Goal: Answer question/provide support: Ask a question

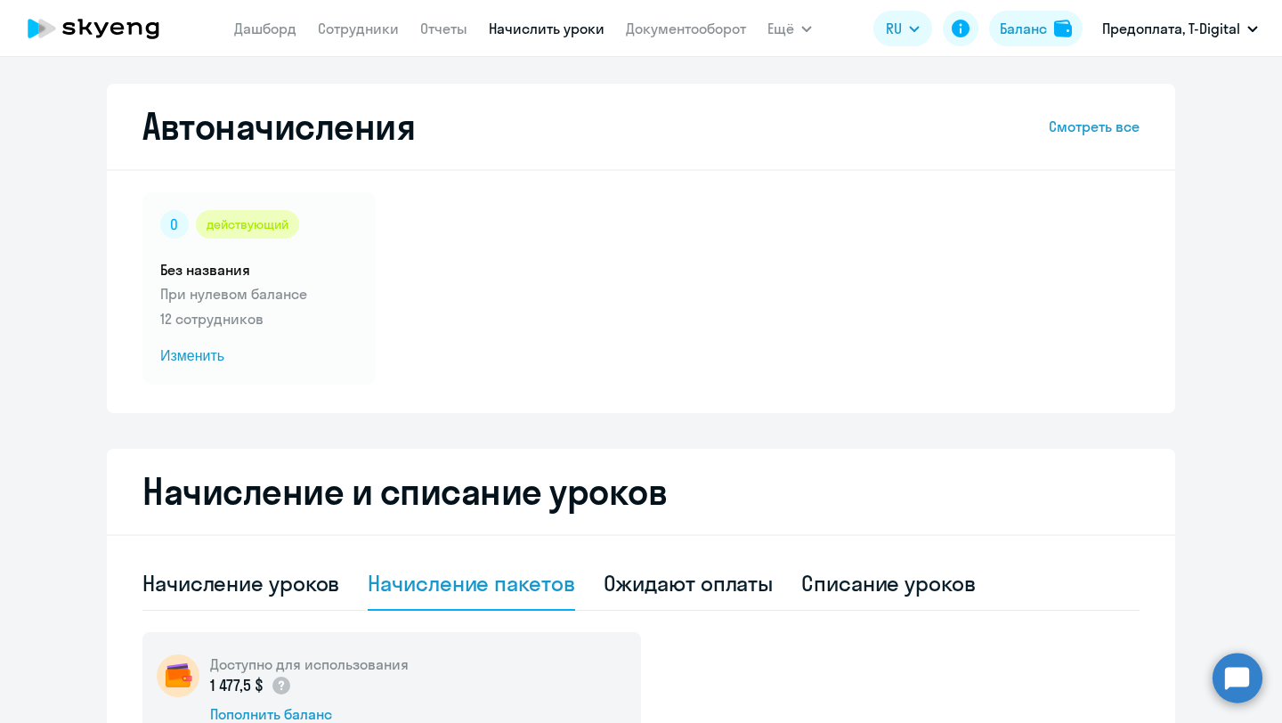
select select "30"
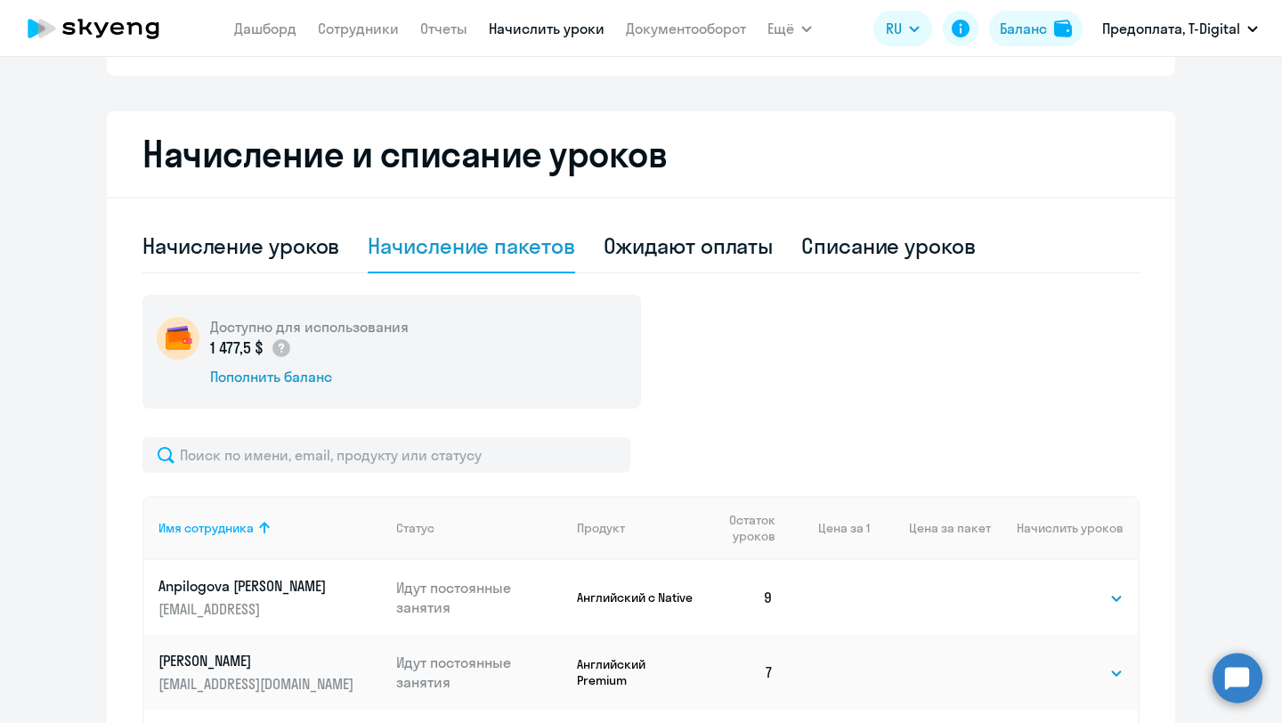
scroll to position [326, 0]
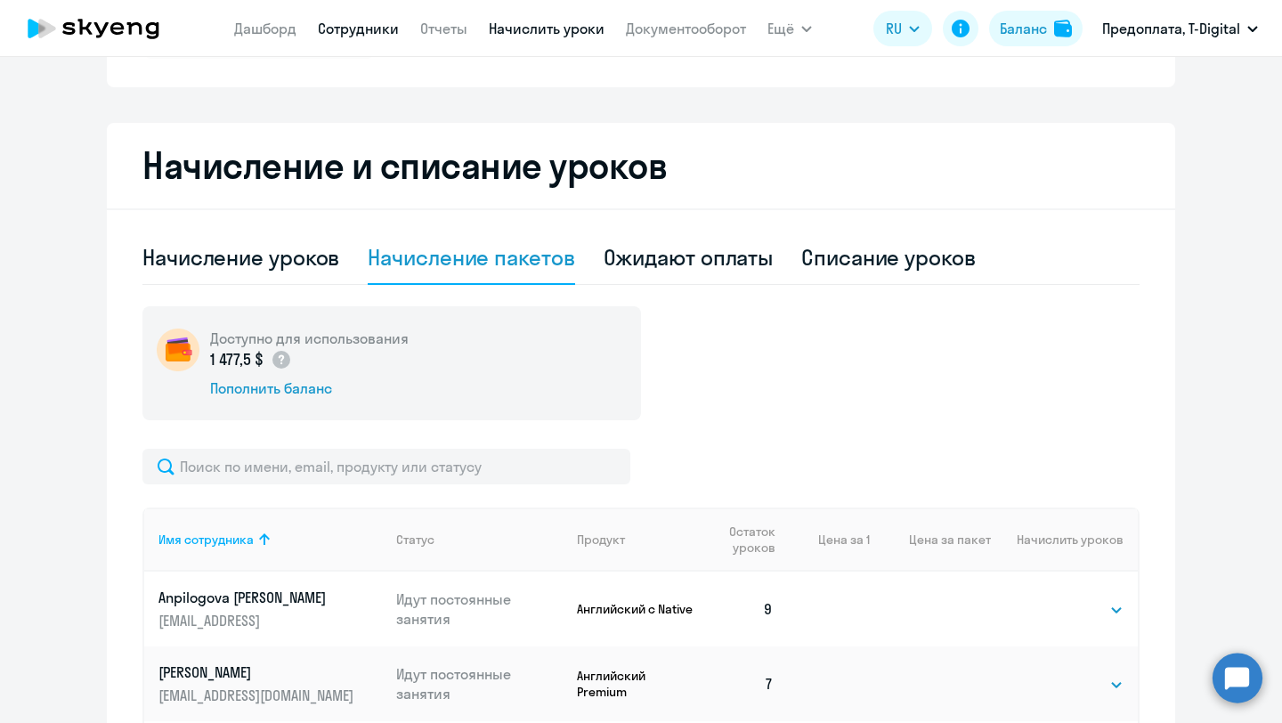
click at [341, 30] on link "Сотрудники" at bounding box center [358, 29] width 81 height 18
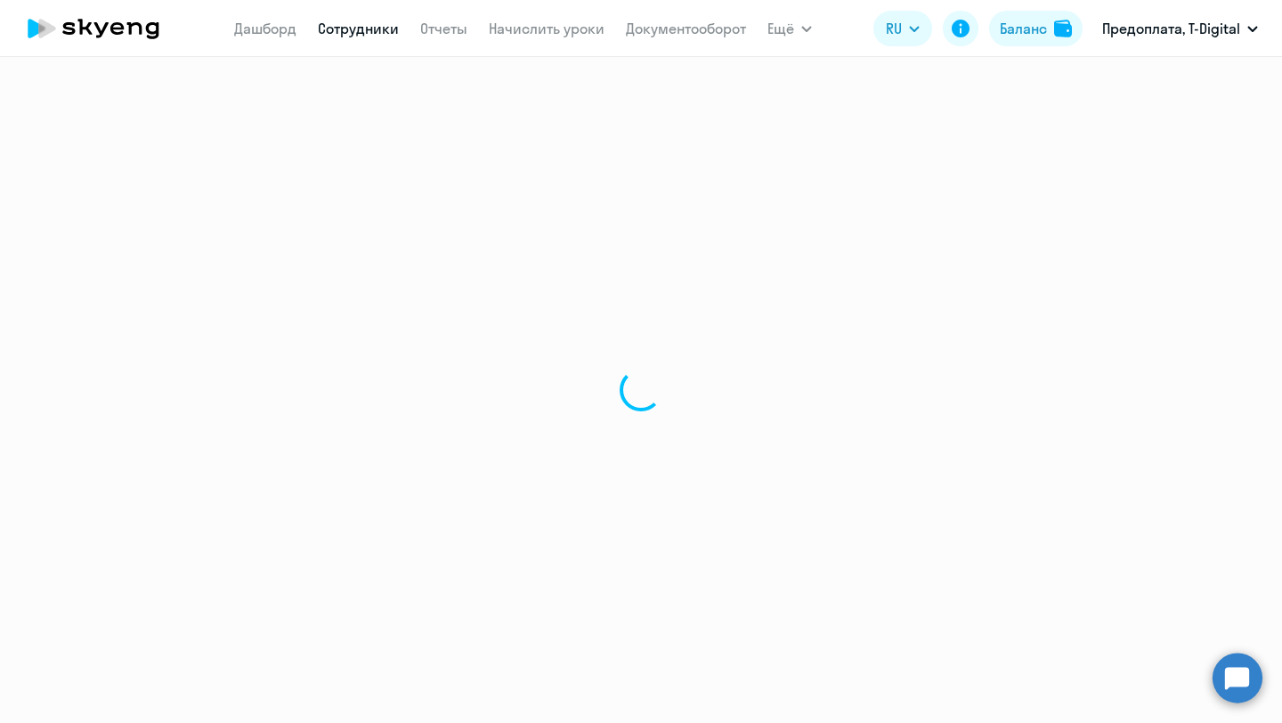
select select "30"
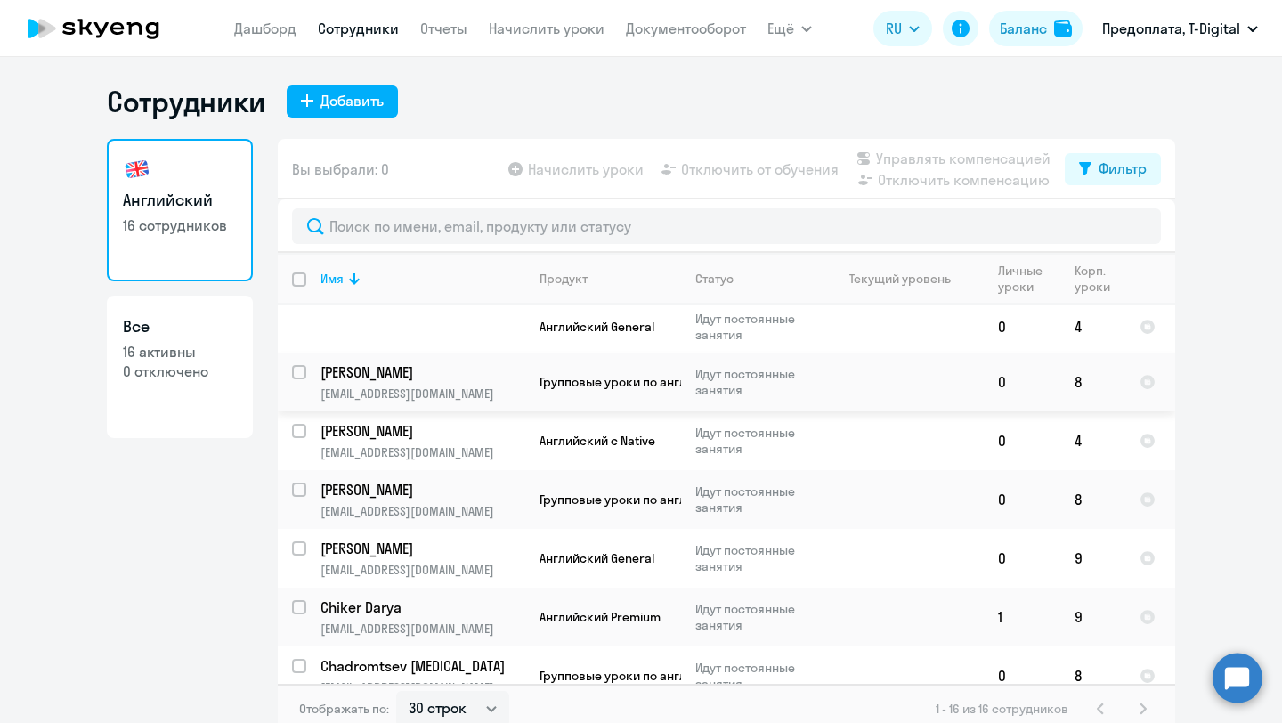
scroll to position [412, 0]
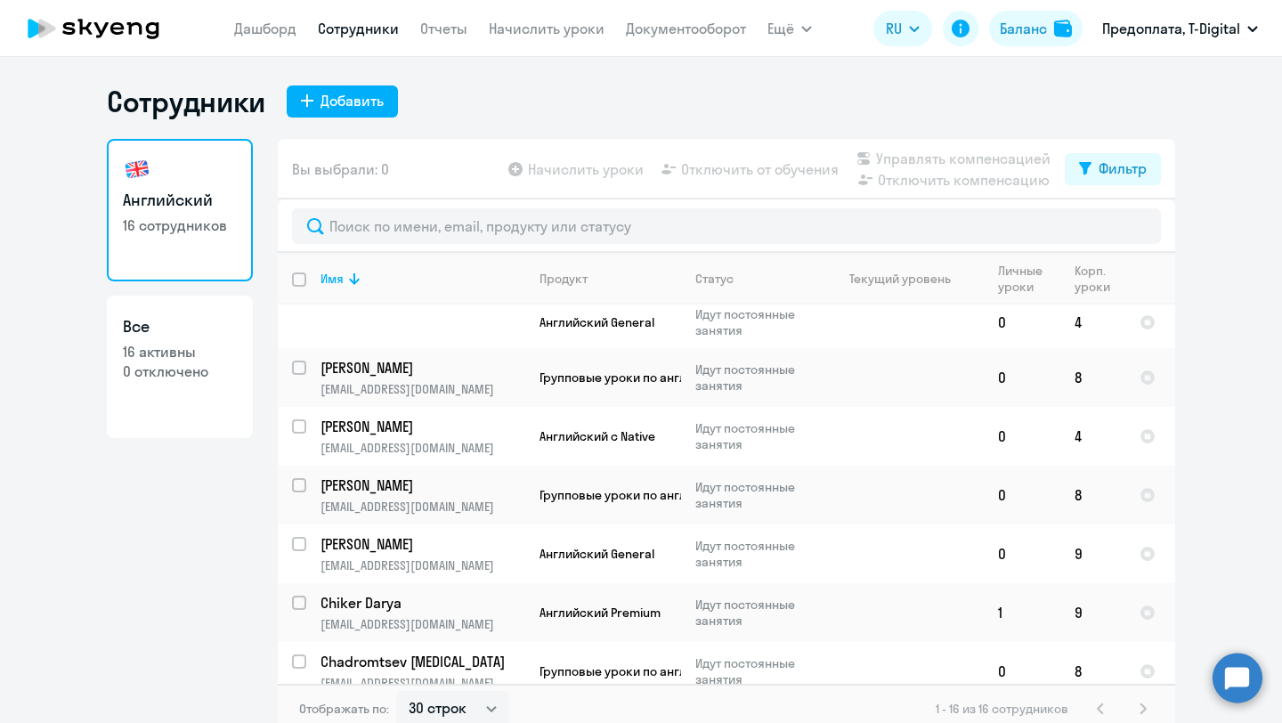
click at [1237, 400] on ng-component "Сотрудники Добавить Английский 16 сотрудников Все 16 активны 0 отключено Вы выб…" at bounding box center [641, 409] width 1282 height 650
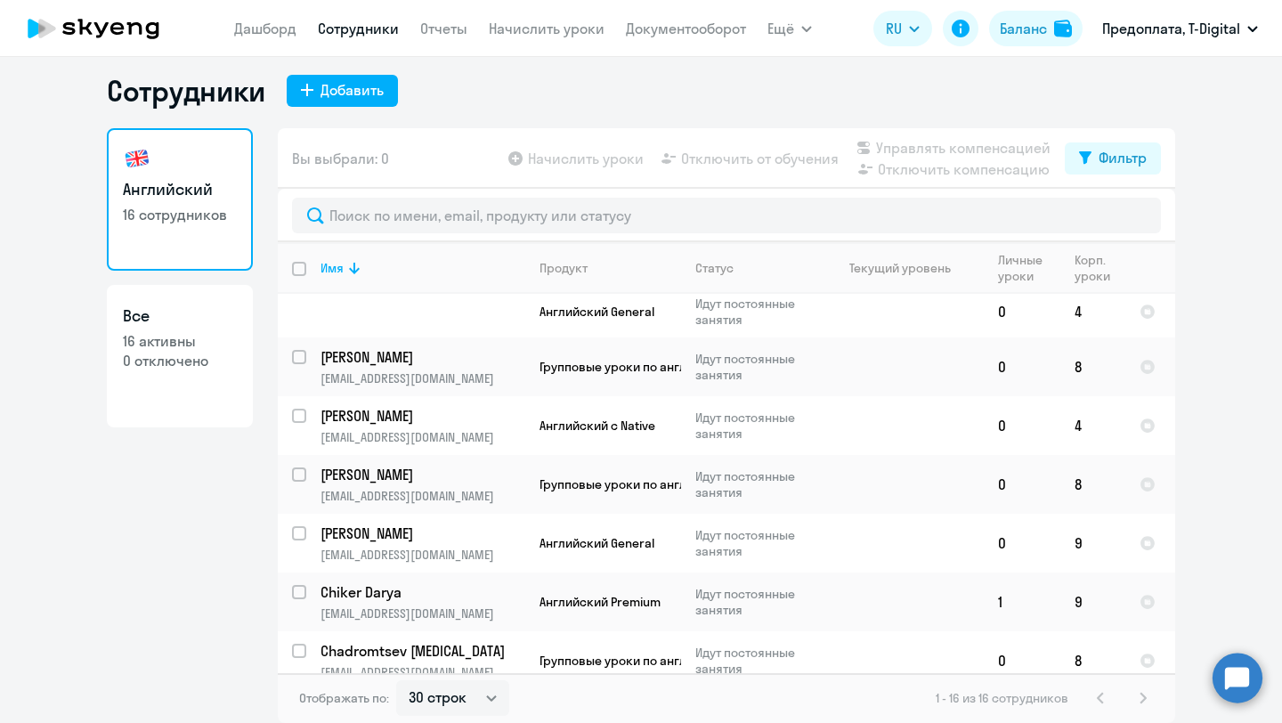
click at [1217, 531] on ng-component "Сотрудники Добавить Английский 16 сотрудников Все 16 активны 0 отключено Вы выб…" at bounding box center [641, 398] width 1282 height 650
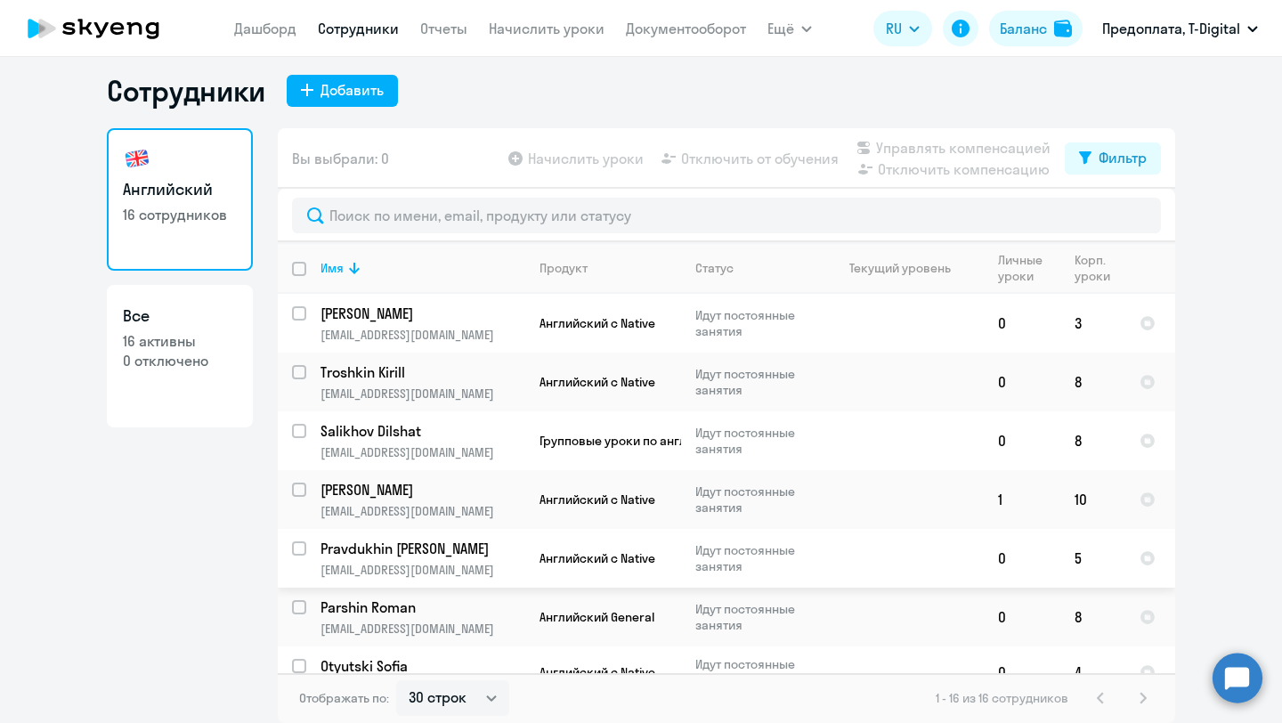
scroll to position [10, 0]
click at [431, 318] on p "[PERSON_NAME]" at bounding box center [421, 315] width 201 height 20
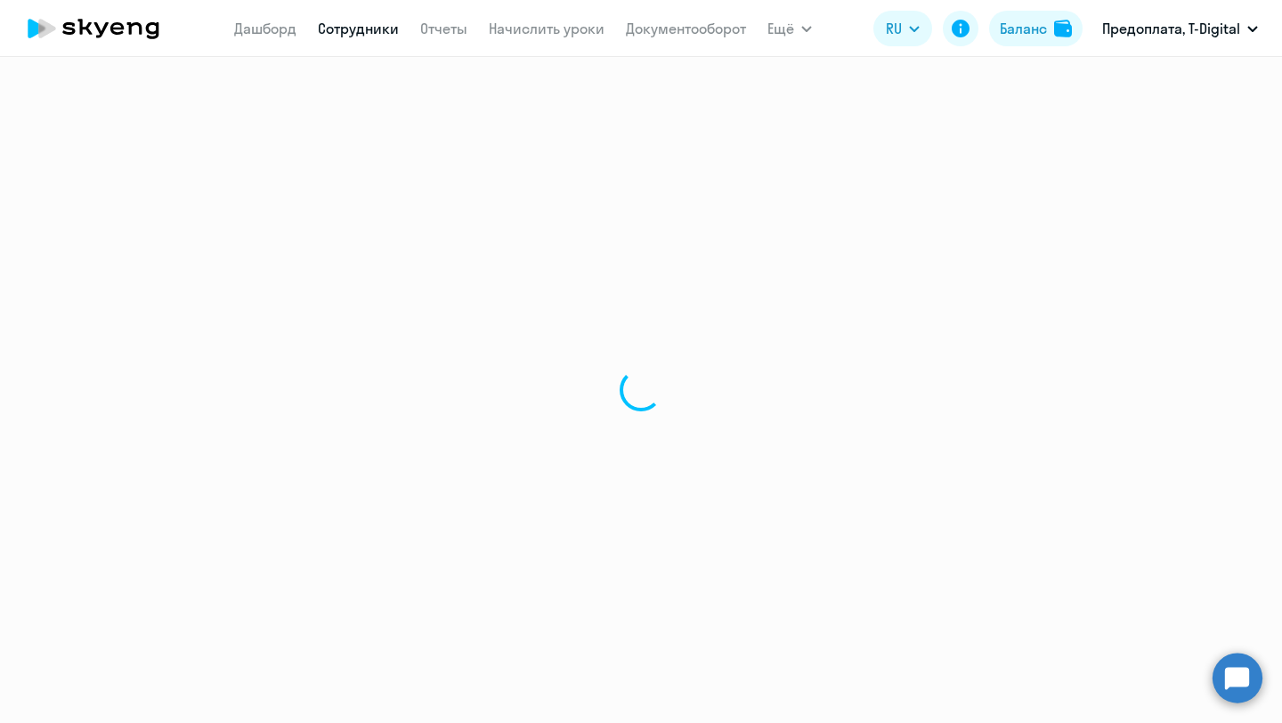
select select "english"
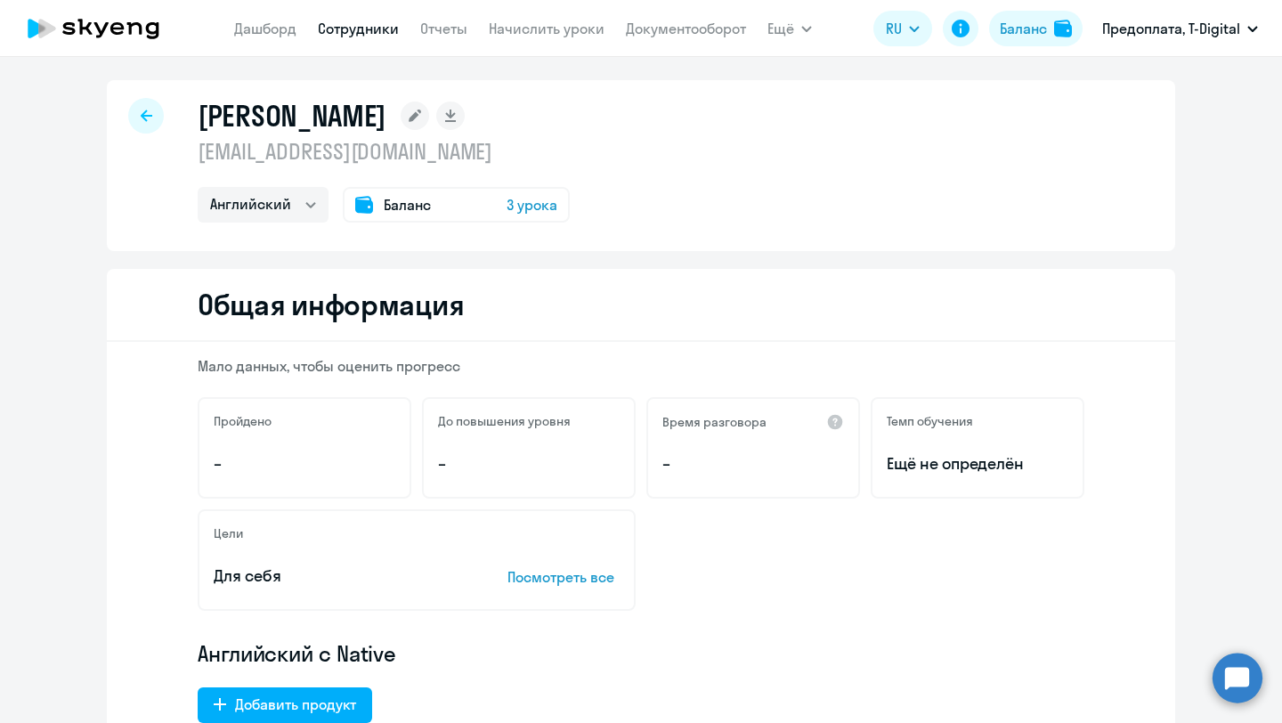
scroll to position [7, 0]
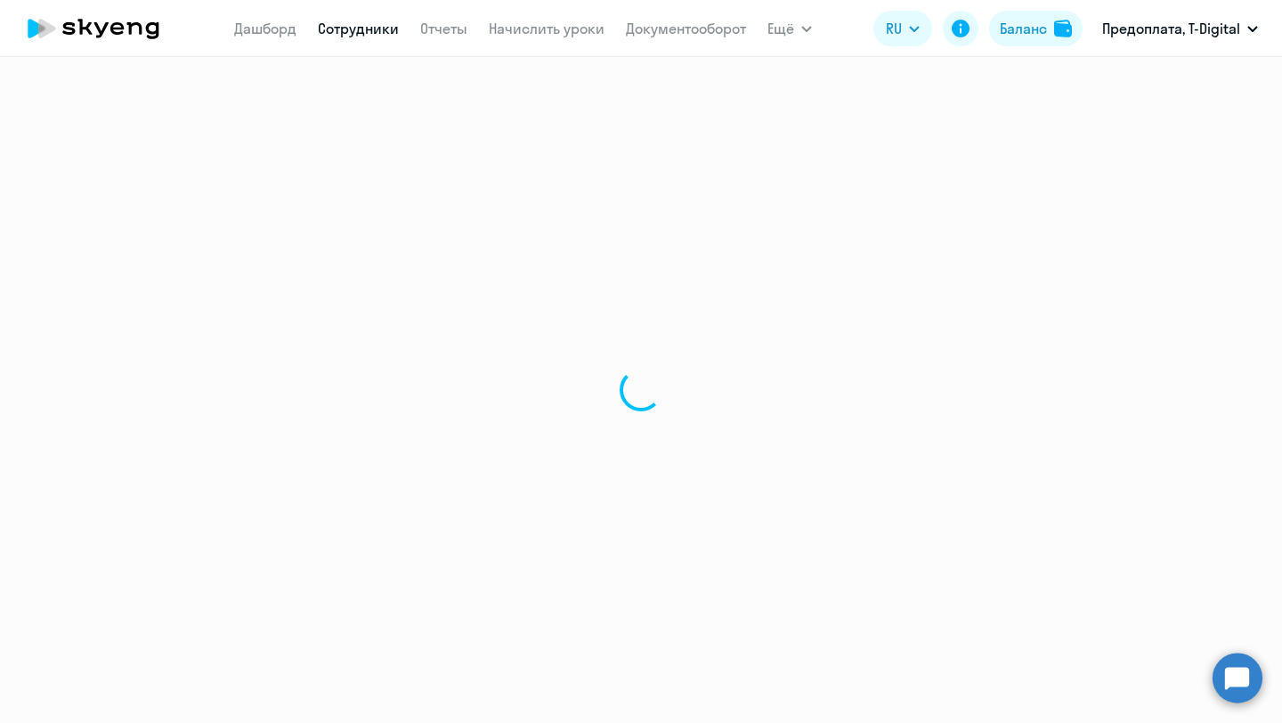
select select "30"
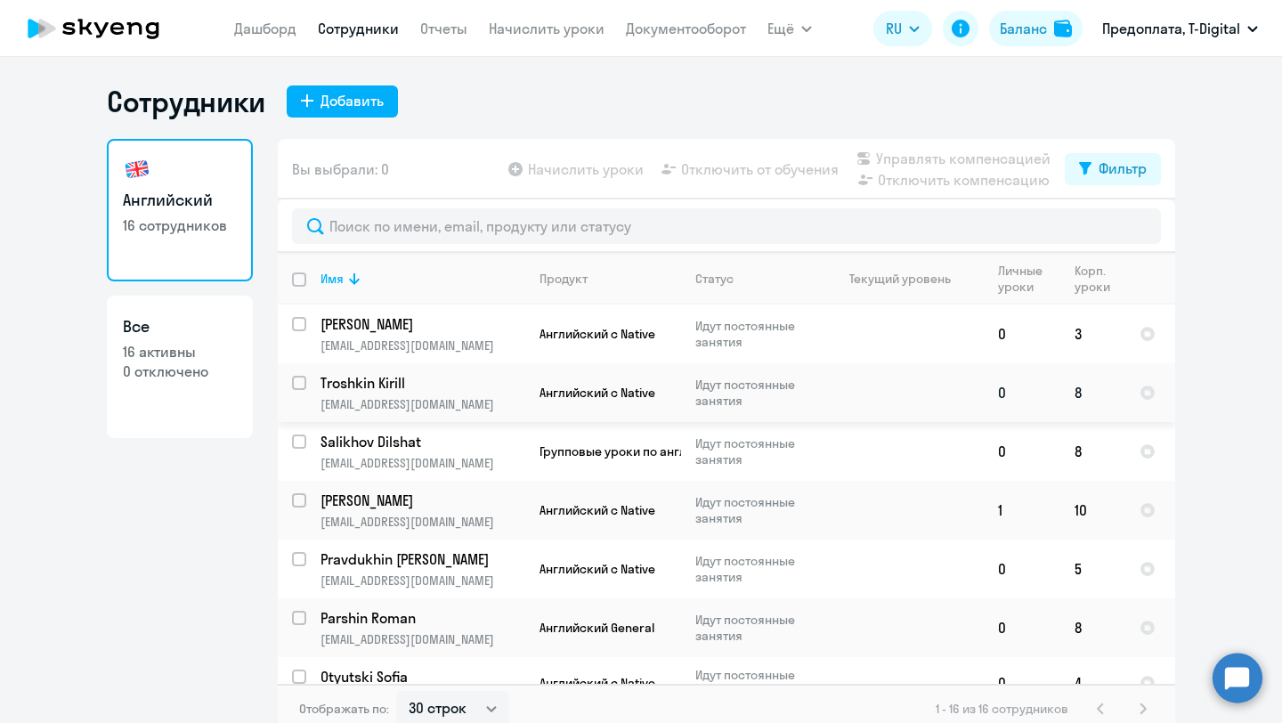
click at [386, 383] on p "Troshkin Kirill" at bounding box center [421, 383] width 201 height 20
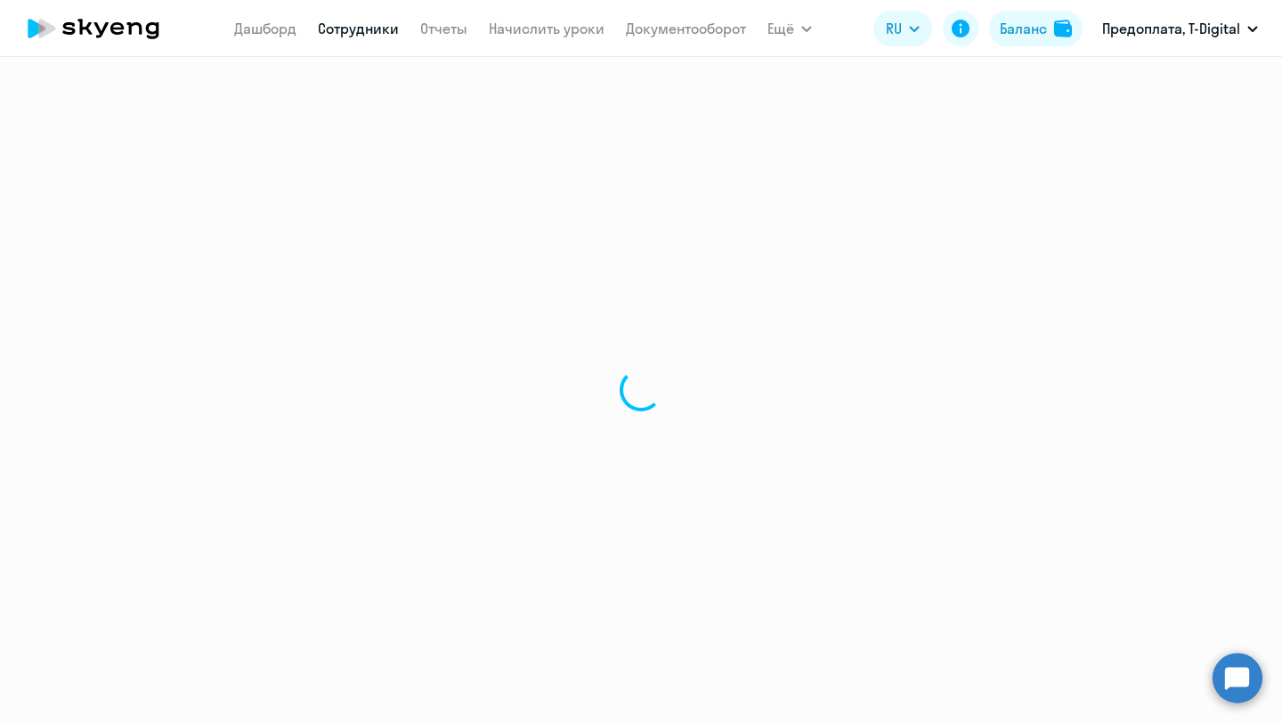
select select "english"
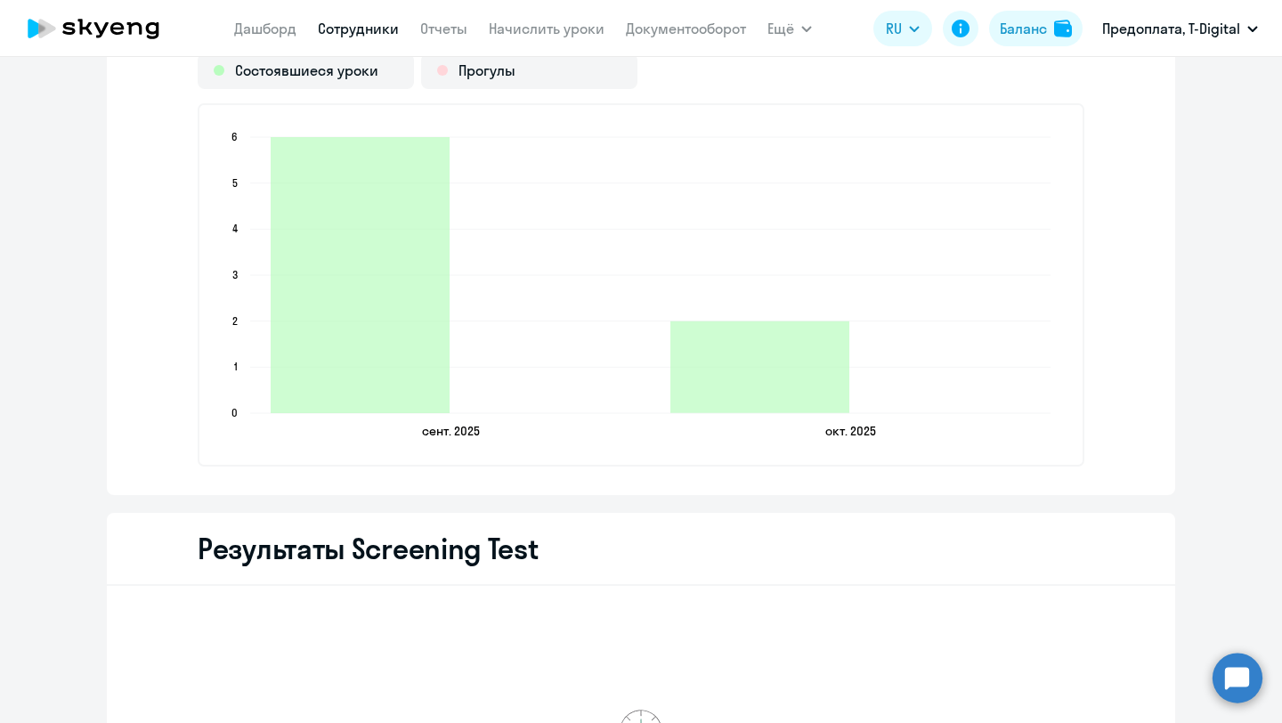
scroll to position [2393, 0]
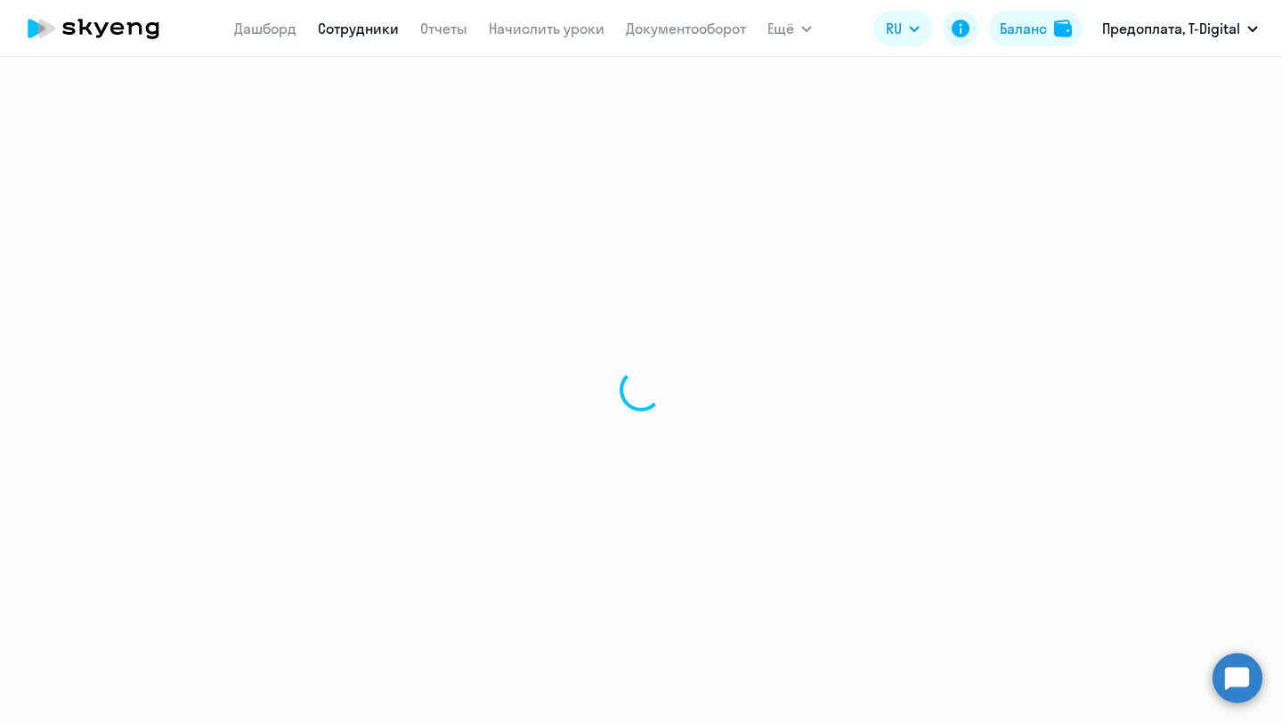
select select "30"
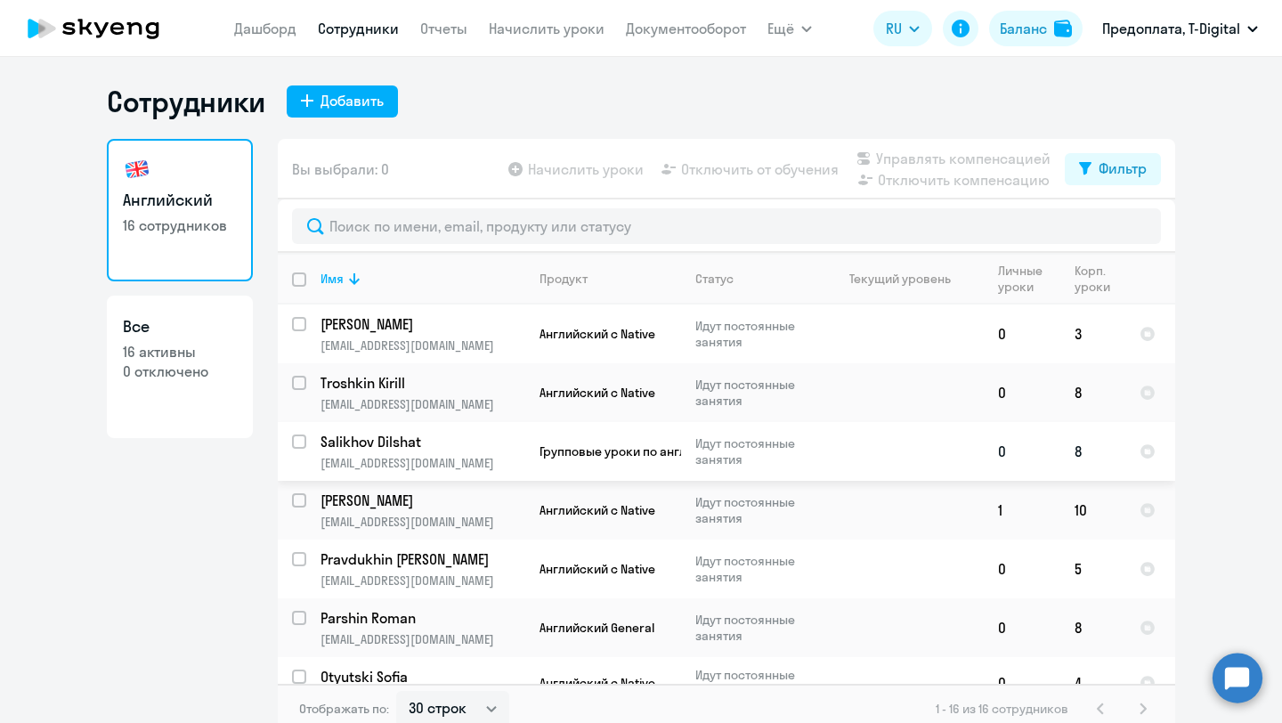
click at [378, 438] on p "Salikhov Dilshat" at bounding box center [421, 442] width 201 height 20
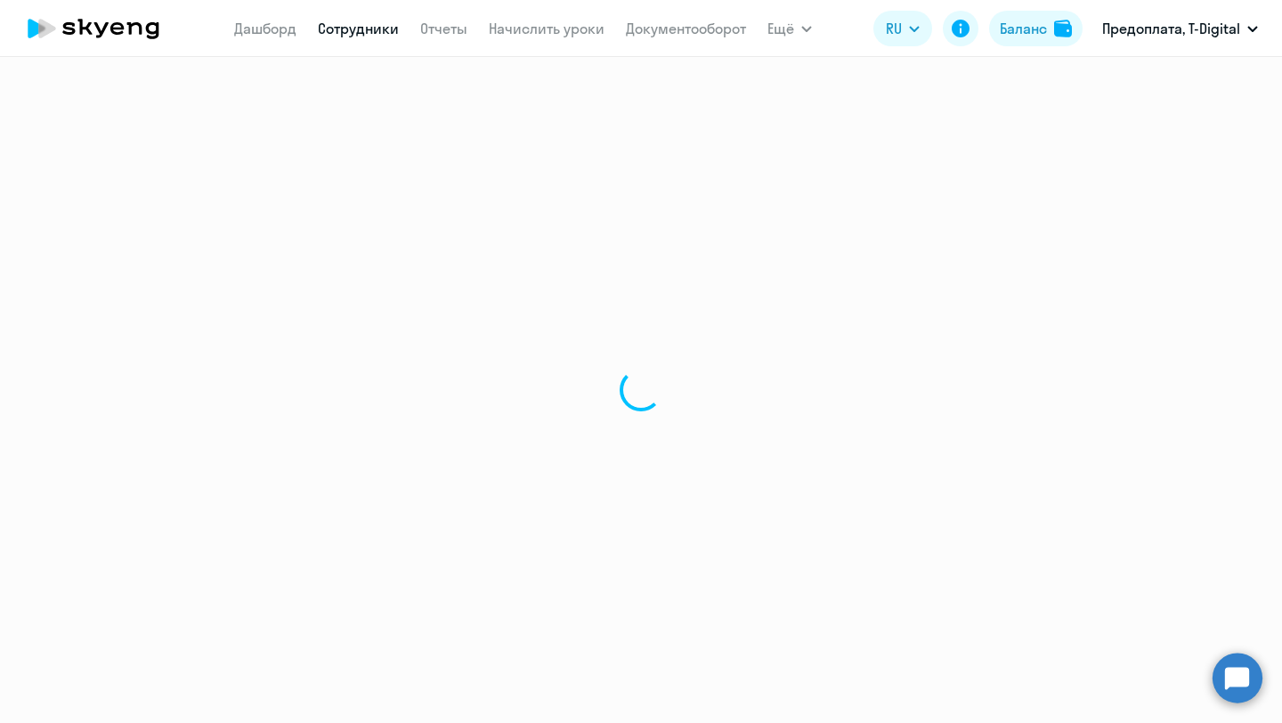
select select "english"
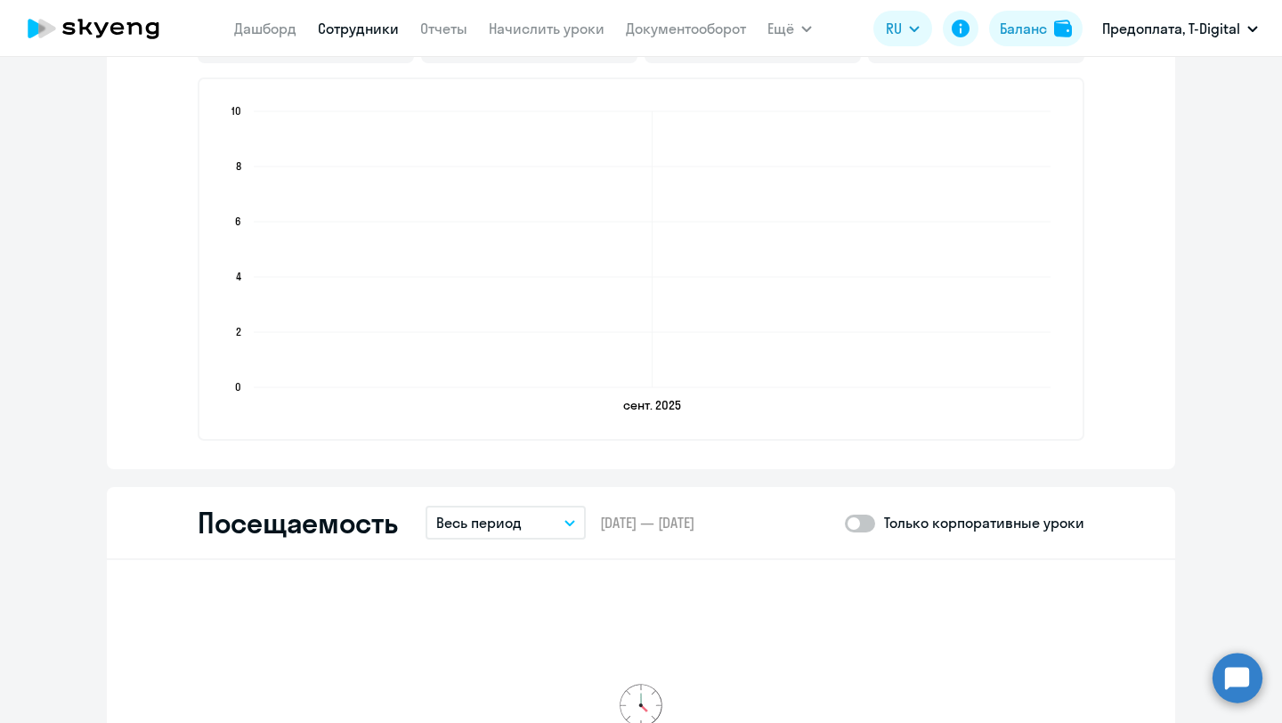
scroll to position [1639, 0]
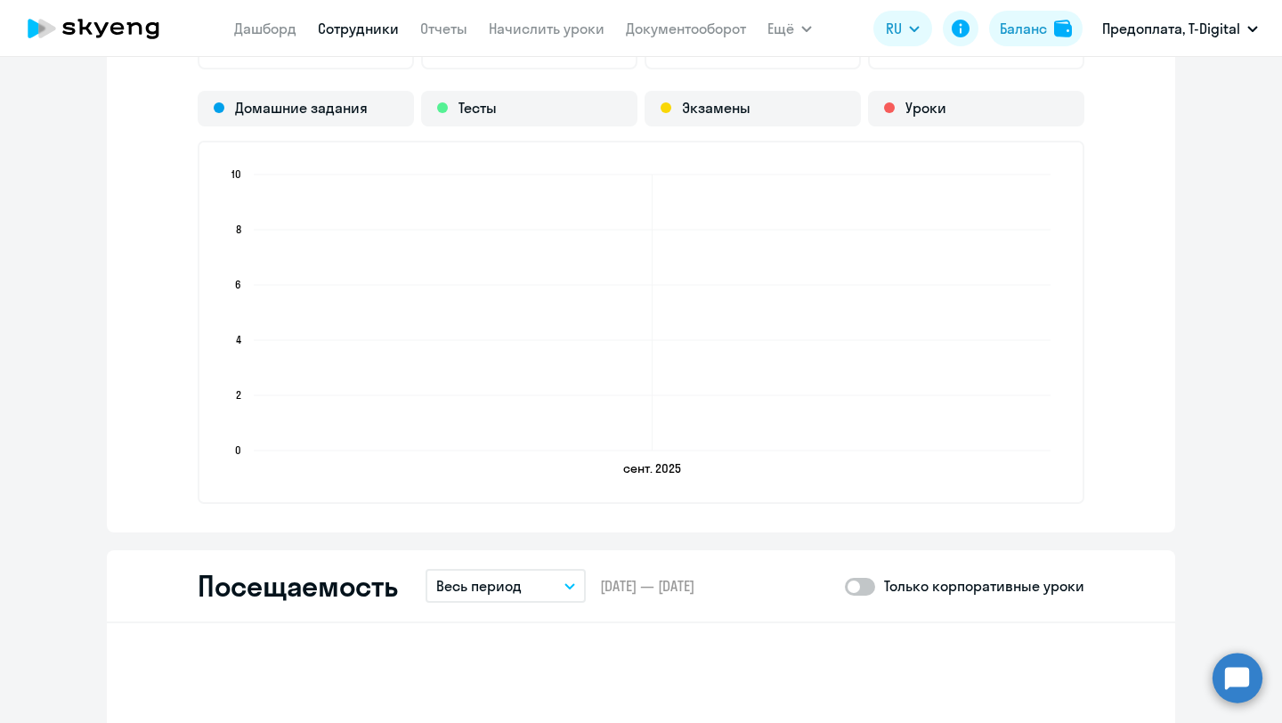
click at [1237, 677] on circle at bounding box center [1238, 678] width 50 height 50
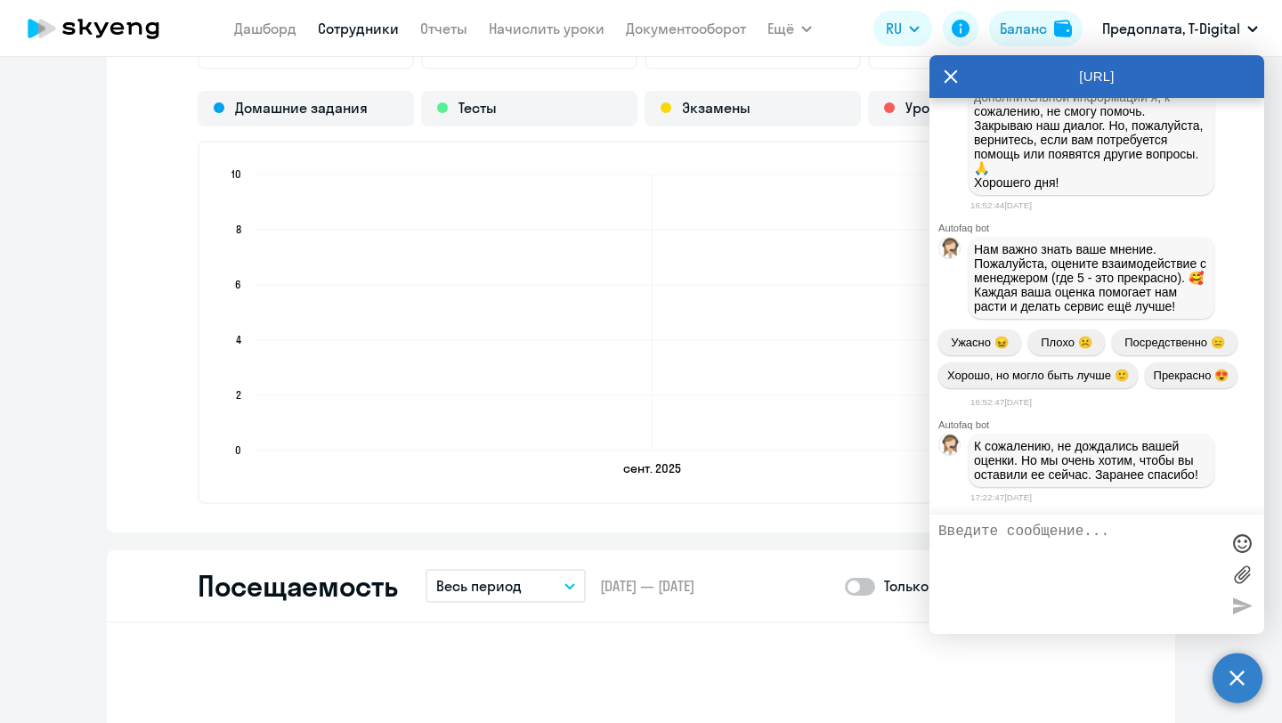
scroll to position [10456, 0]
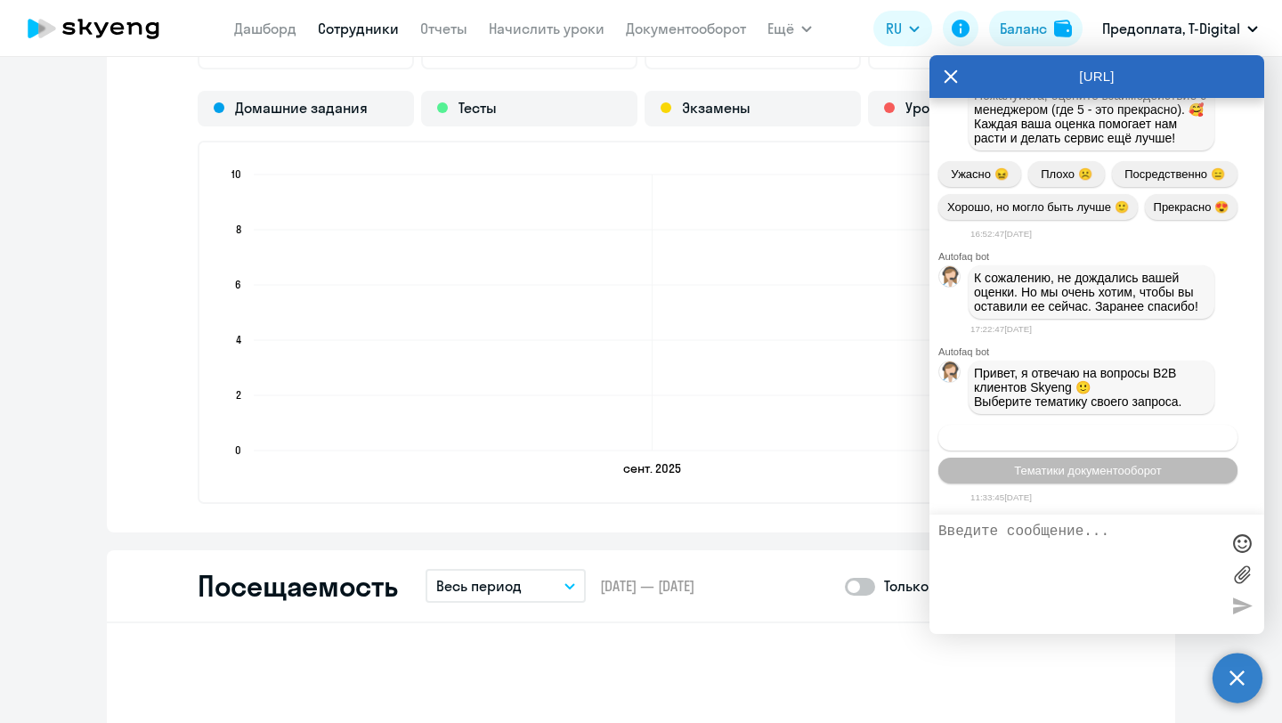
click at [1112, 437] on span "Операционное сопровождение" at bounding box center [1088, 437] width 167 height 13
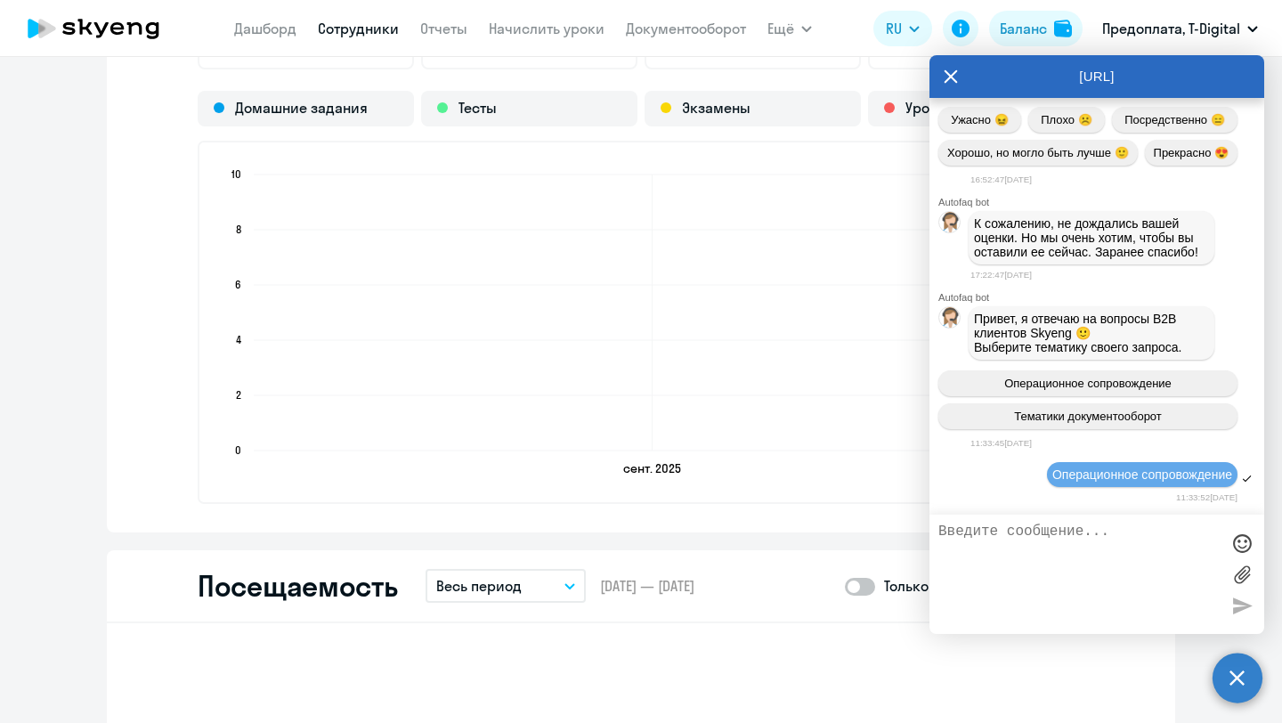
scroll to position [10623, 0]
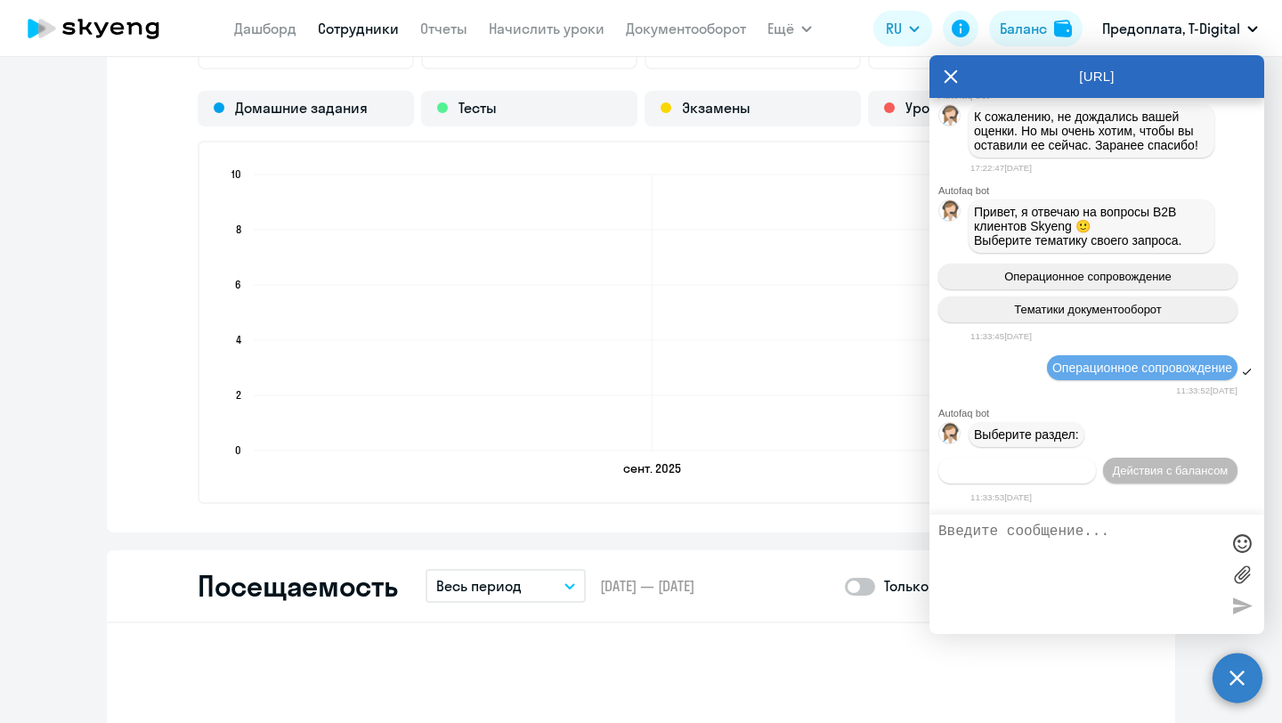
click at [1045, 473] on span "Действия по сотрудникам" at bounding box center [1017, 470] width 138 height 13
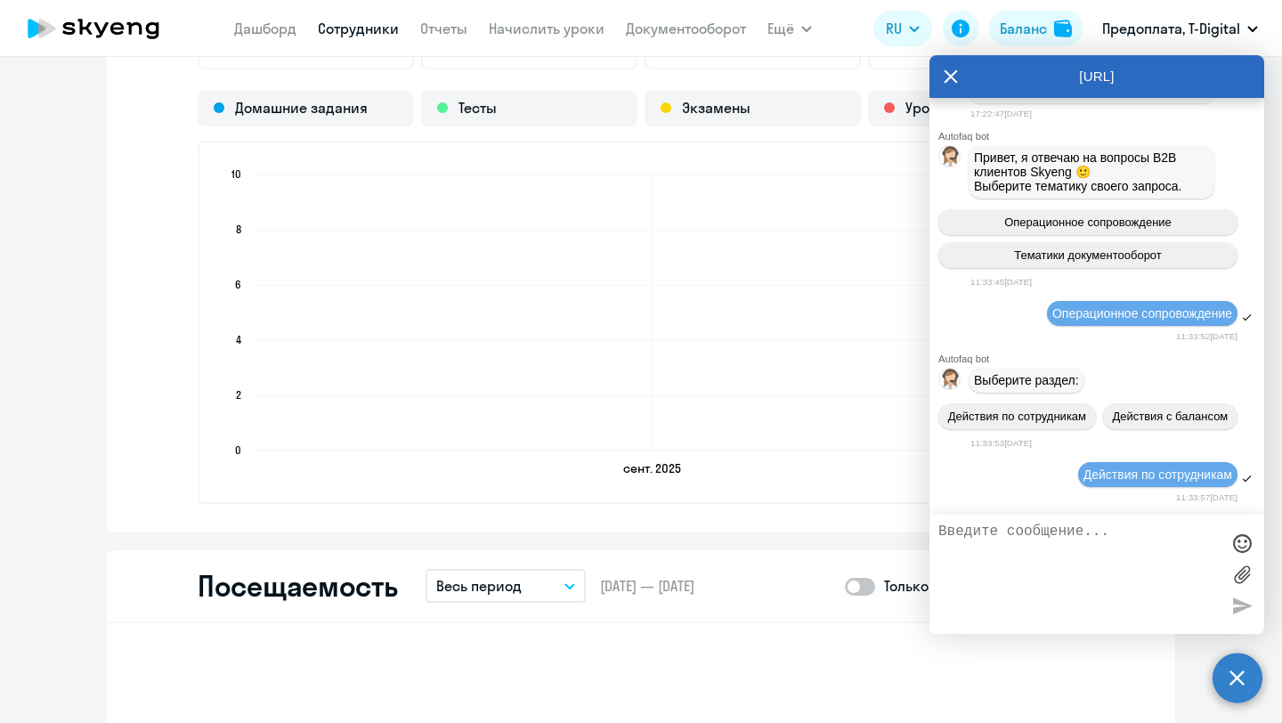
scroll to position [10859, 0]
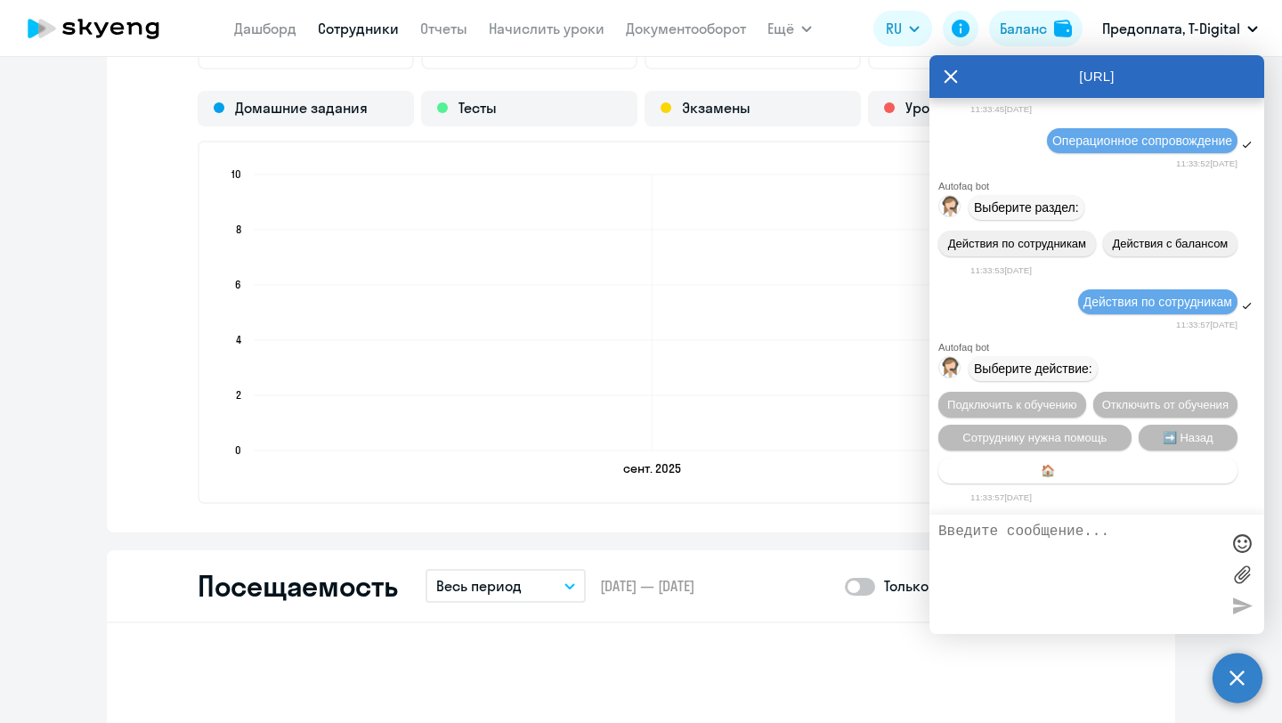
click at [1131, 470] on span "🏠 Главное меню" at bounding box center [1088, 470] width 94 height 13
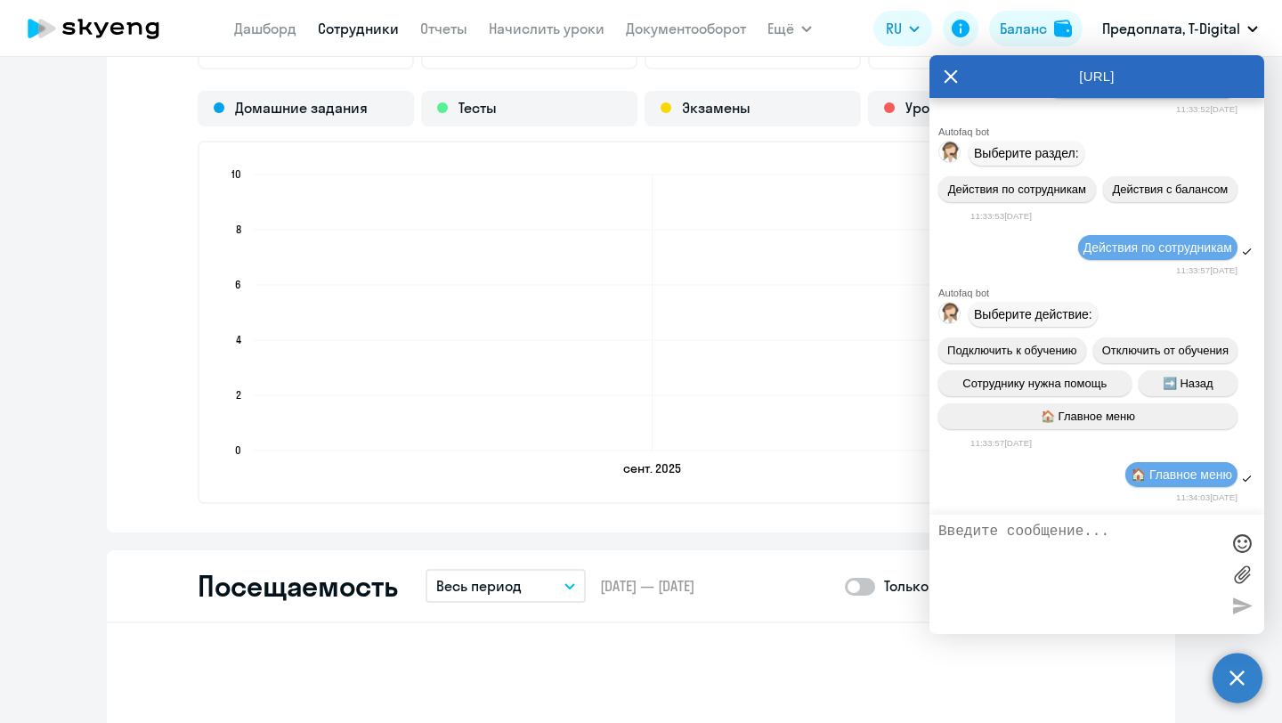
scroll to position [11028, 0]
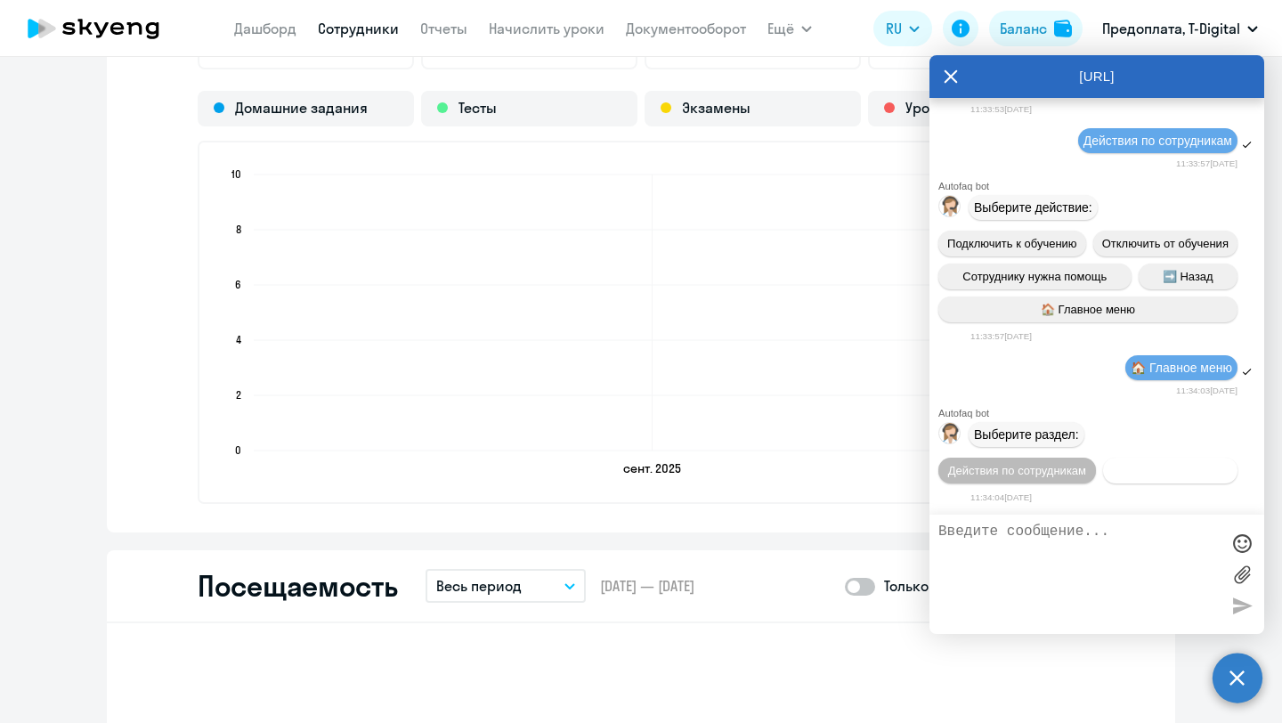
click at [1172, 470] on span "Действия с балансом" at bounding box center [1170, 470] width 116 height 13
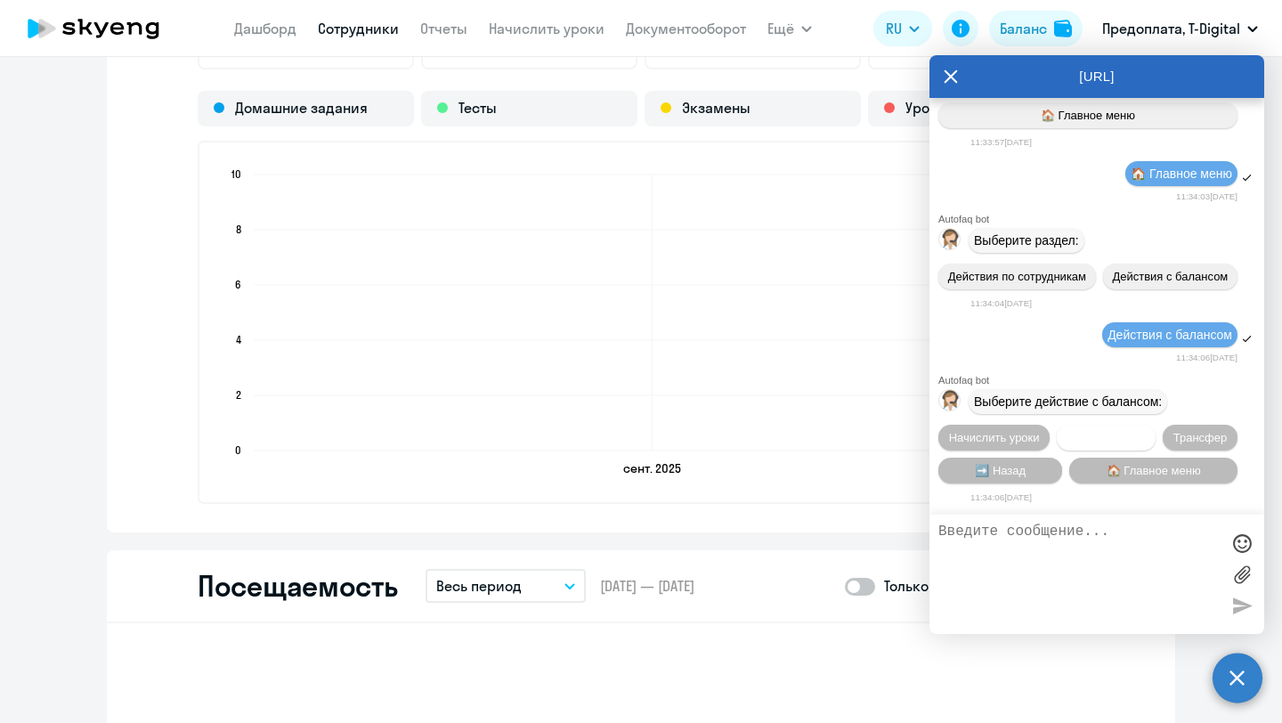
scroll to position [11230, 0]
click at [998, 467] on span "➡️ Назад" at bounding box center [1000, 470] width 51 height 13
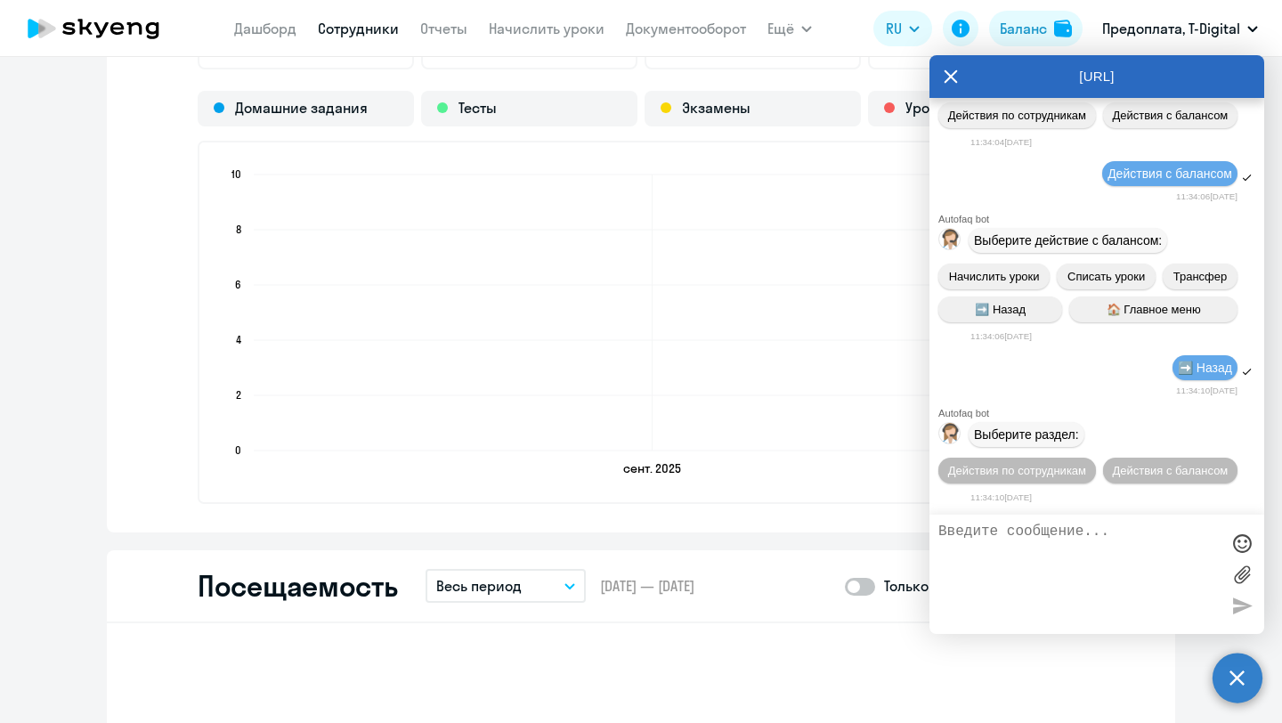
scroll to position [11398, 0]
click at [1034, 464] on span "Действия по сотрудникам" at bounding box center [1017, 470] width 138 height 13
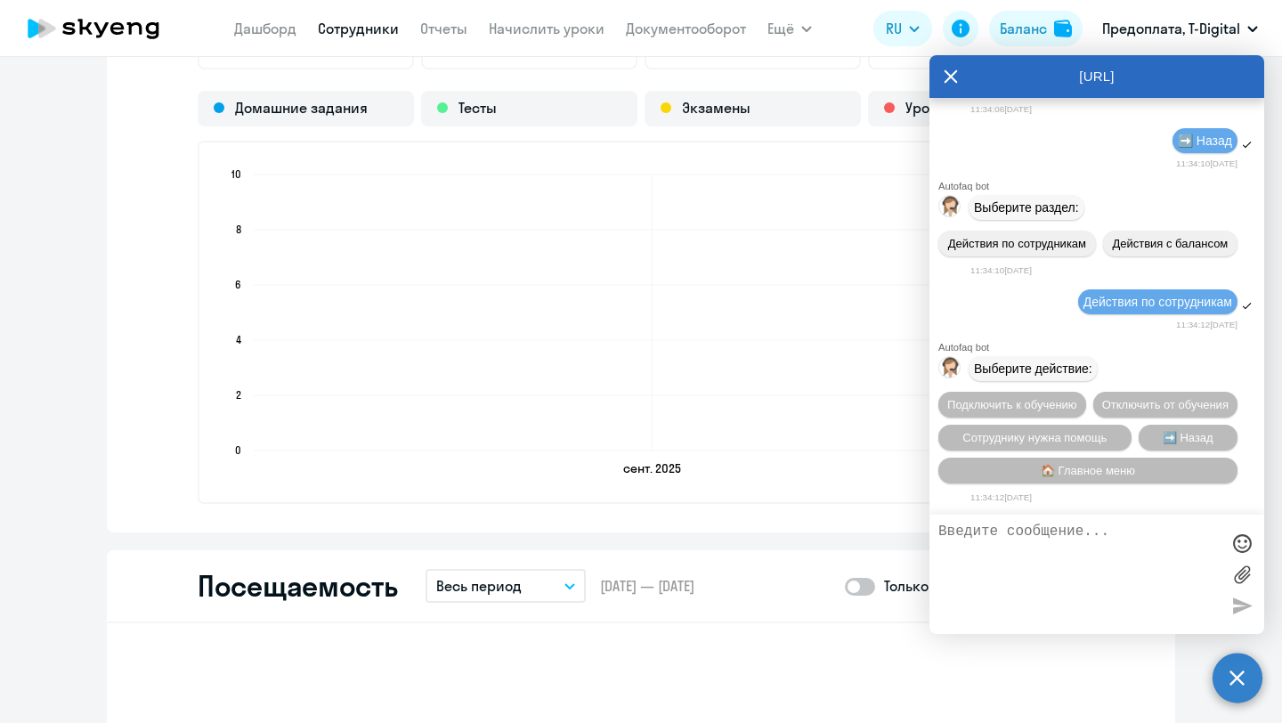
scroll to position [11634, 0]
click at [1000, 435] on span "Сотруднику нужна помощь" at bounding box center [1035, 437] width 144 height 13
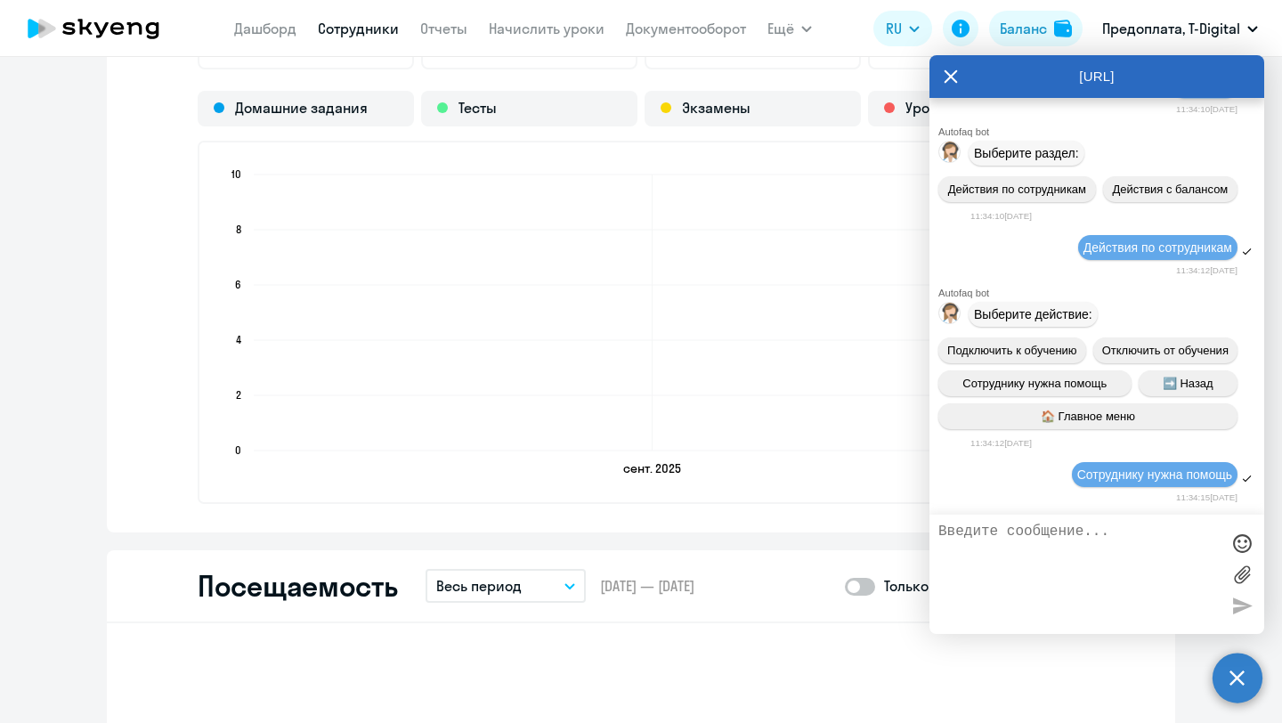
scroll to position [12264, 0]
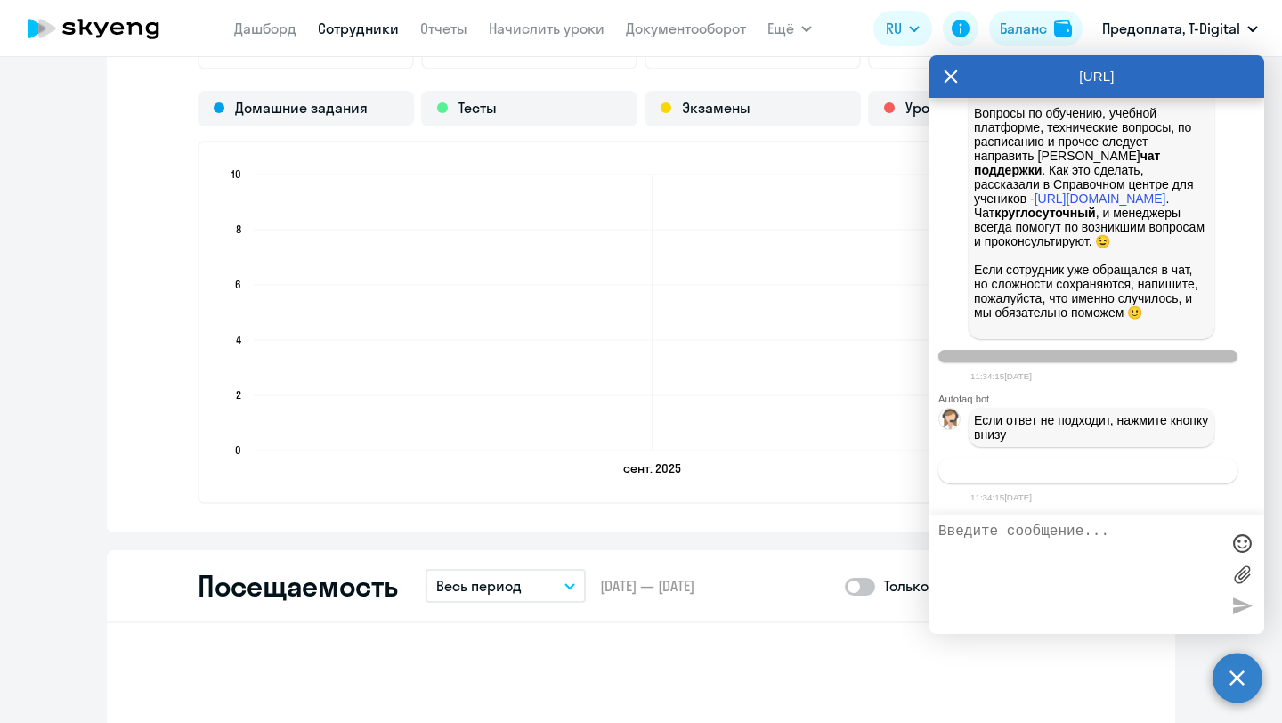
click at [999, 470] on button "Связаться с менеджером" at bounding box center [1088, 471] width 299 height 26
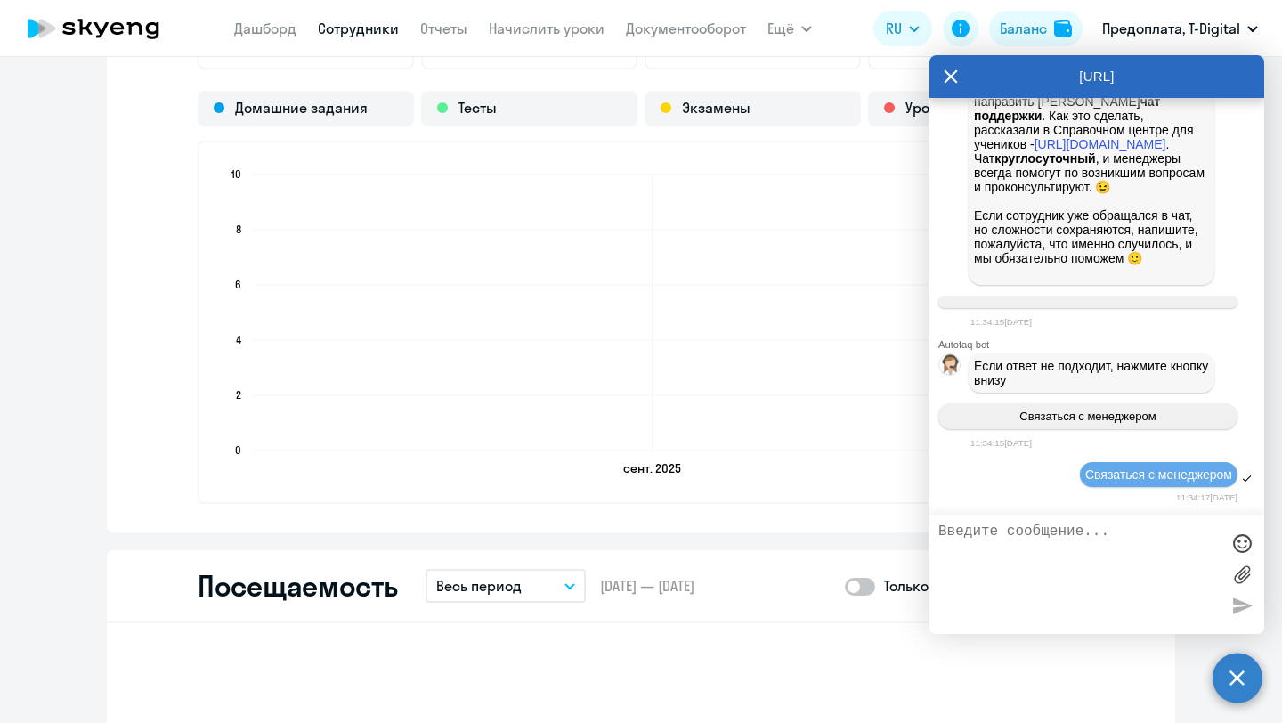
click at [972, 550] on textarea at bounding box center [1079, 575] width 281 height 102
type textarea "P"
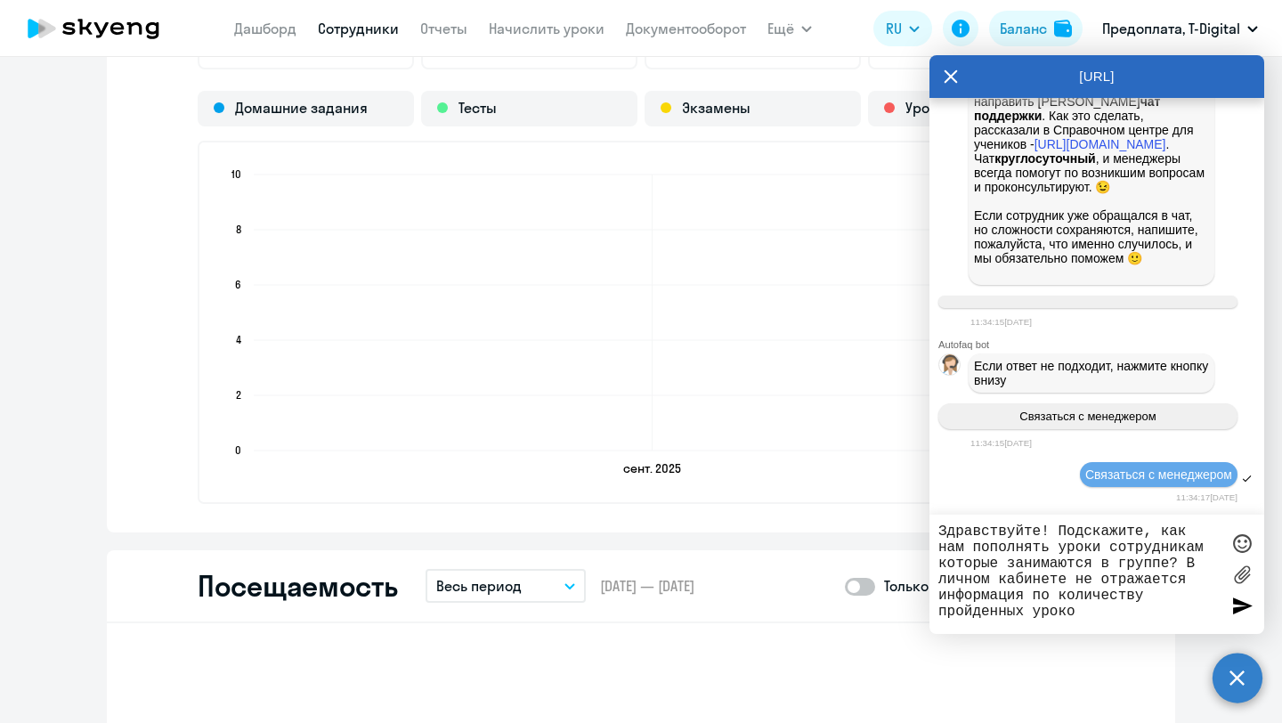
type textarea "Здравствуйте! Подскажите, как нам пополнять уроки сотрудникам которые занимаютс…"
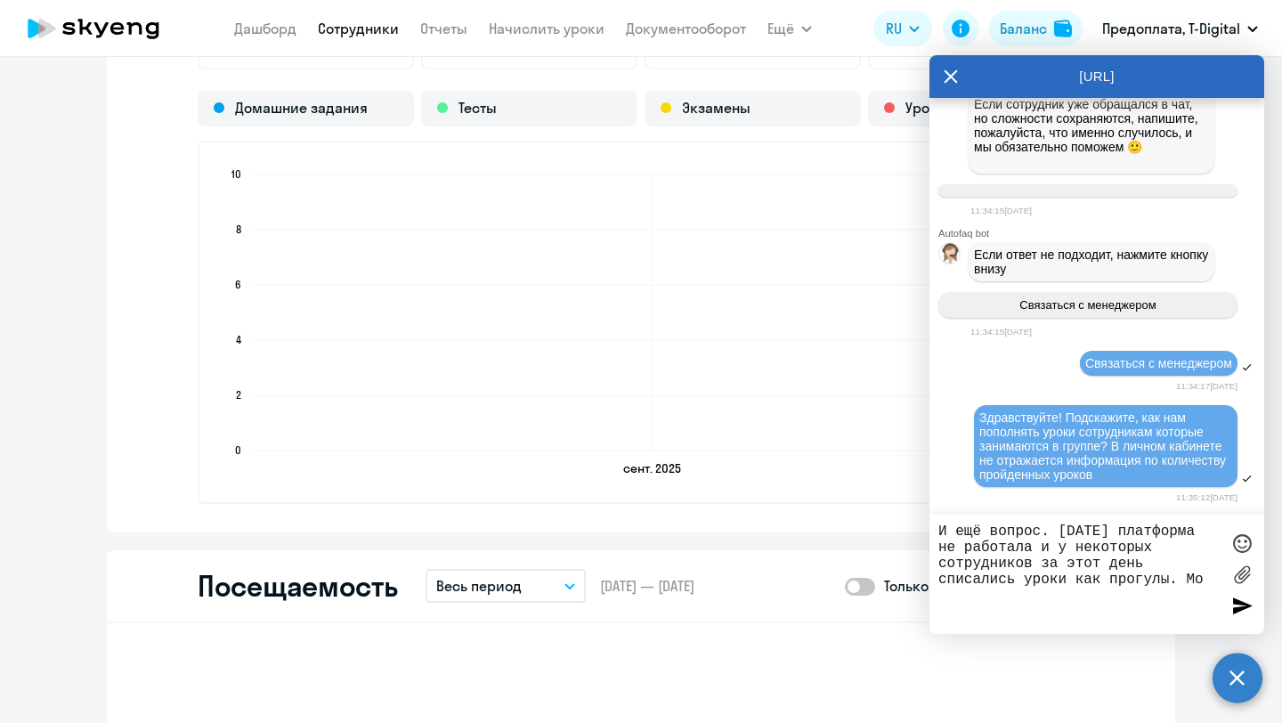
scroll to position [12613, 0]
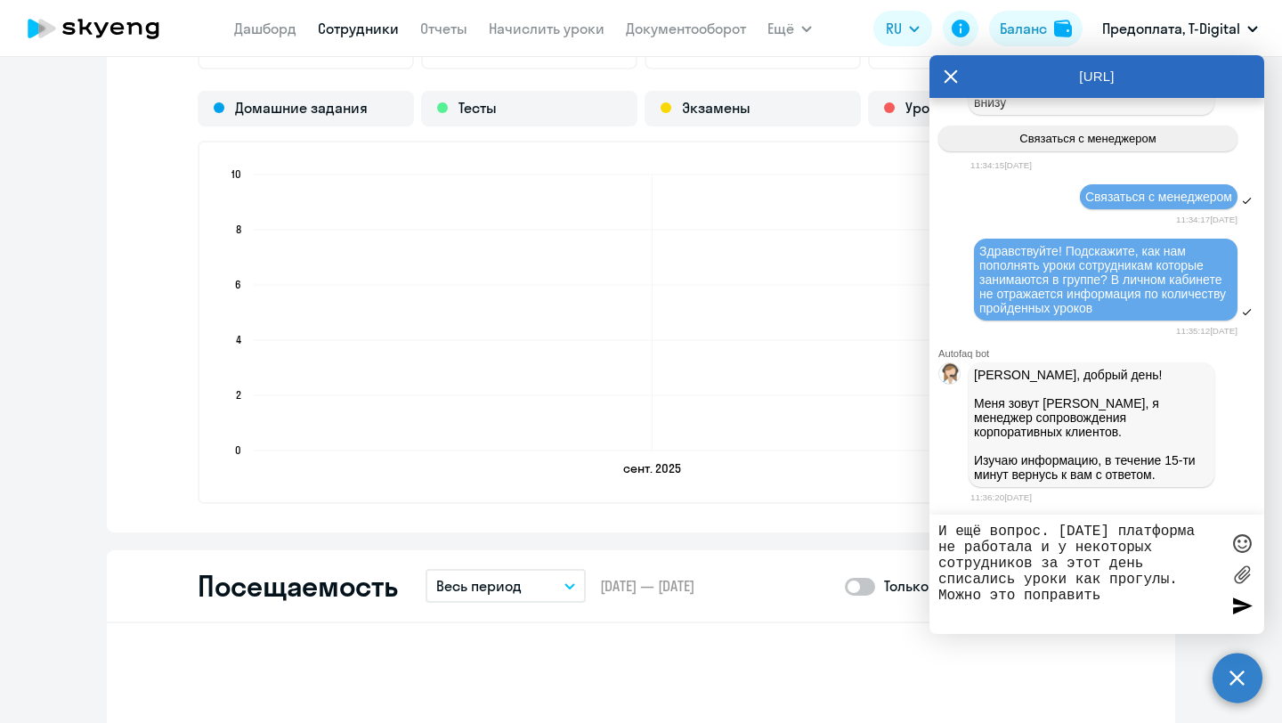
type textarea "И ещё вопрос. [DATE] платформа не работала и у некоторых сотрудников за этот де…"
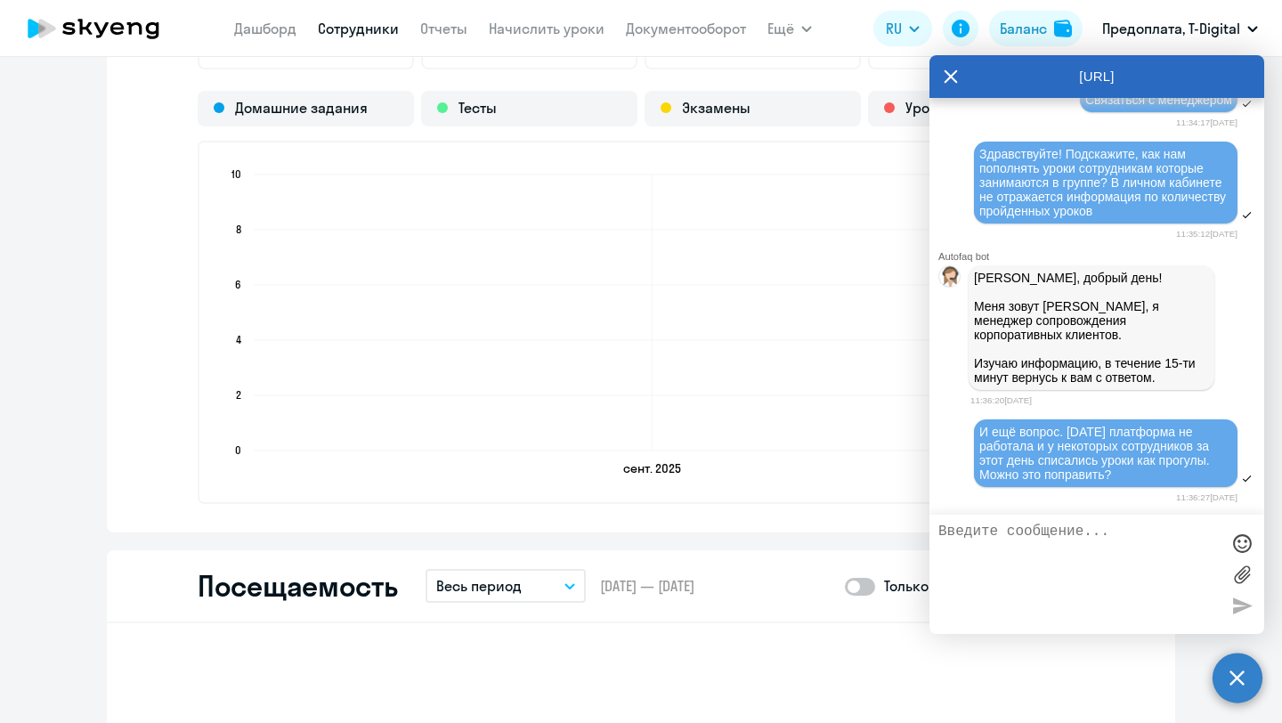
scroll to position [12860, 0]
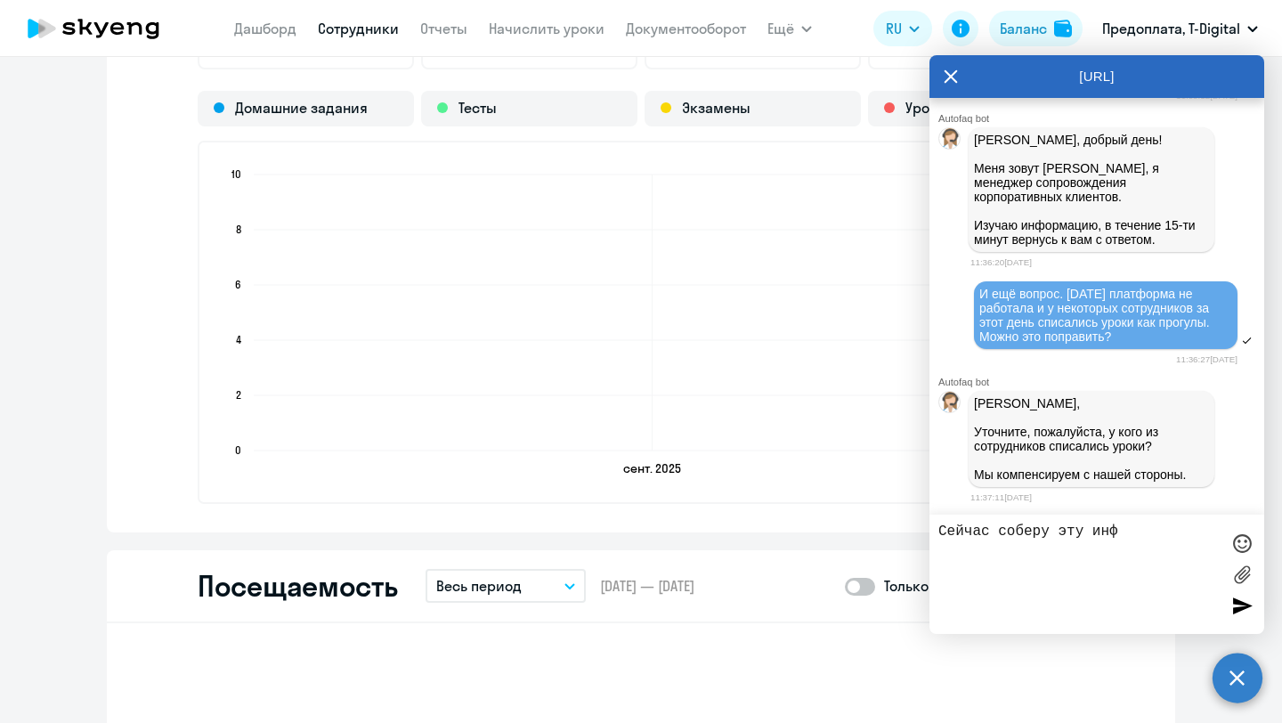
type textarea "Сейчас соберу эту инфу"
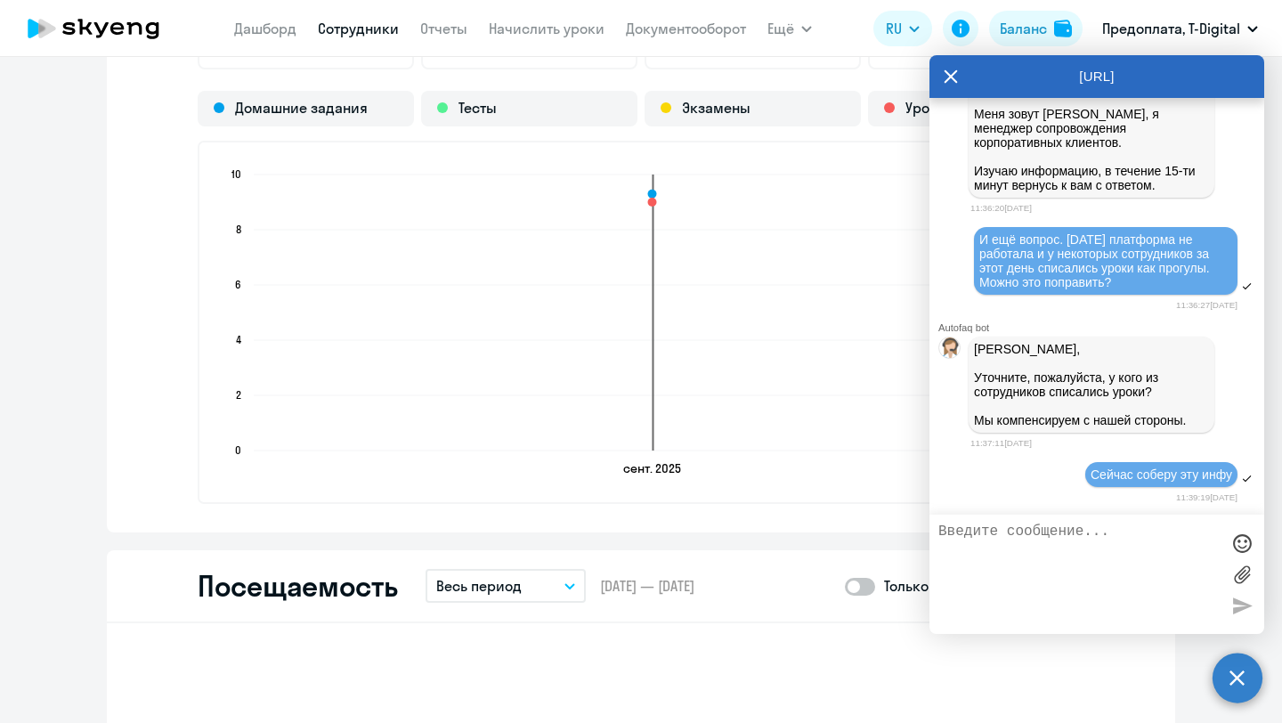
scroll to position [12916, 0]
click at [947, 77] on icon at bounding box center [951, 76] width 14 height 43
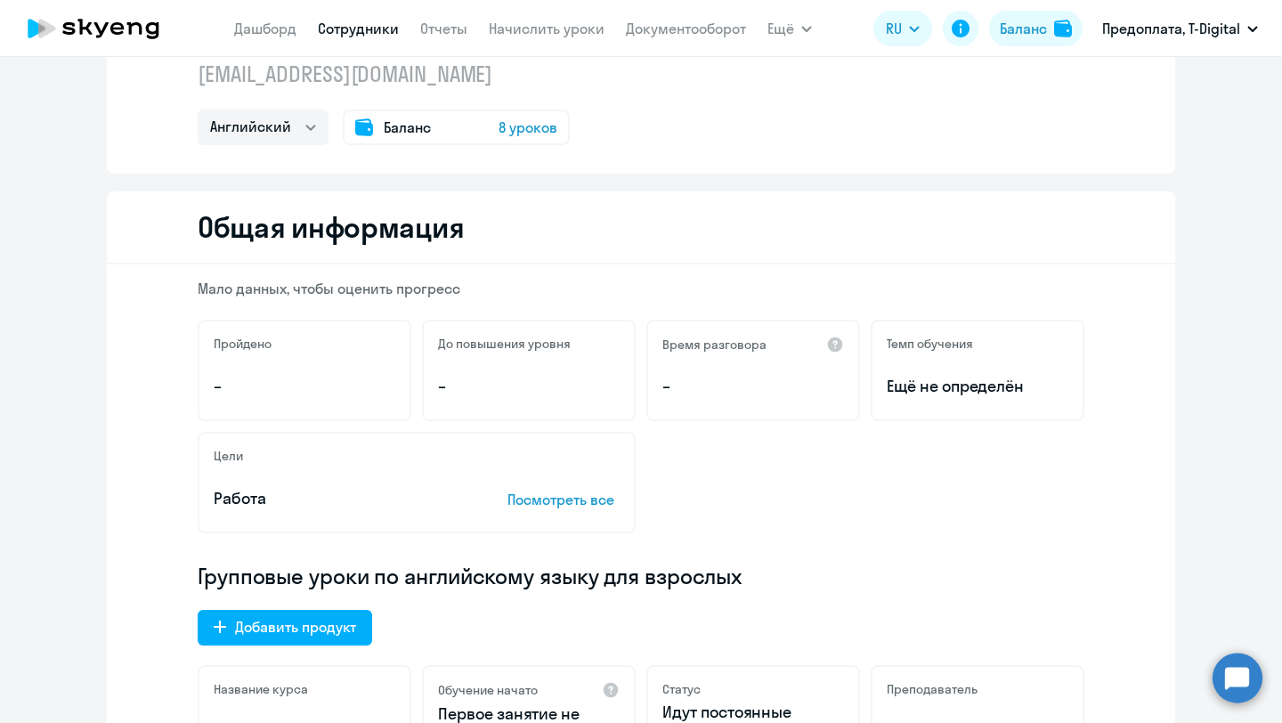
scroll to position [0, 0]
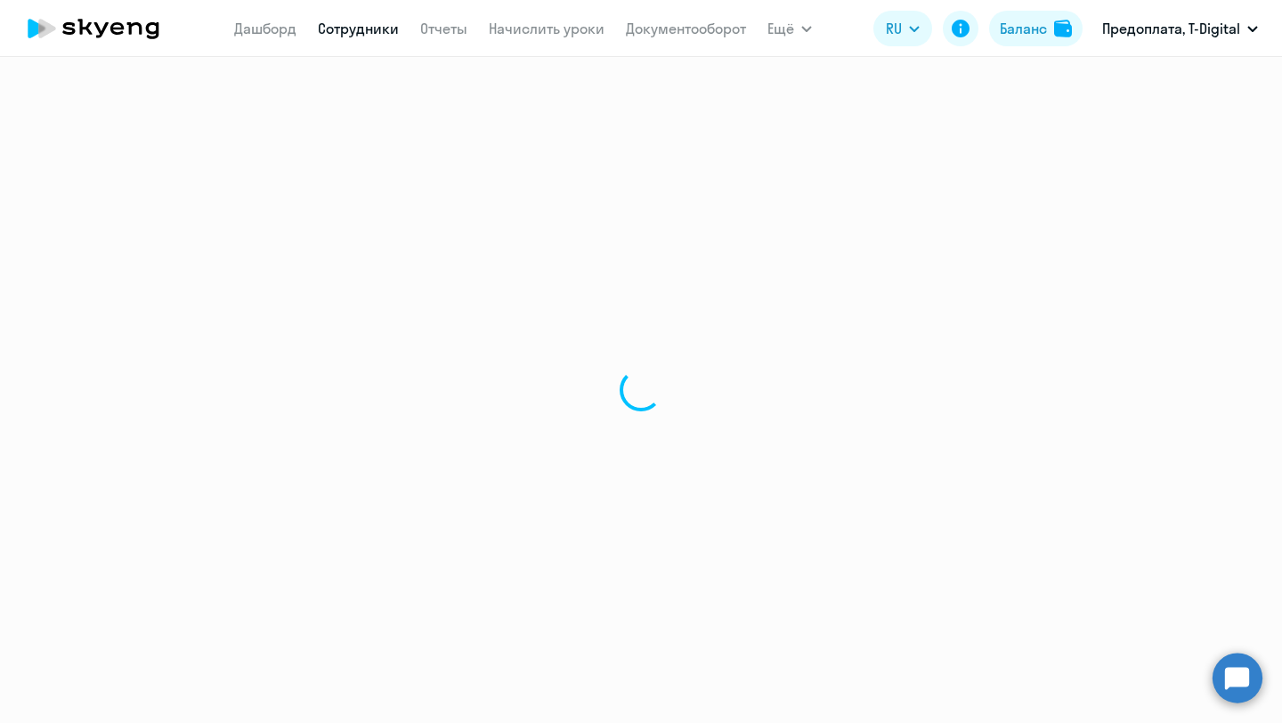
select select "30"
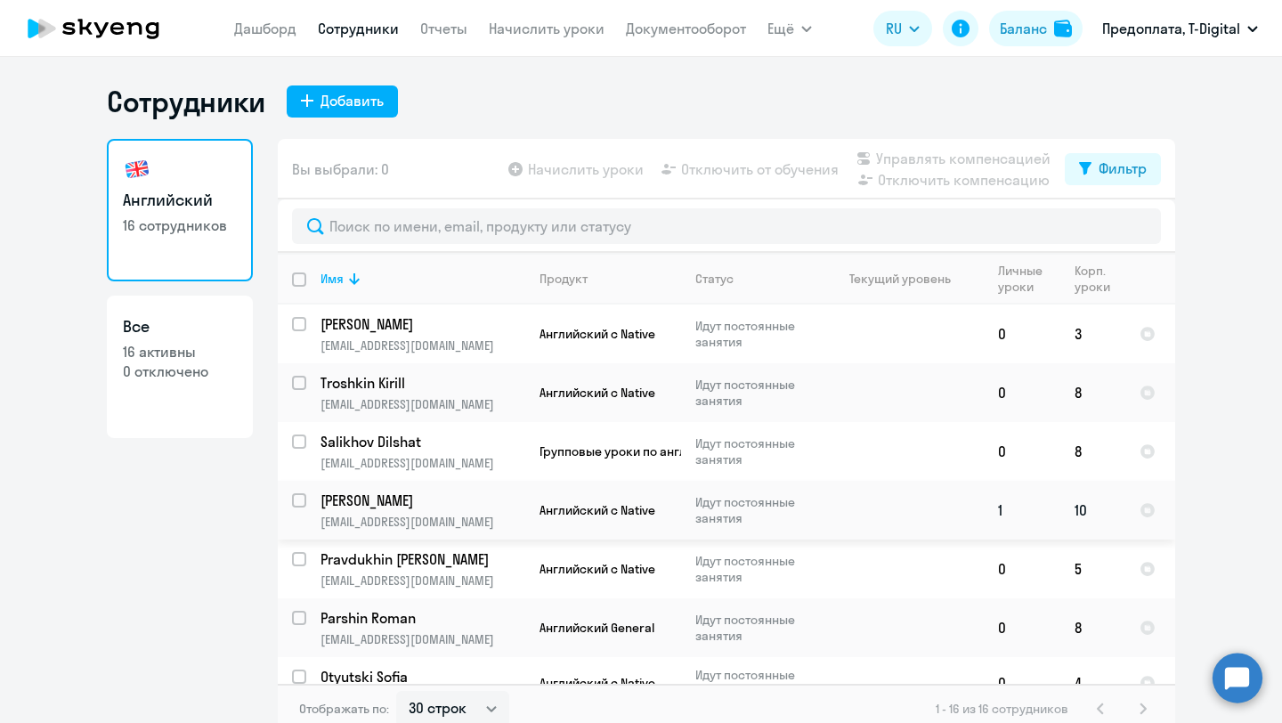
click at [400, 496] on p "[PERSON_NAME]" at bounding box center [421, 501] width 201 height 20
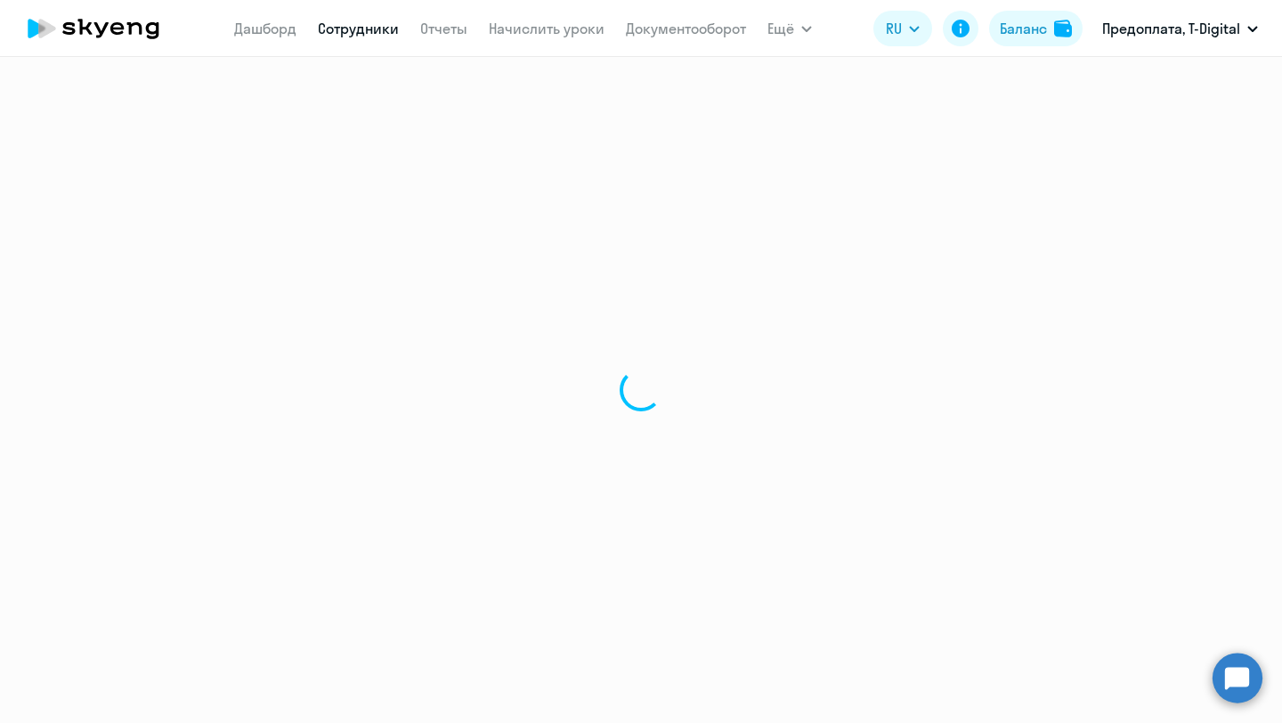
select select "english"
select select "30"
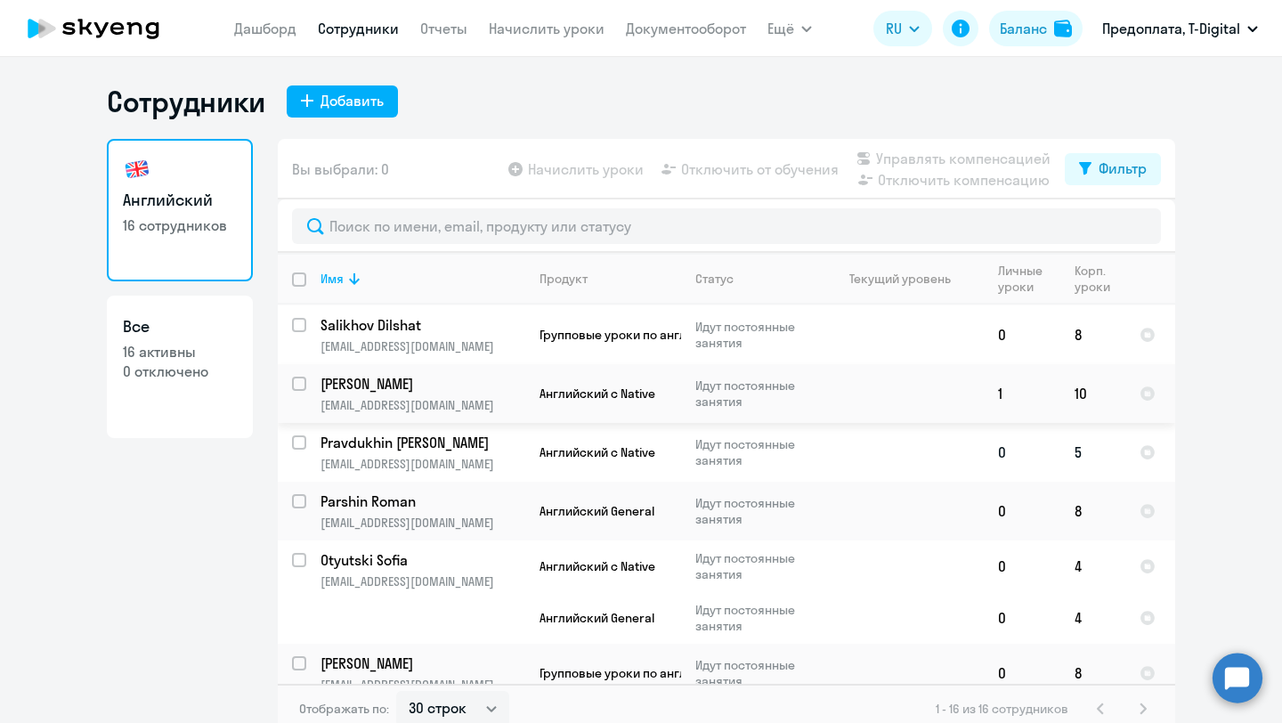
scroll to position [116, 0]
click at [370, 438] on p "Pravdukhin [PERSON_NAME]" at bounding box center [421, 444] width 201 height 20
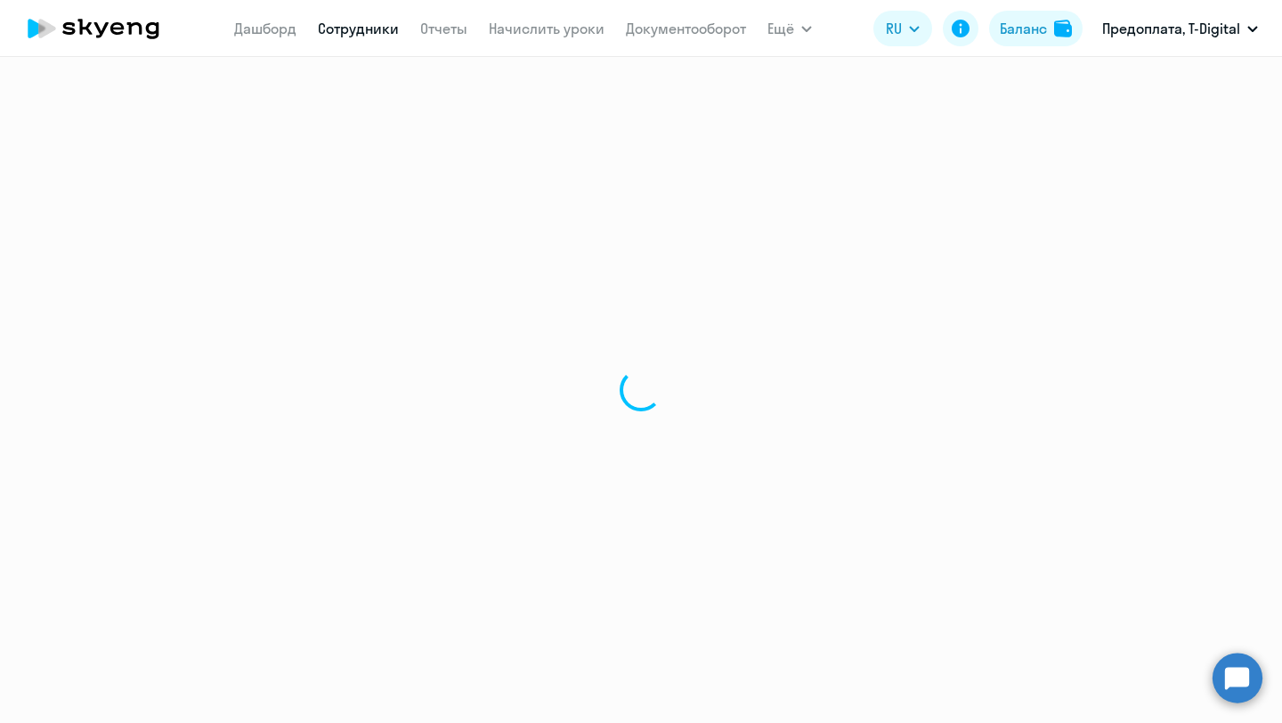
select select "english"
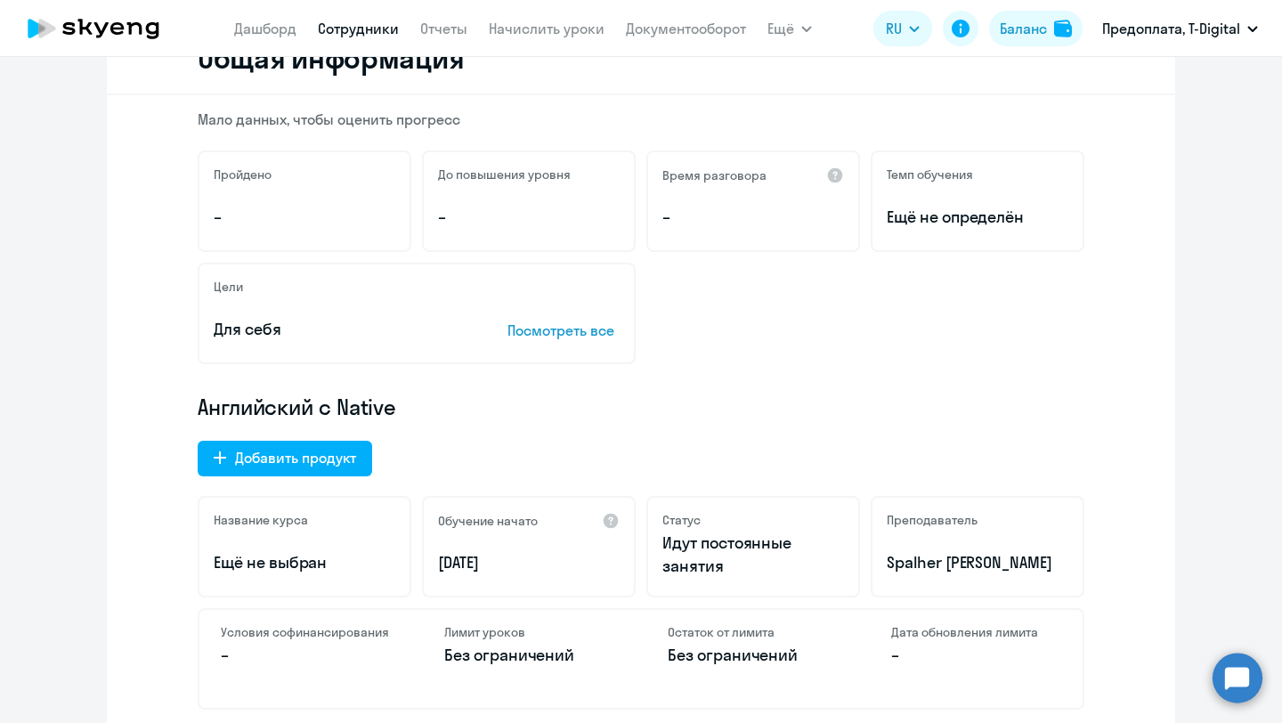
scroll to position [96, 0]
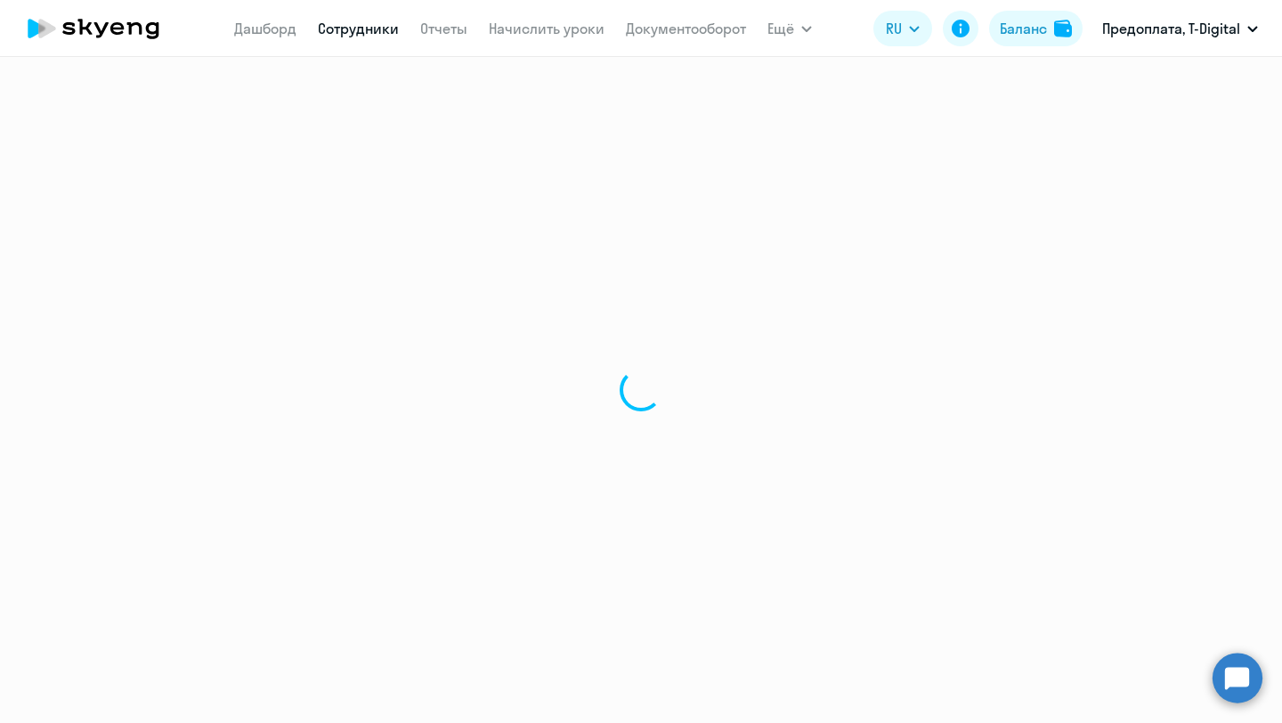
select select "30"
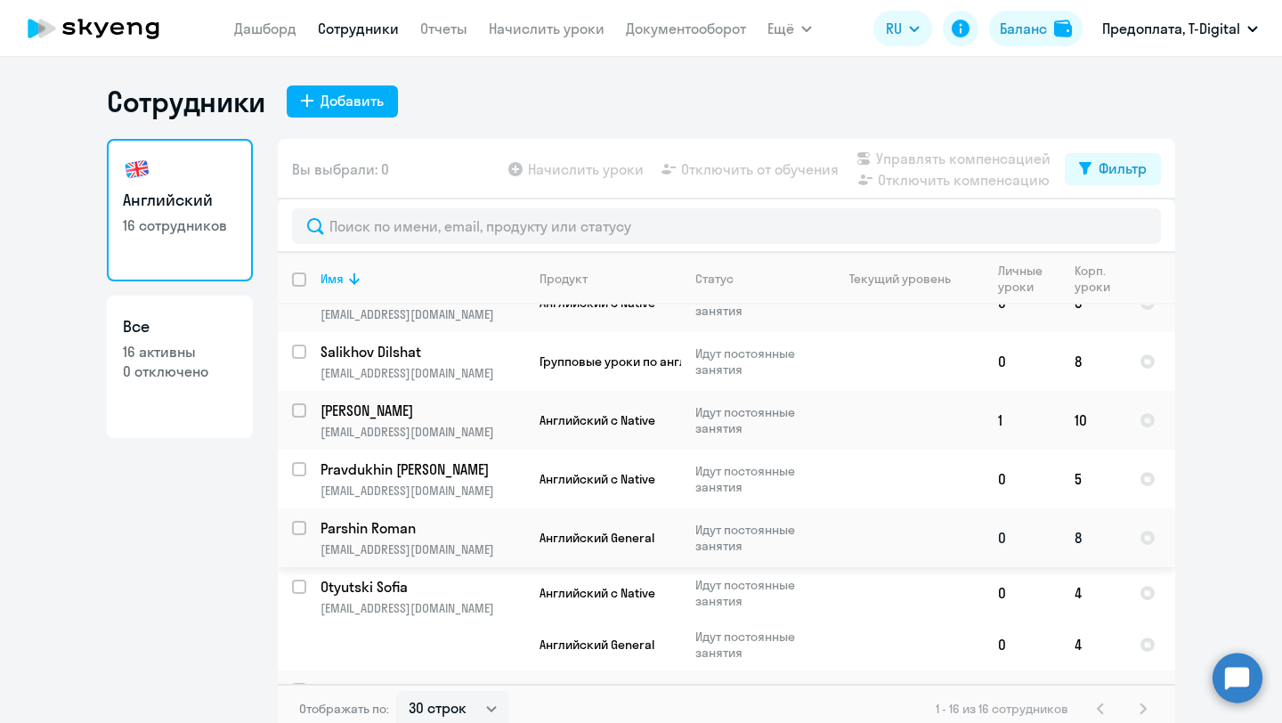
scroll to position [97, 0]
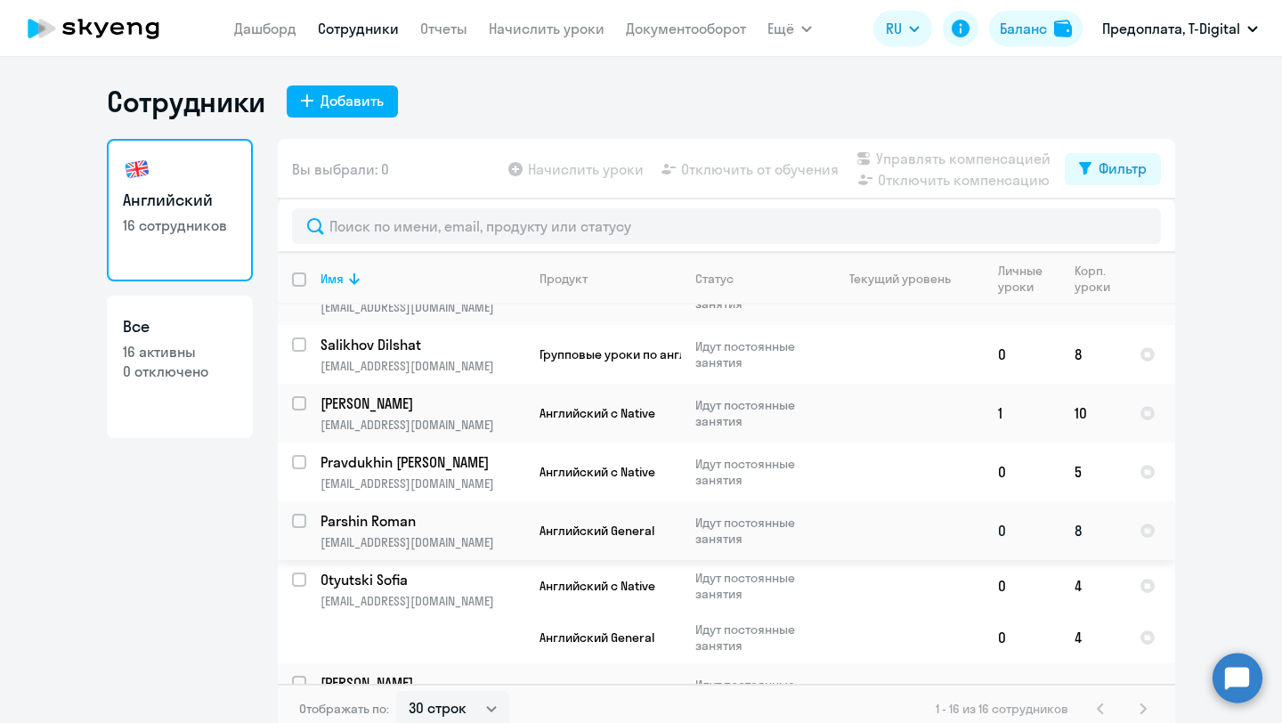
click at [388, 515] on p "Parshin Roman" at bounding box center [421, 521] width 201 height 20
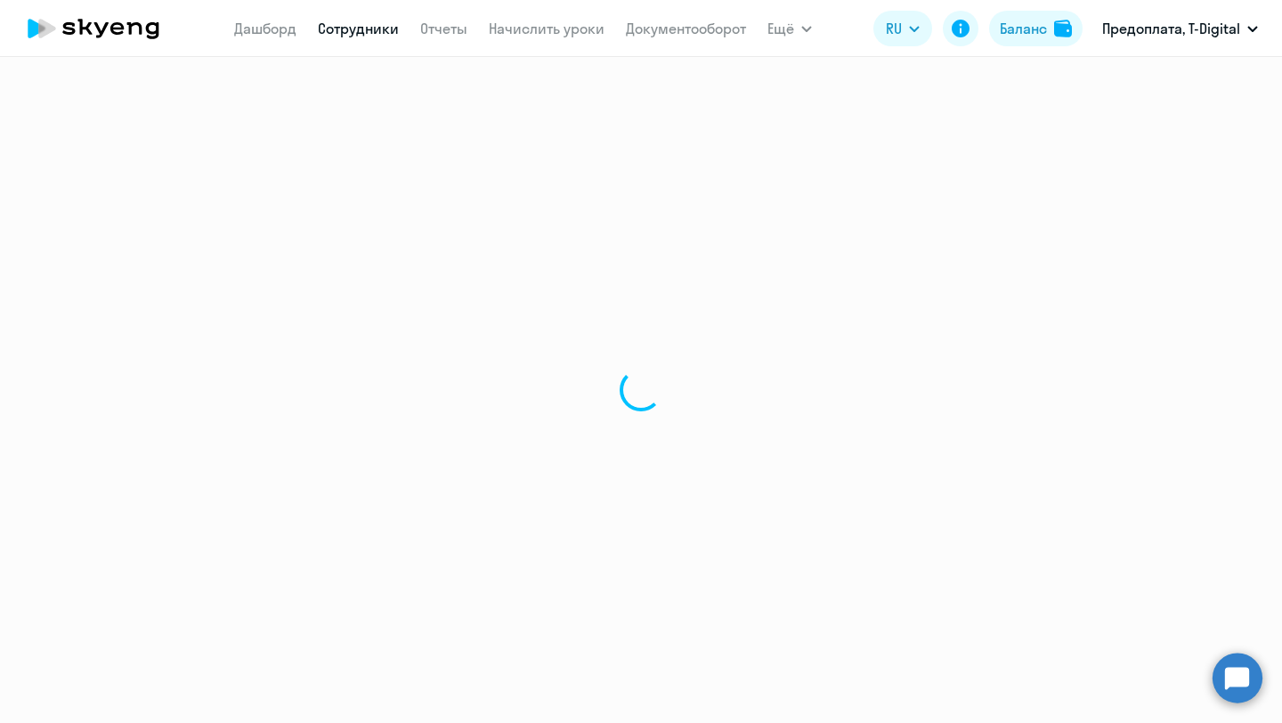
select select "english"
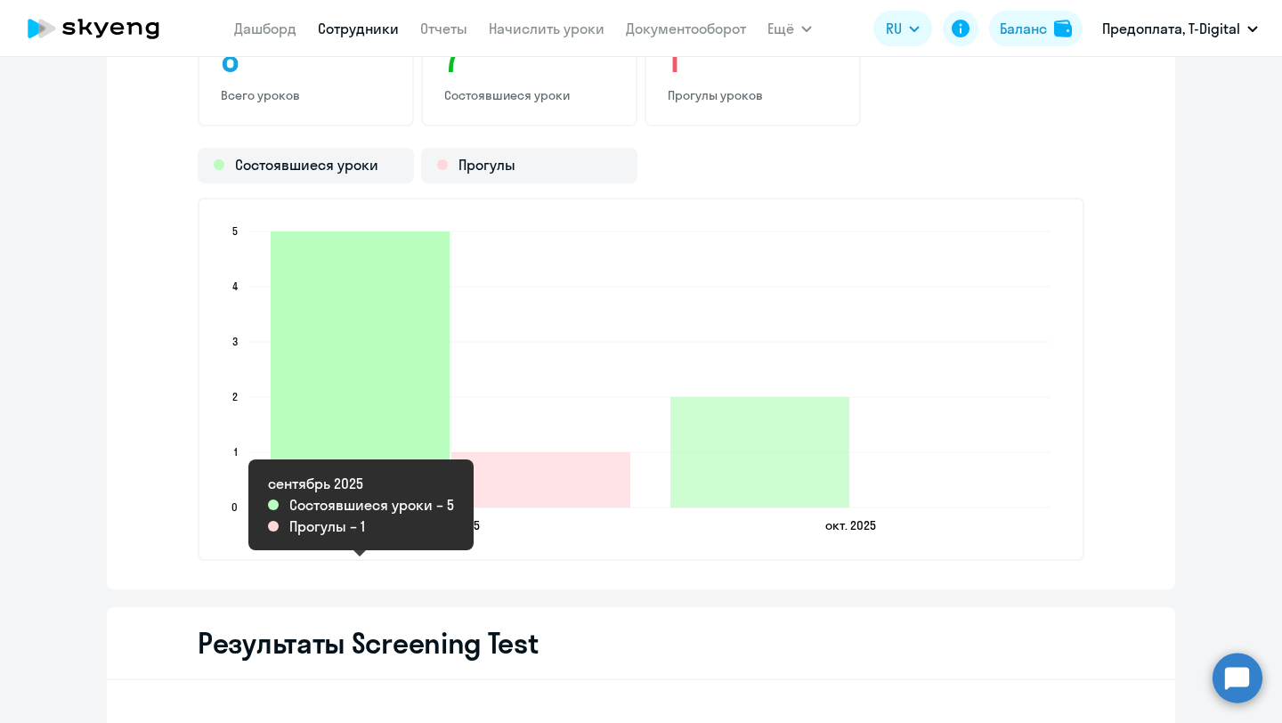
scroll to position [2400, 0]
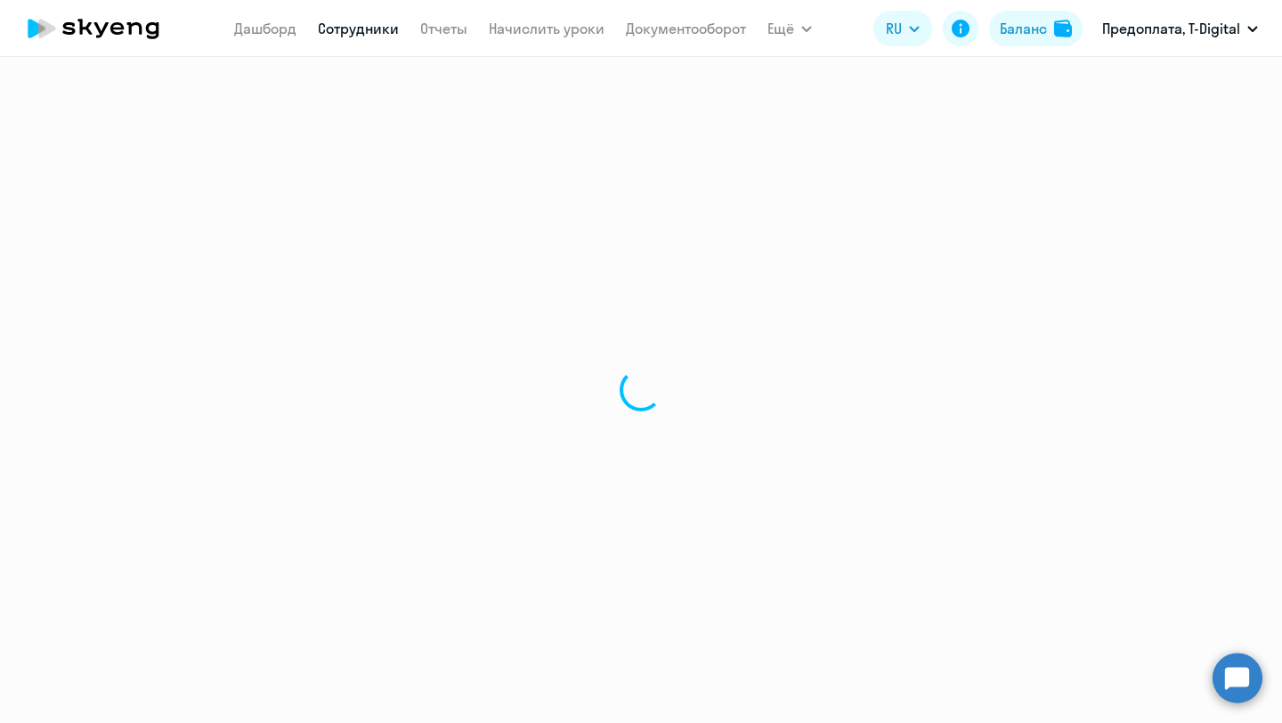
select select "30"
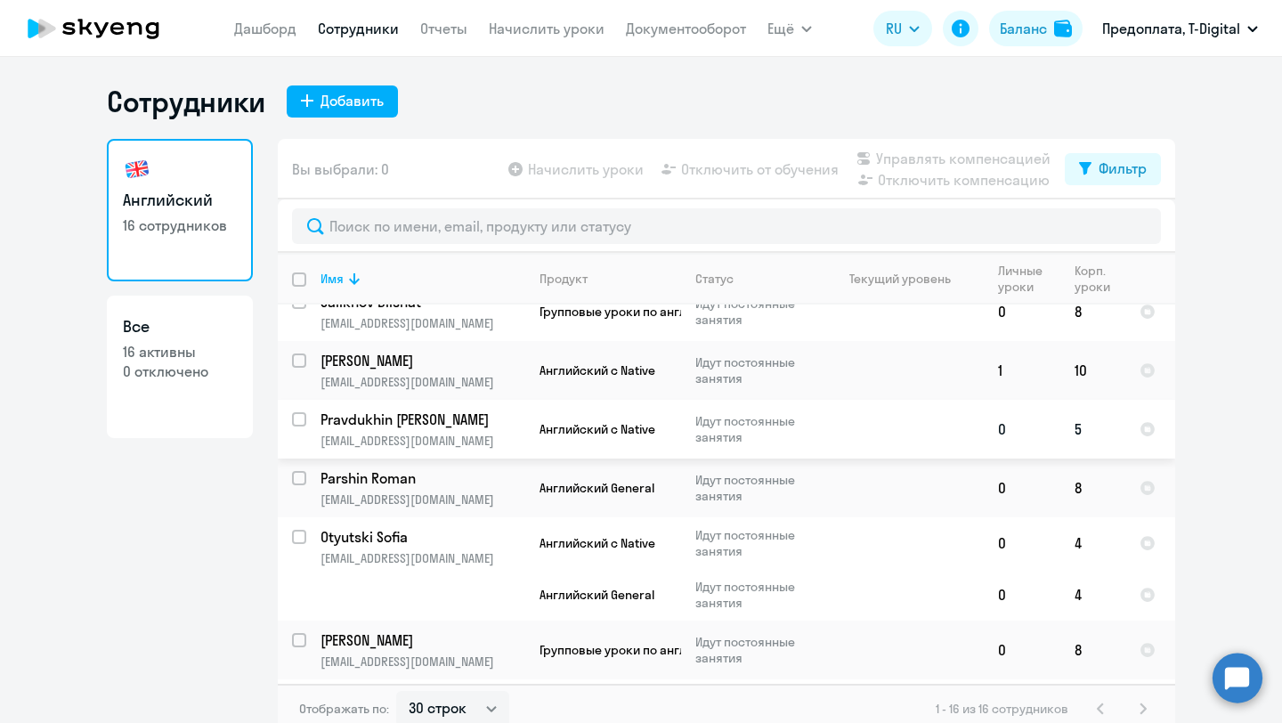
scroll to position [141, 0]
click at [391, 533] on p "Otyutski Sofia" at bounding box center [421, 536] width 201 height 20
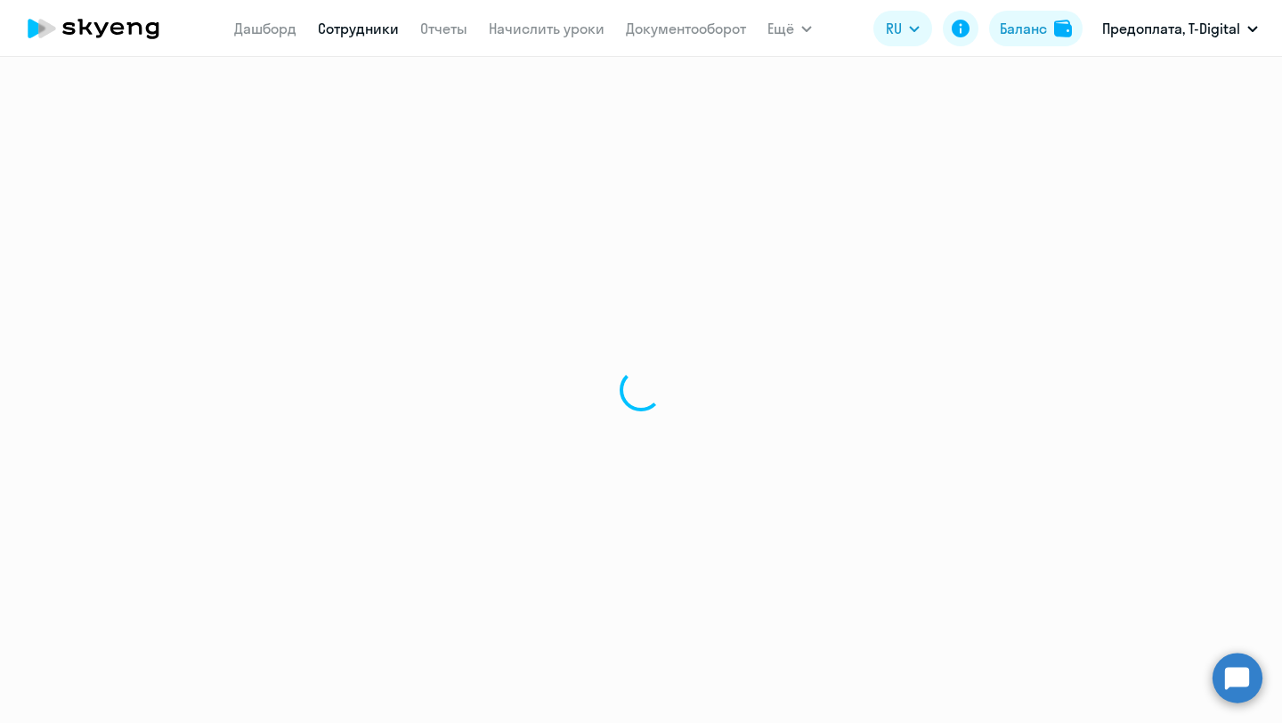
select select "english"
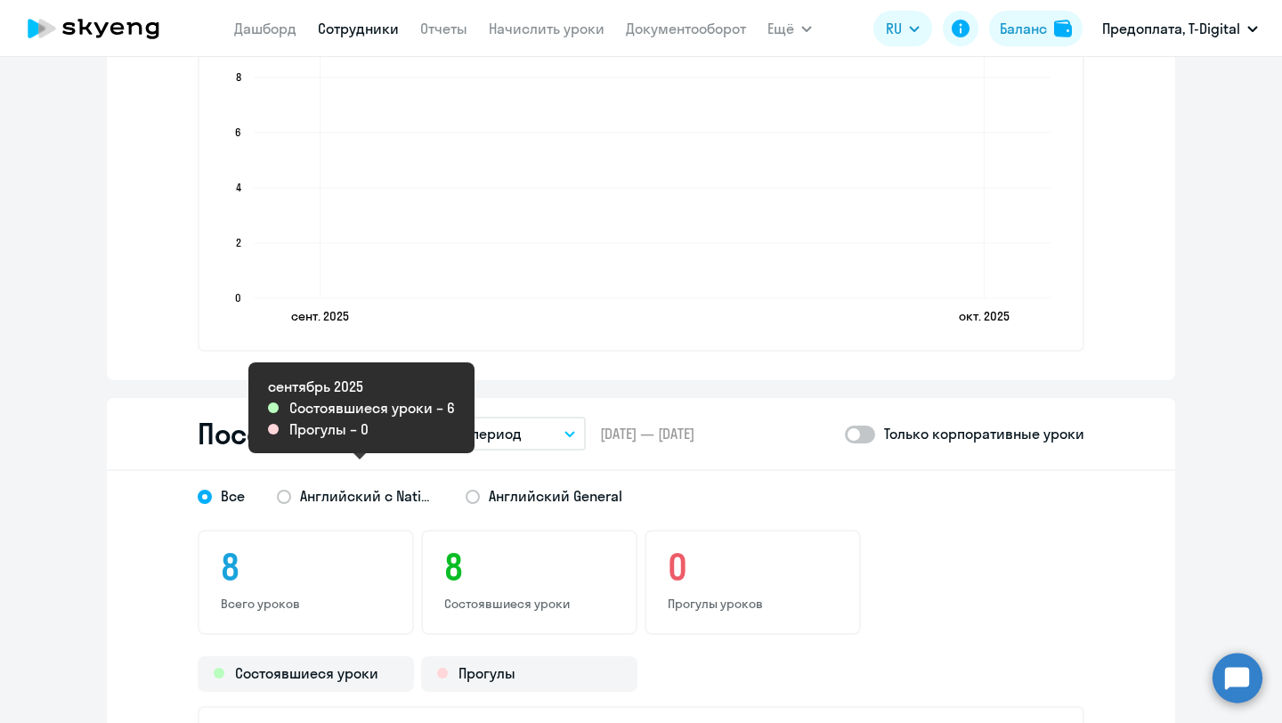
scroll to position [1462, 0]
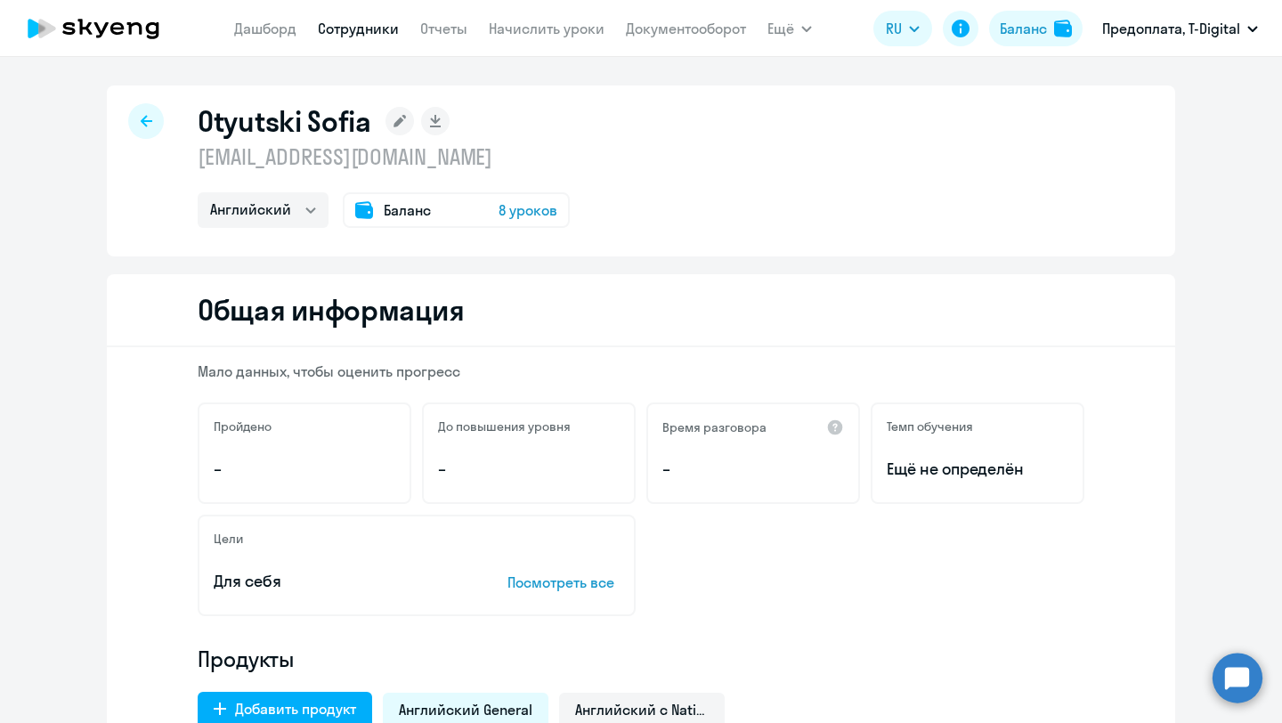
select select "30"
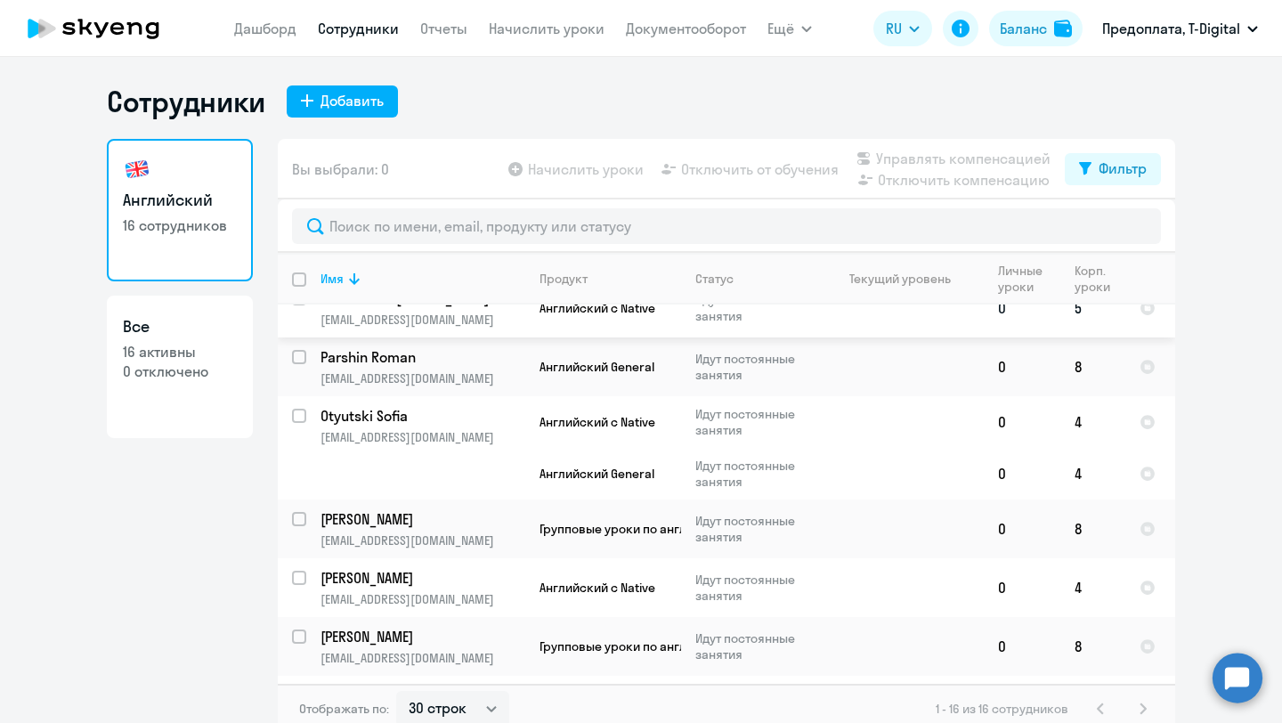
scroll to position [276, 0]
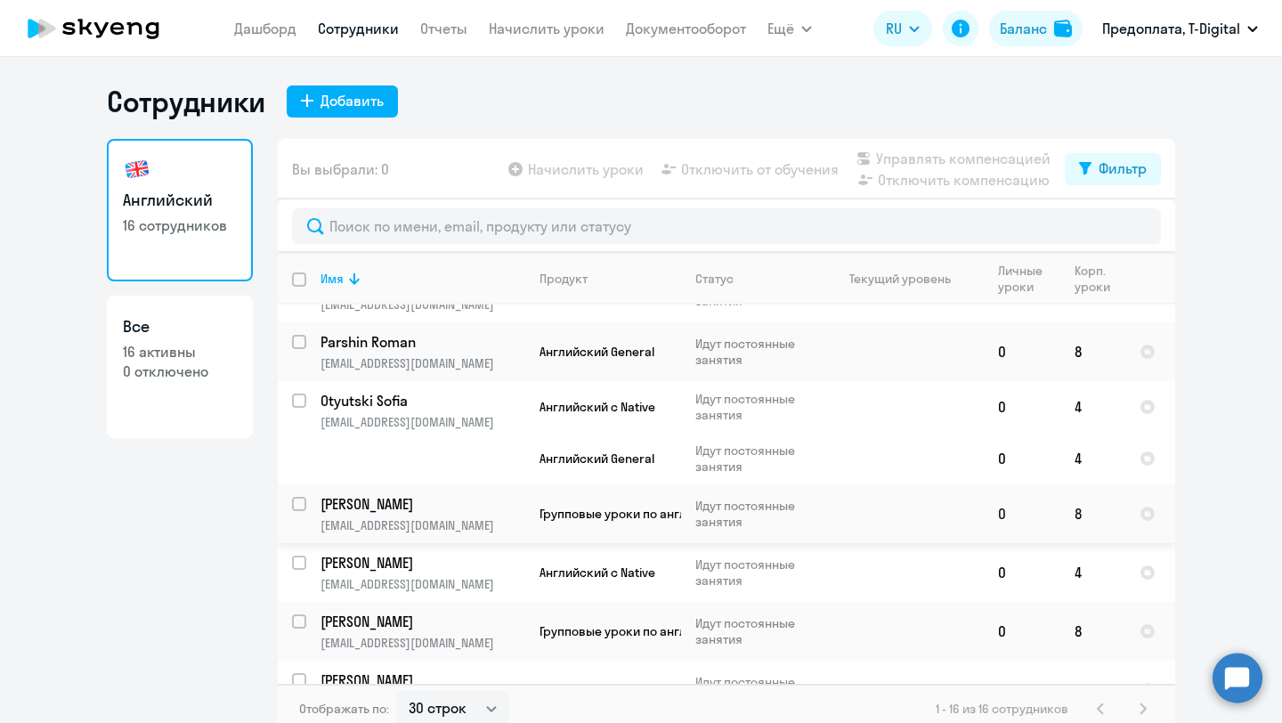
click at [384, 500] on p "[PERSON_NAME]" at bounding box center [421, 504] width 201 height 20
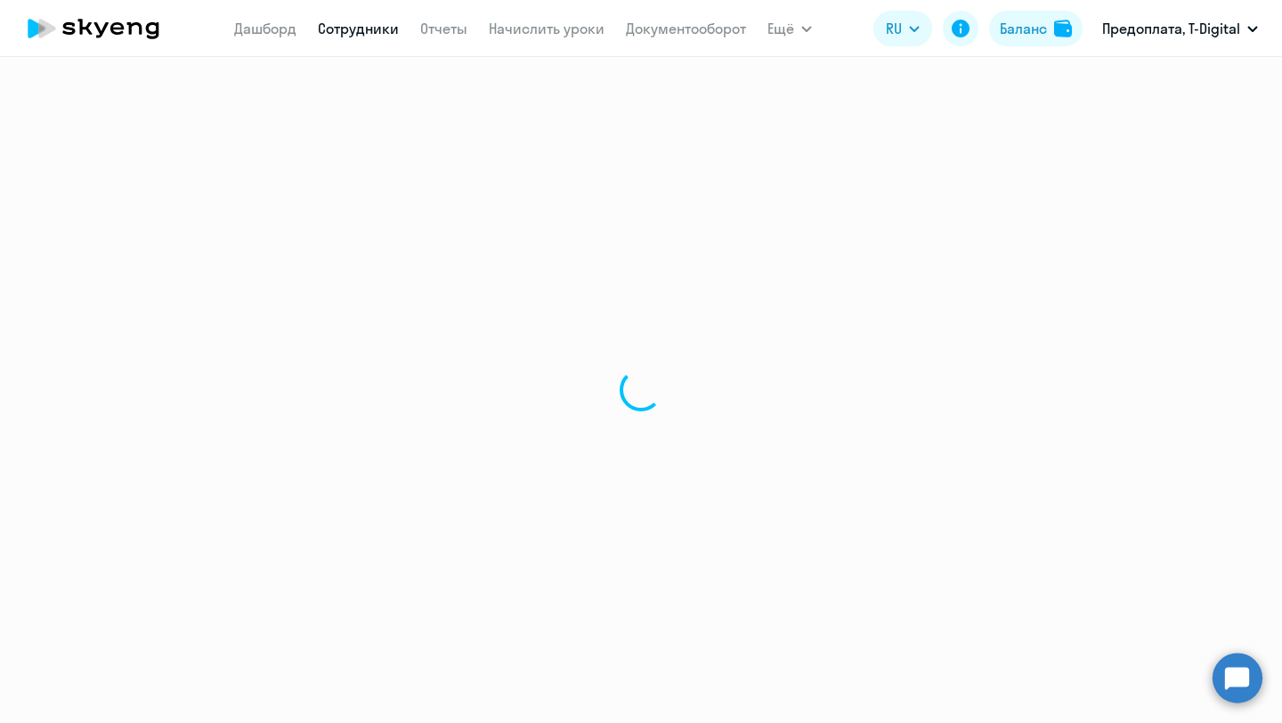
select select "english"
select select "30"
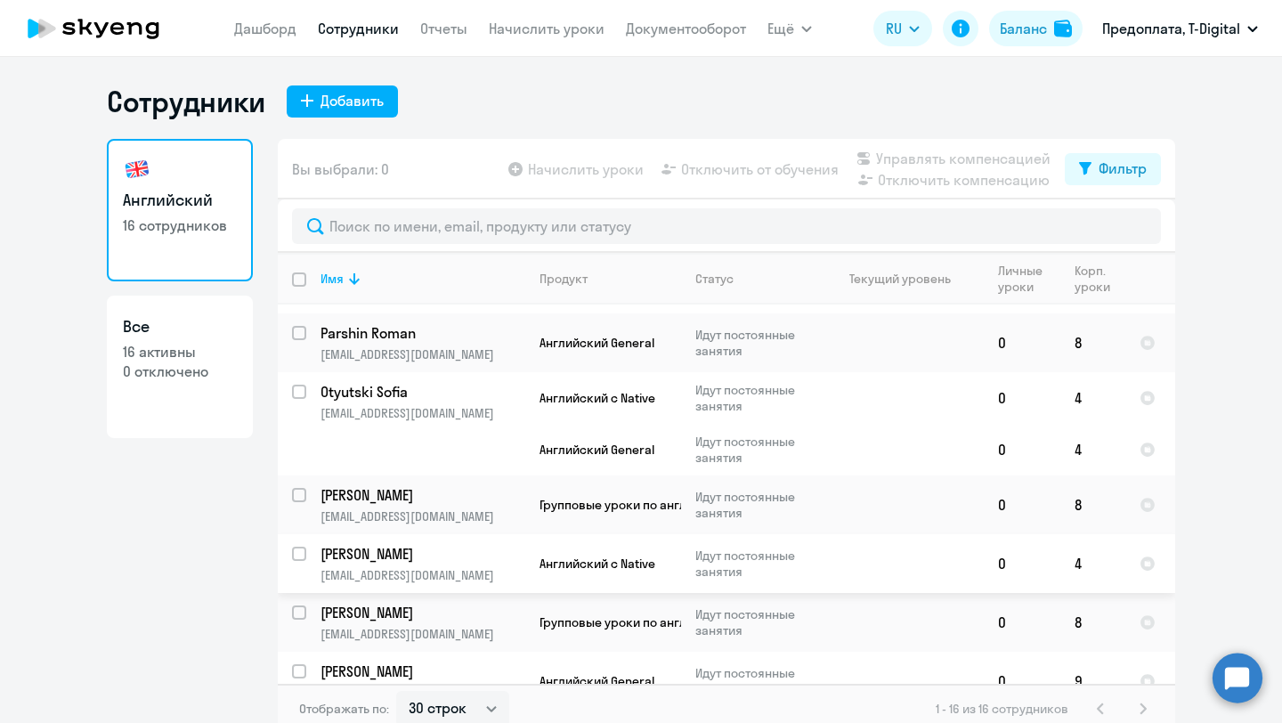
scroll to position [299, 0]
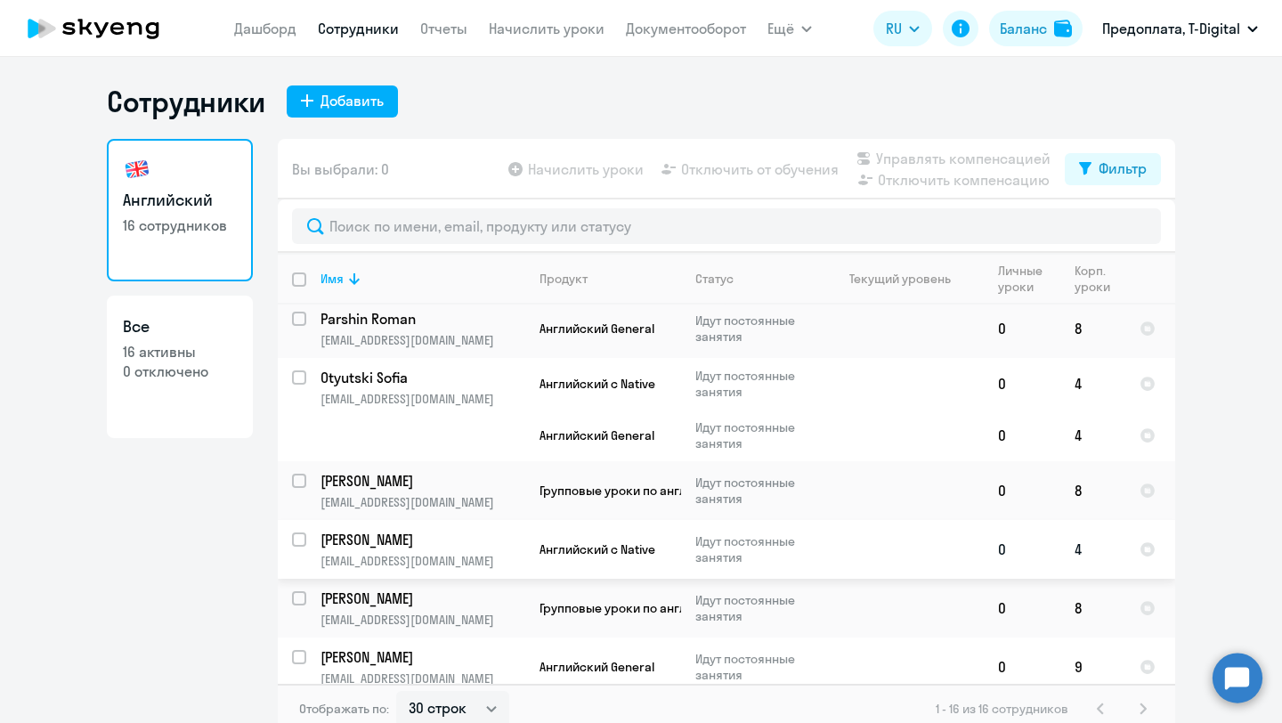
click at [398, 533] on p "[PERSON_NAME]" at bounding box center [421, 540] width 201 height 20
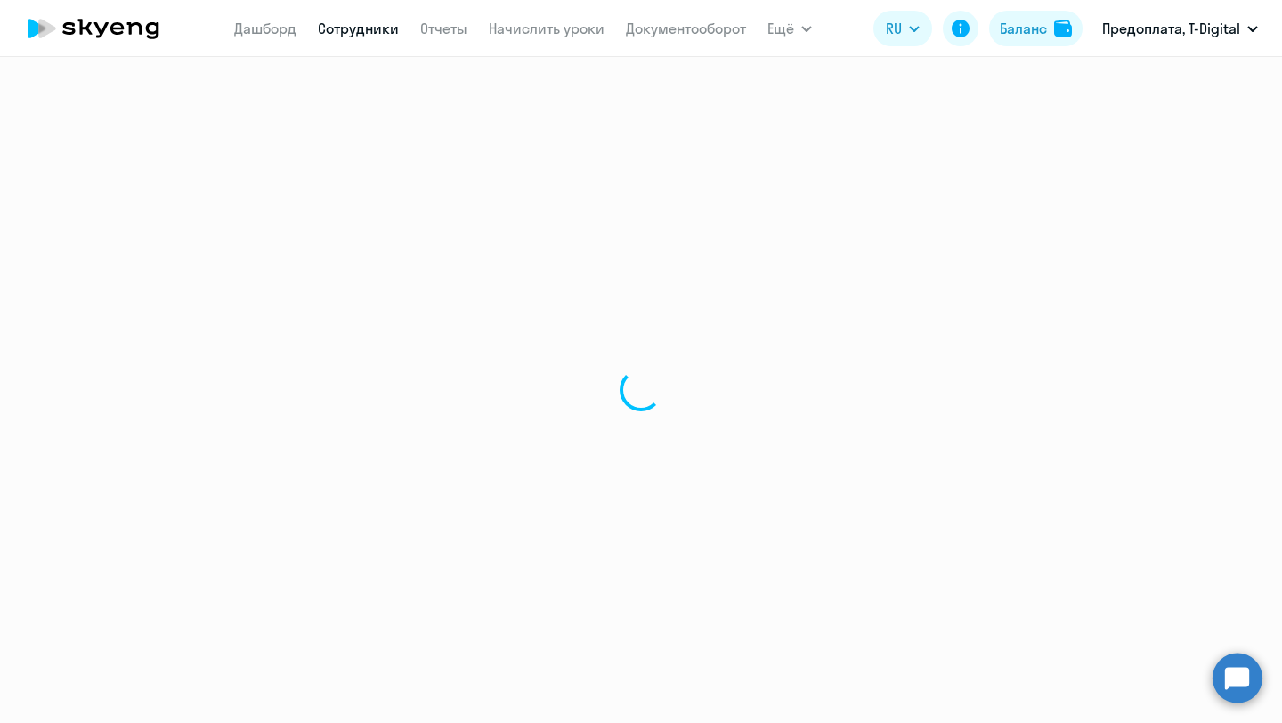
select select "english"
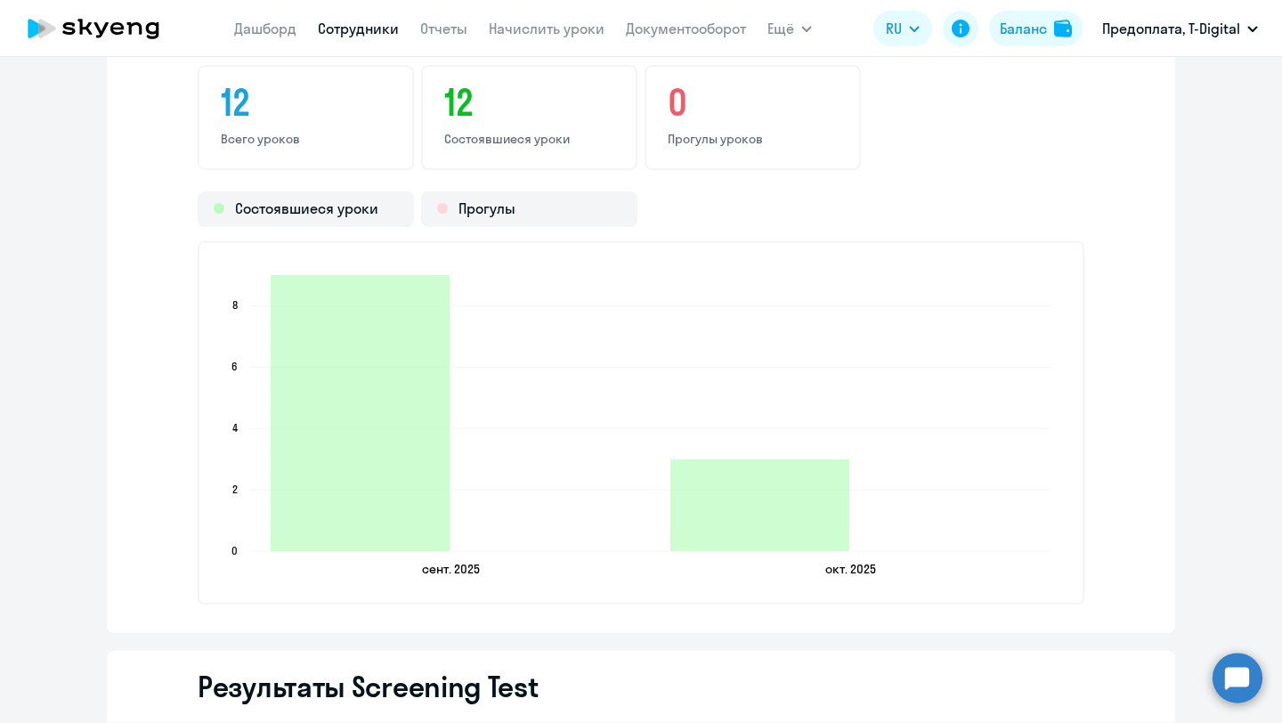
scroll to position [2001, 0]
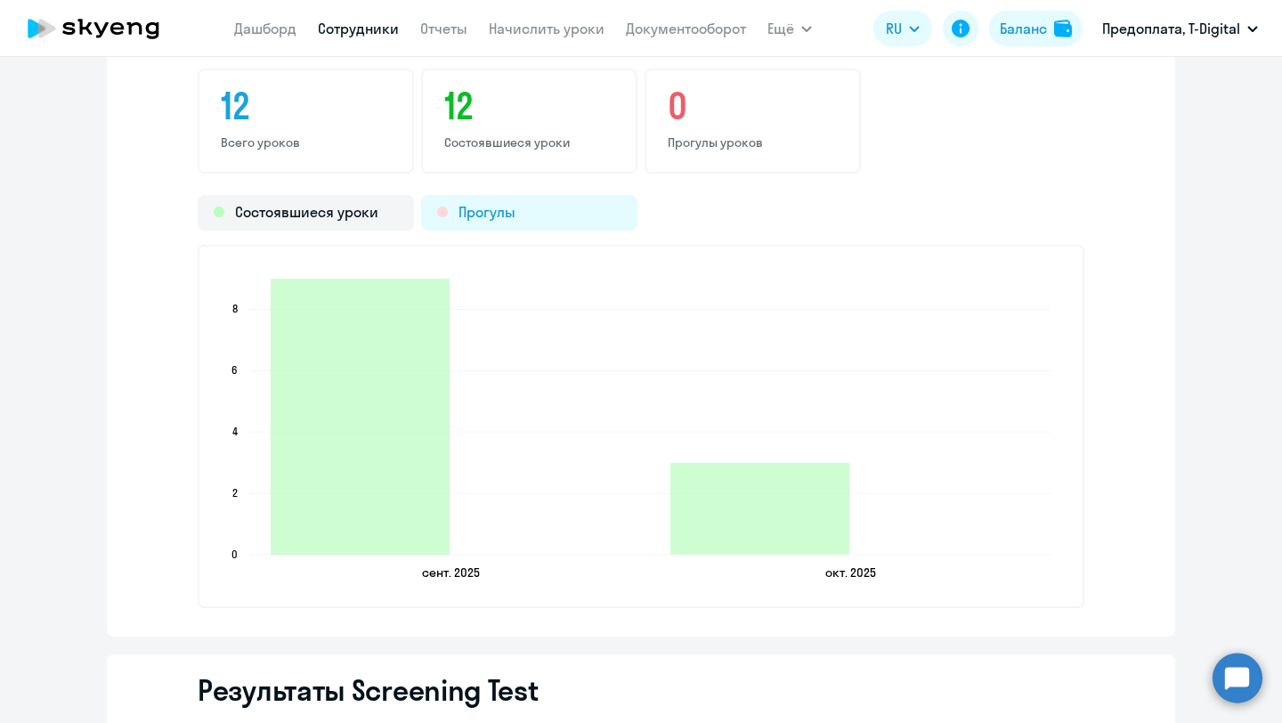
click at [531, 211] on div "Прогулы" at bounding box center [529, 213] width 216 height 36
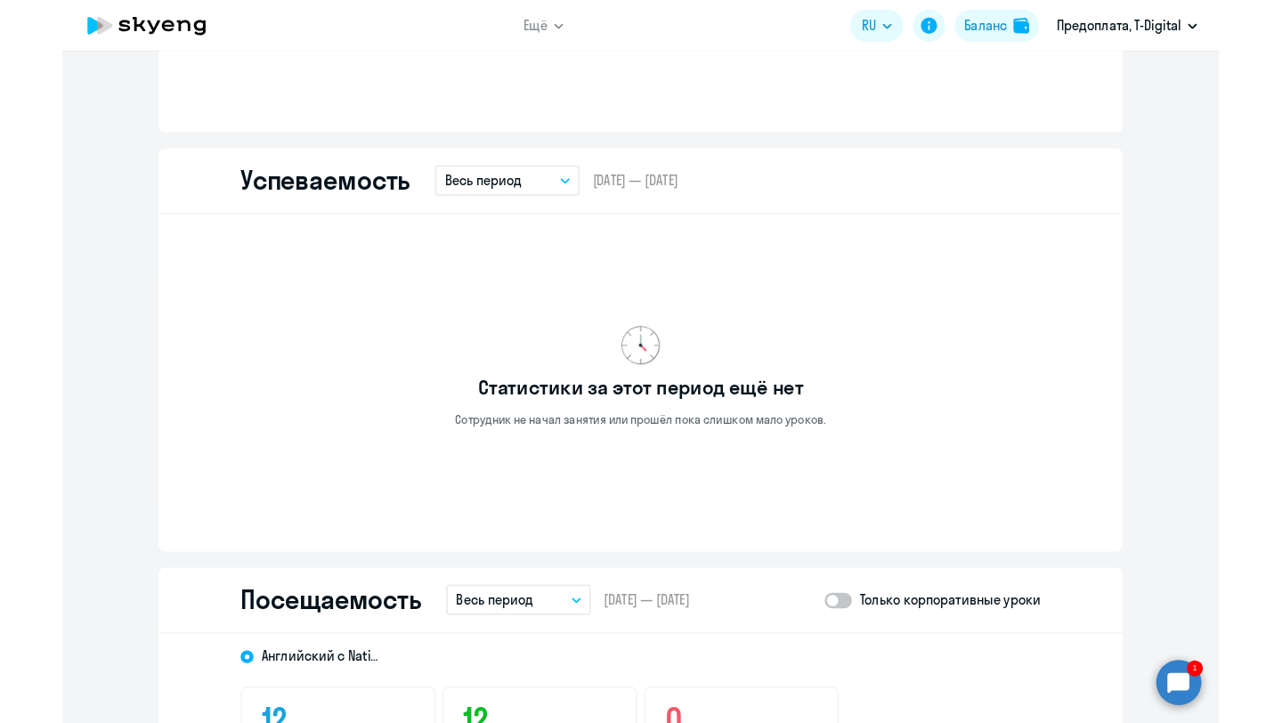
scroll to position [1265, 0]
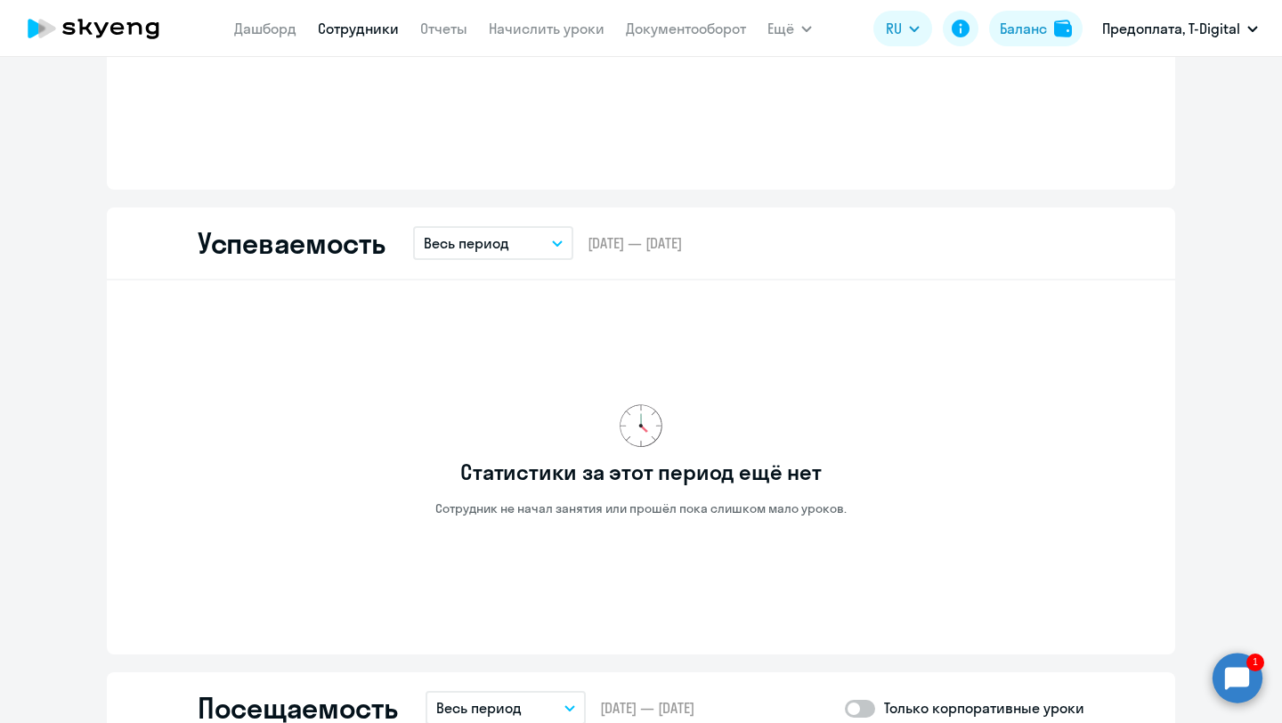
click at [1233, 675] on circle at bounding box center [1238, 678] width 50 height 50
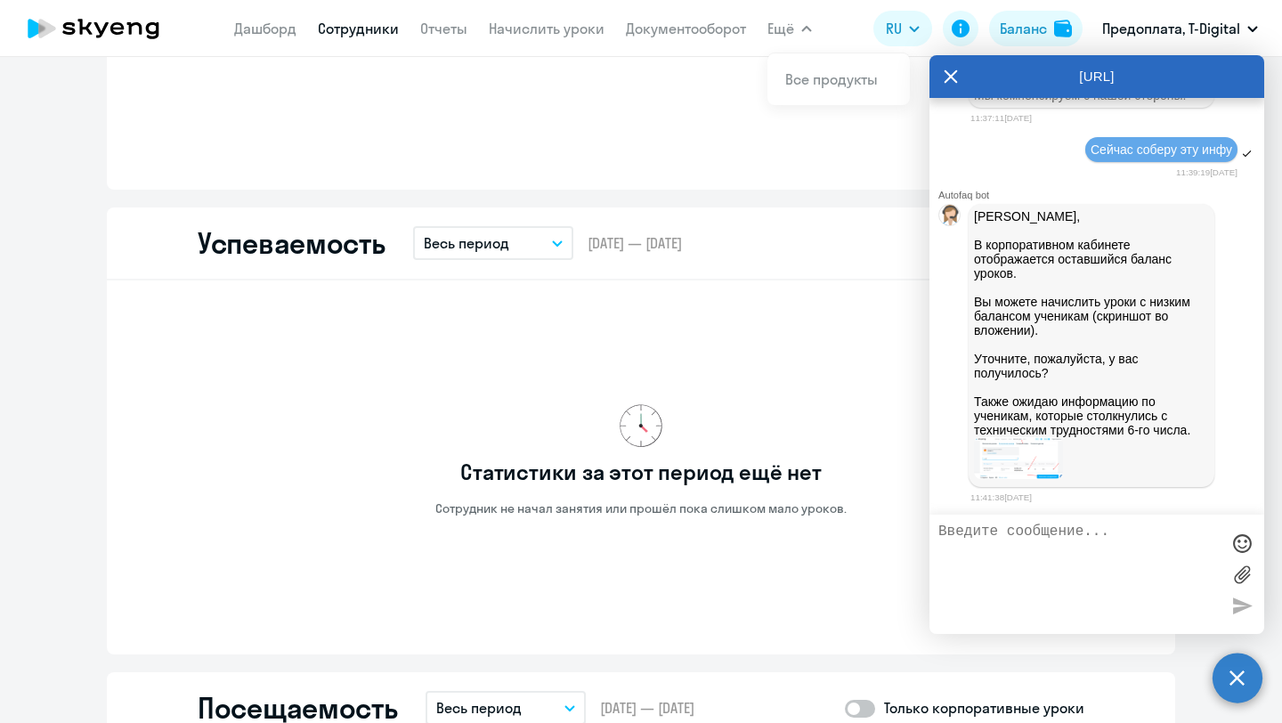
scroll to position [13259, 0]
click at [1003, 453] on img at bounding box center [1018, 458] width 89 height 42
click at [1015, 462] on img at bounding box center [1018, 458] width 89 height 42
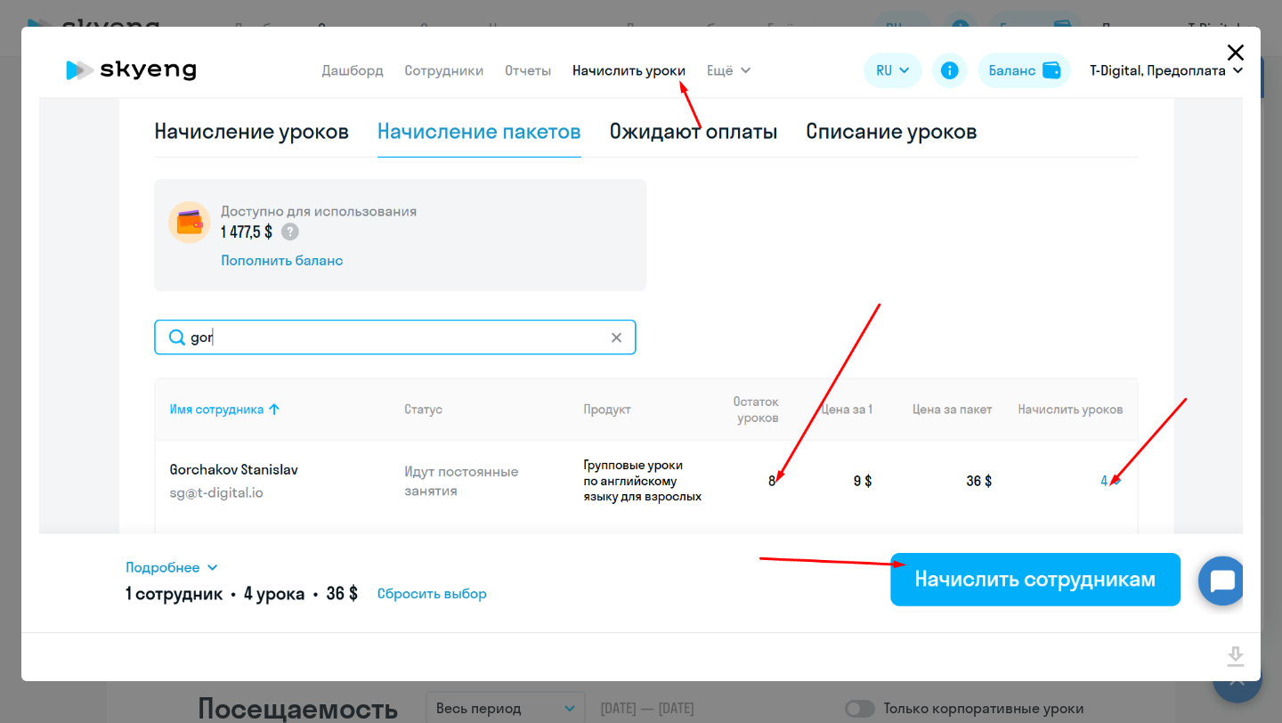
click at [1241, 48] on icon "Close" at bounding box center [1236, 52] width 28 height 28
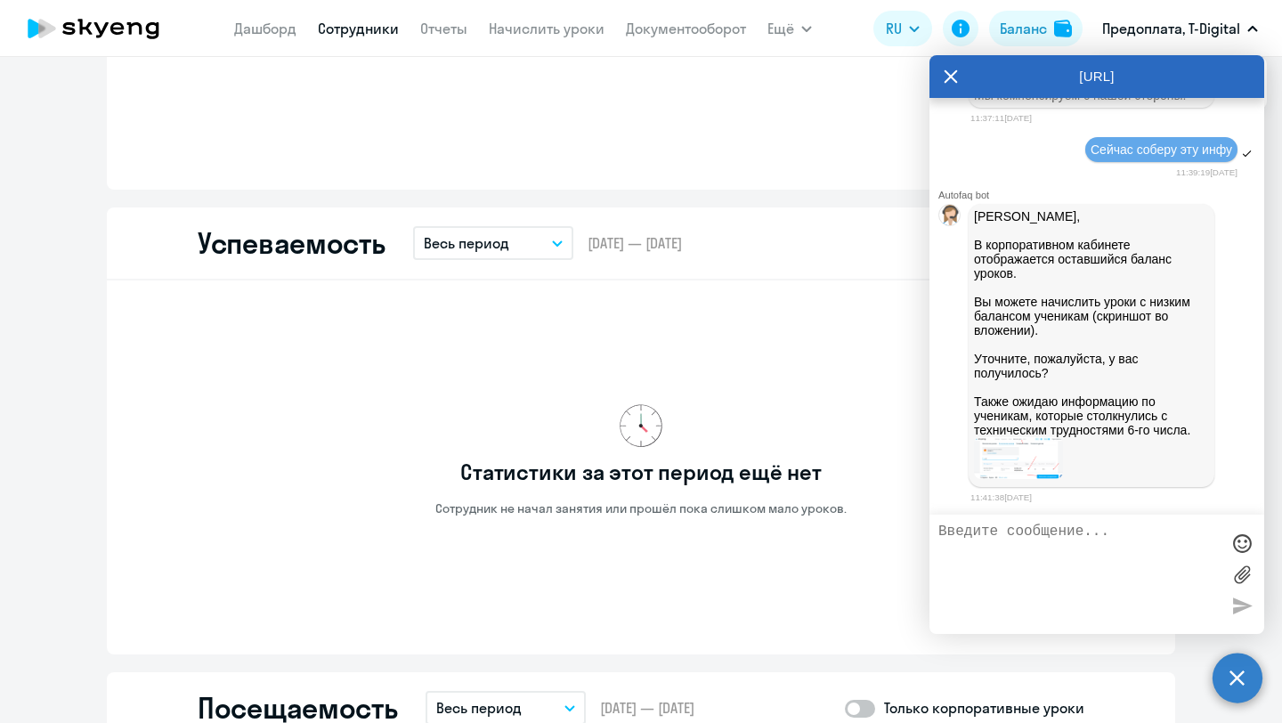
click at [986, 527] on textarea at bounding box center [1079, 575] width 281 height 102
type textarea "П"
type textarea "Суть в том, что у ребят"
click at [443, 31] on link "Отчеты" at bounding box center [443, 29] width 47 height 18
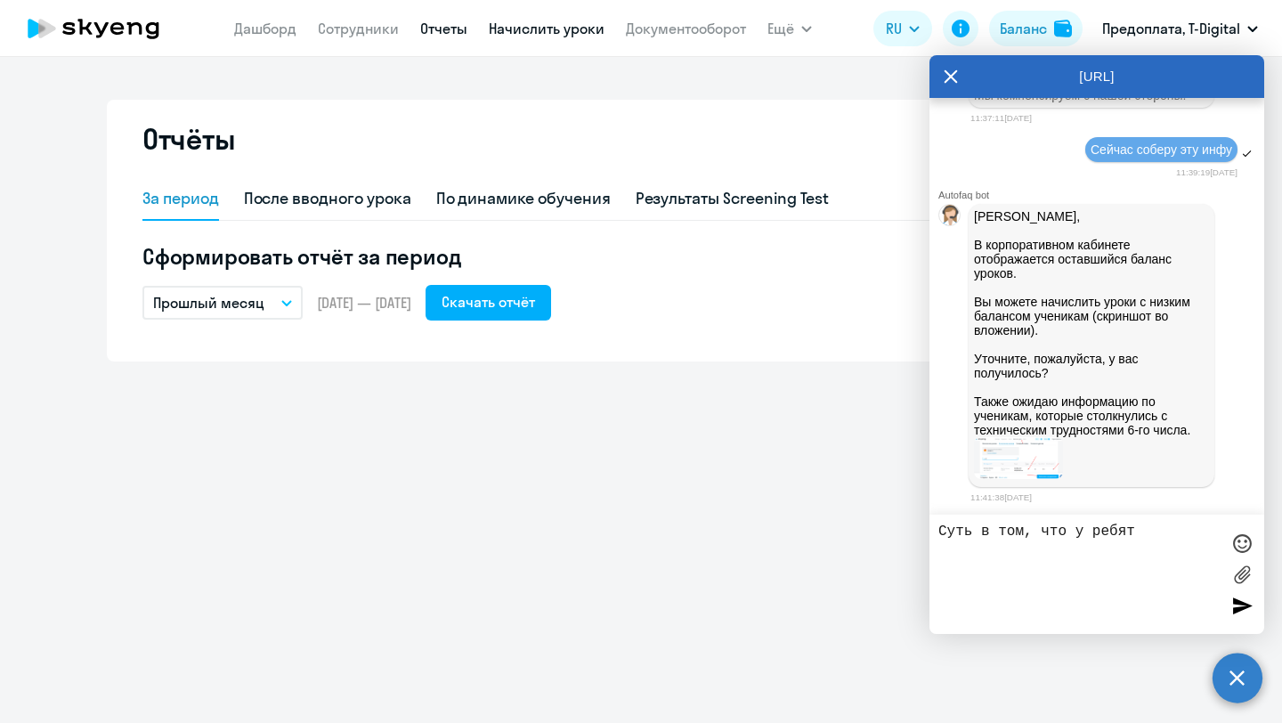
click at [522, 24] on link "Начислить уроки" at bounding box center [547, 29] width 116 height 18
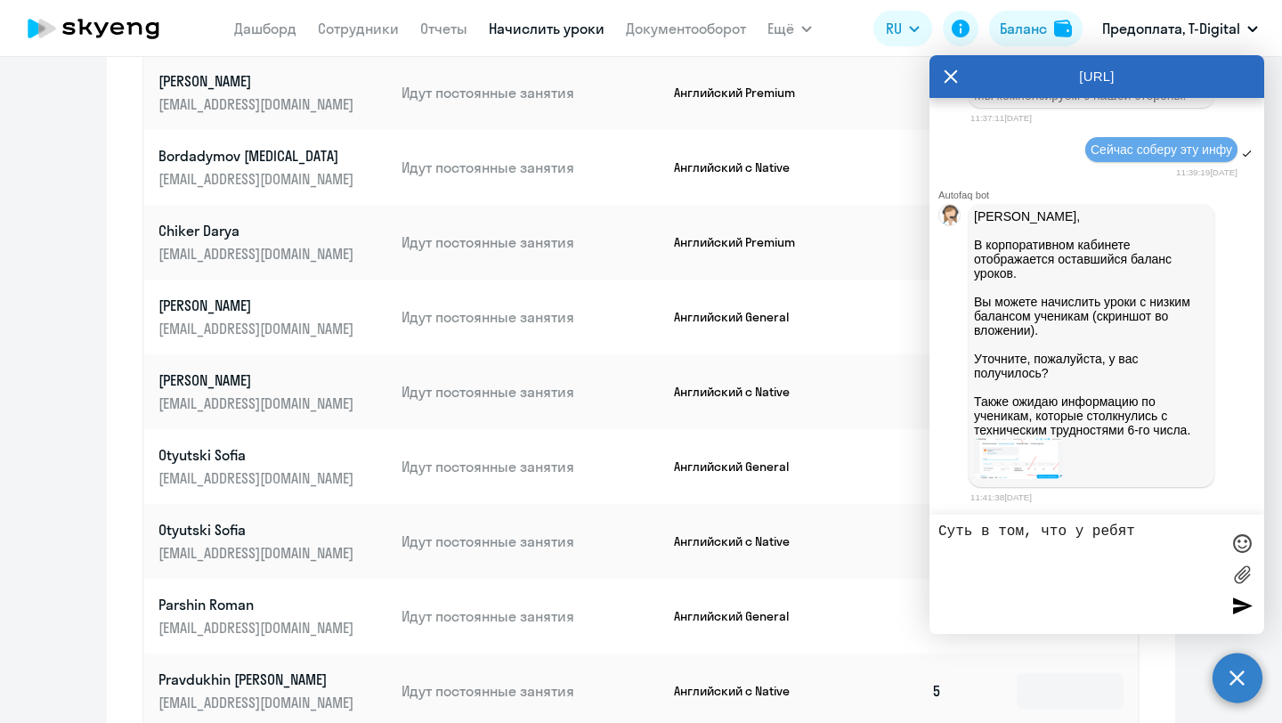
scroll to position [765, 0]
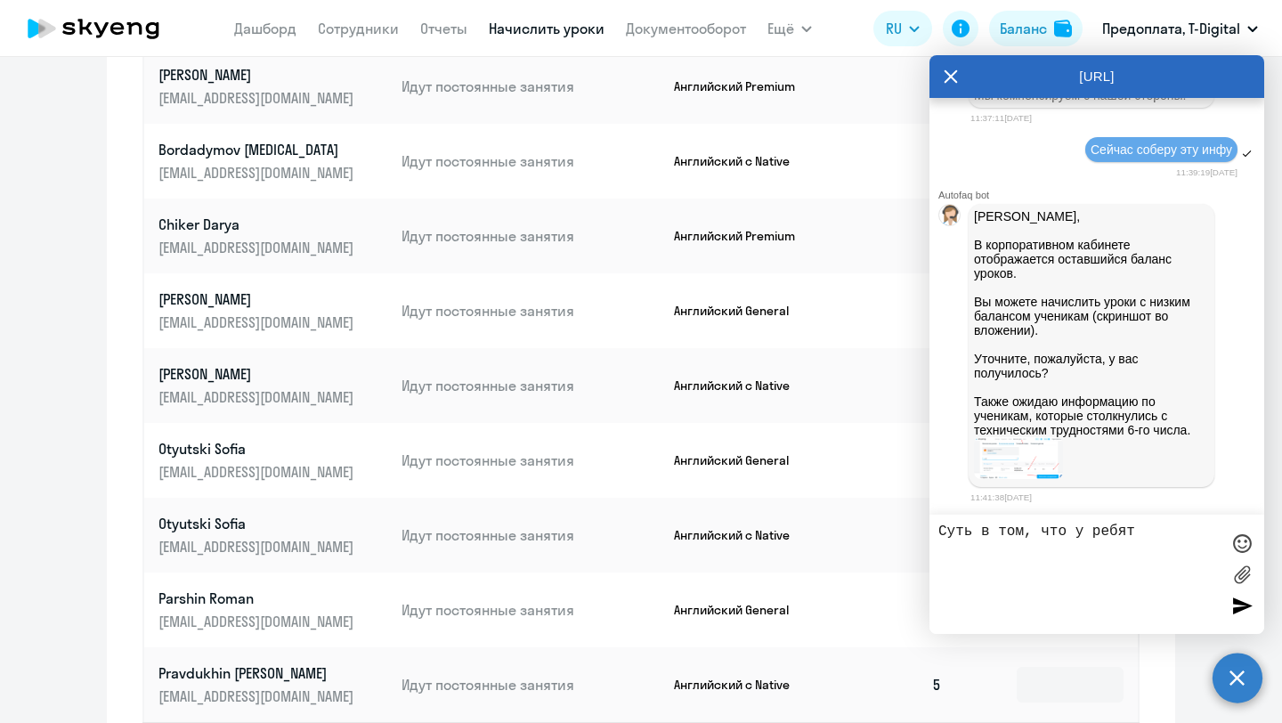
click at [952, 77] on icon at bounding box center [951, 76] width 13 height 13
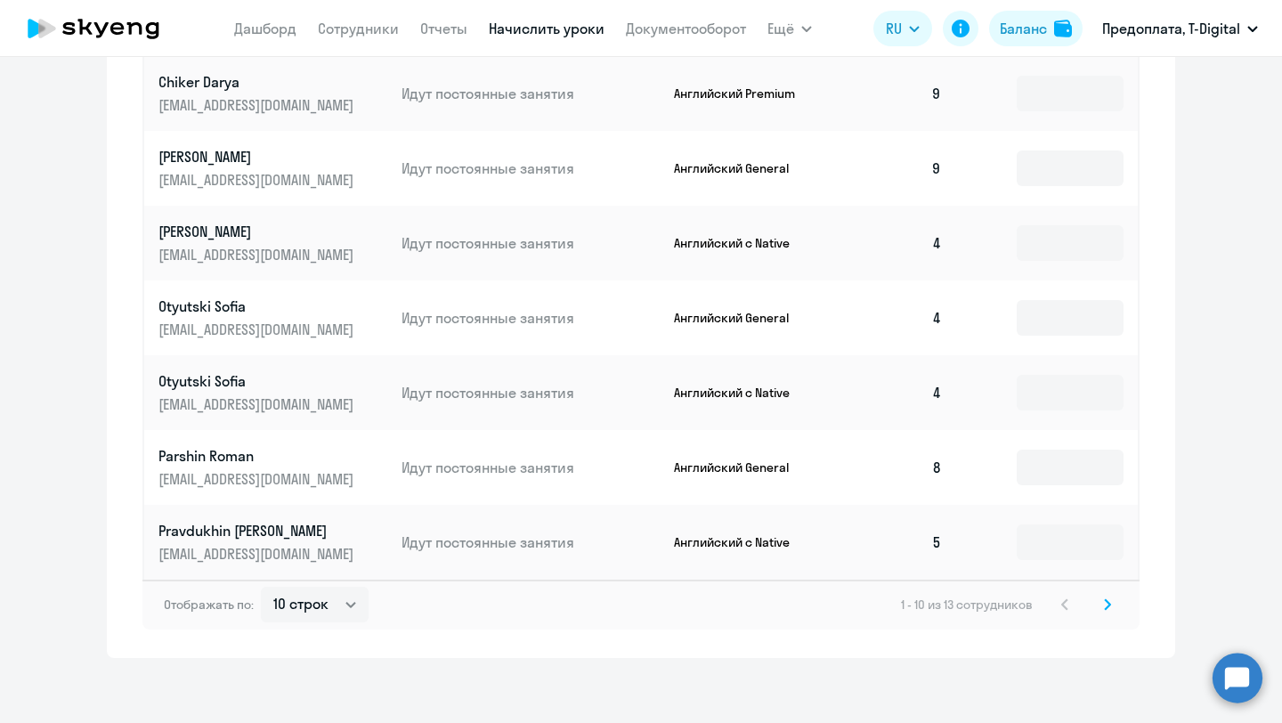
scroll to position [914, 0]
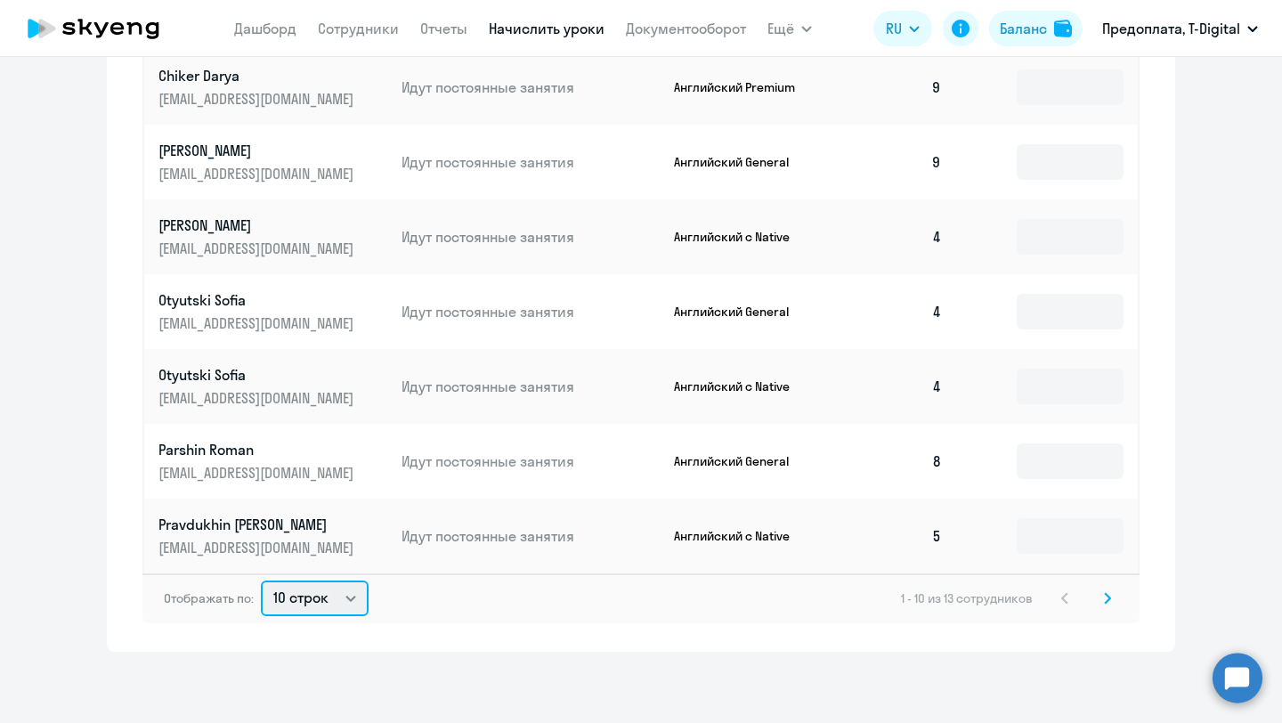
click at [354, 599] on select "10 строк 30 строк 50 строк" at bounding box center [315, 599] width 108 height 36
select select "30"
click at [261, 581] on select "10 строк 30 строк 50 строк" at bounding box center [315, 599] width 108 height 36
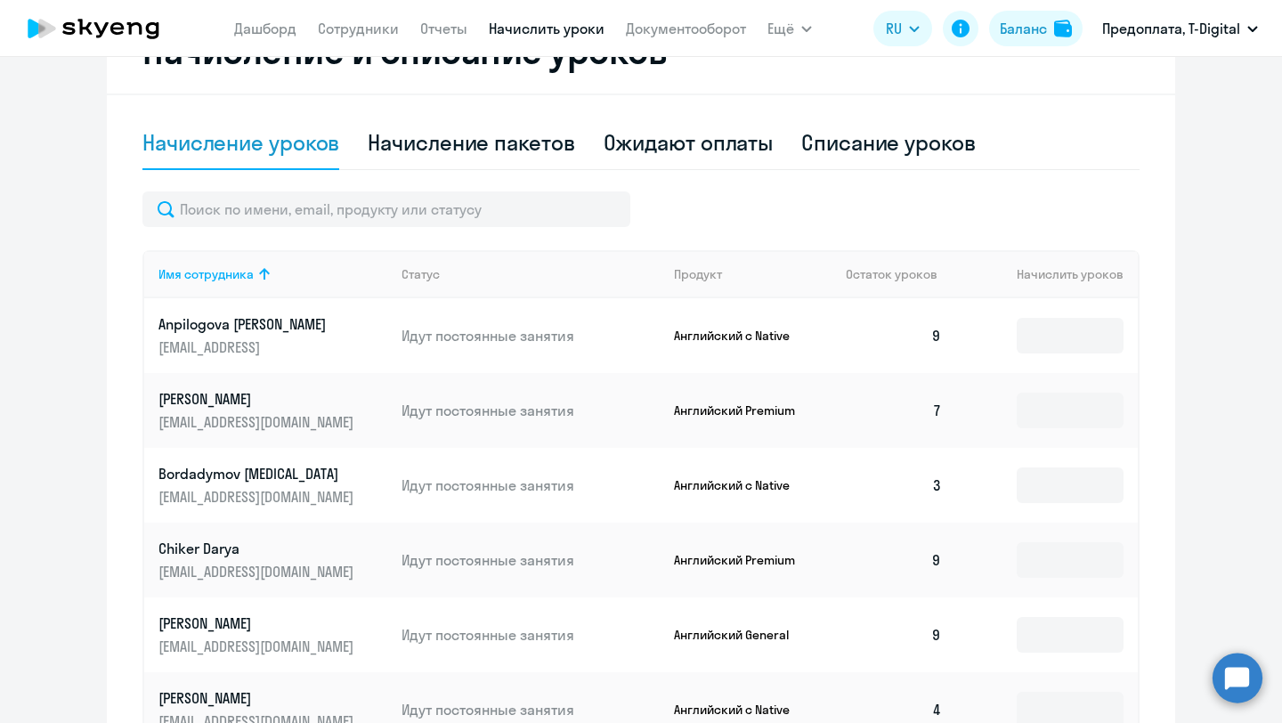
scroll to position [374, 0]
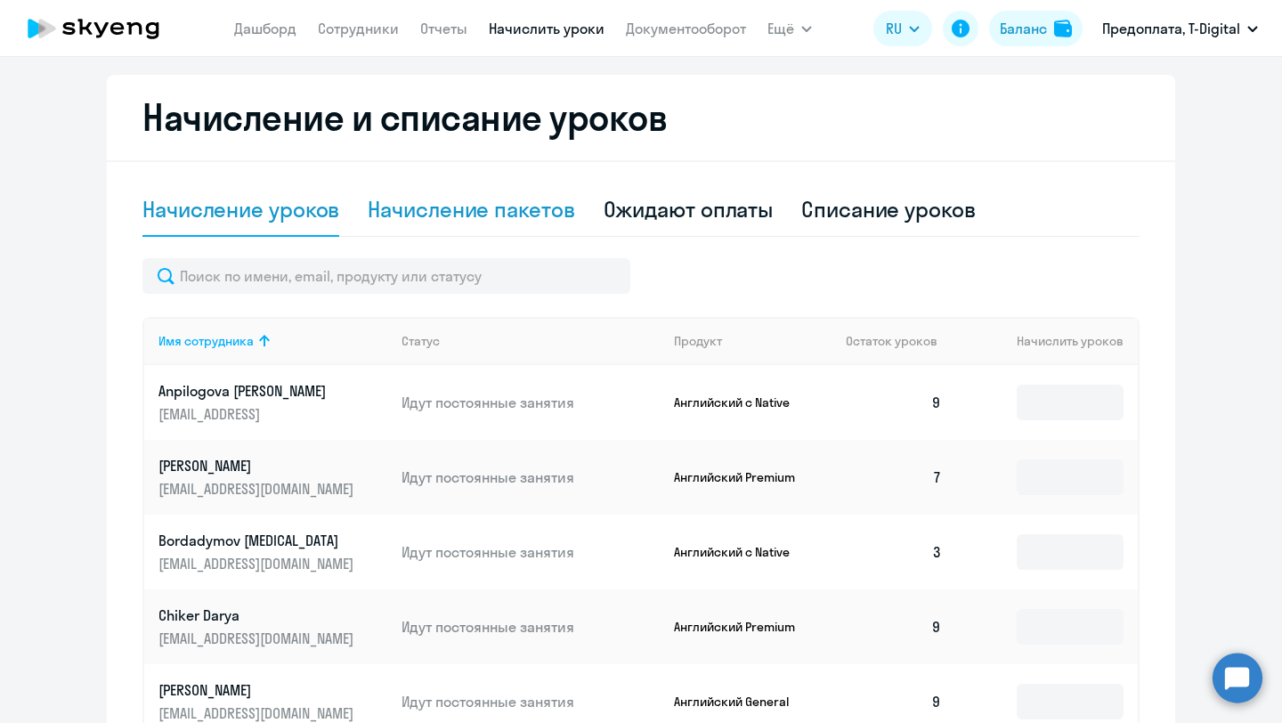
click at [520, 209] on div "Начисление пакетов" at bounding box center [471, 209] width 207 height 28
select select "10"
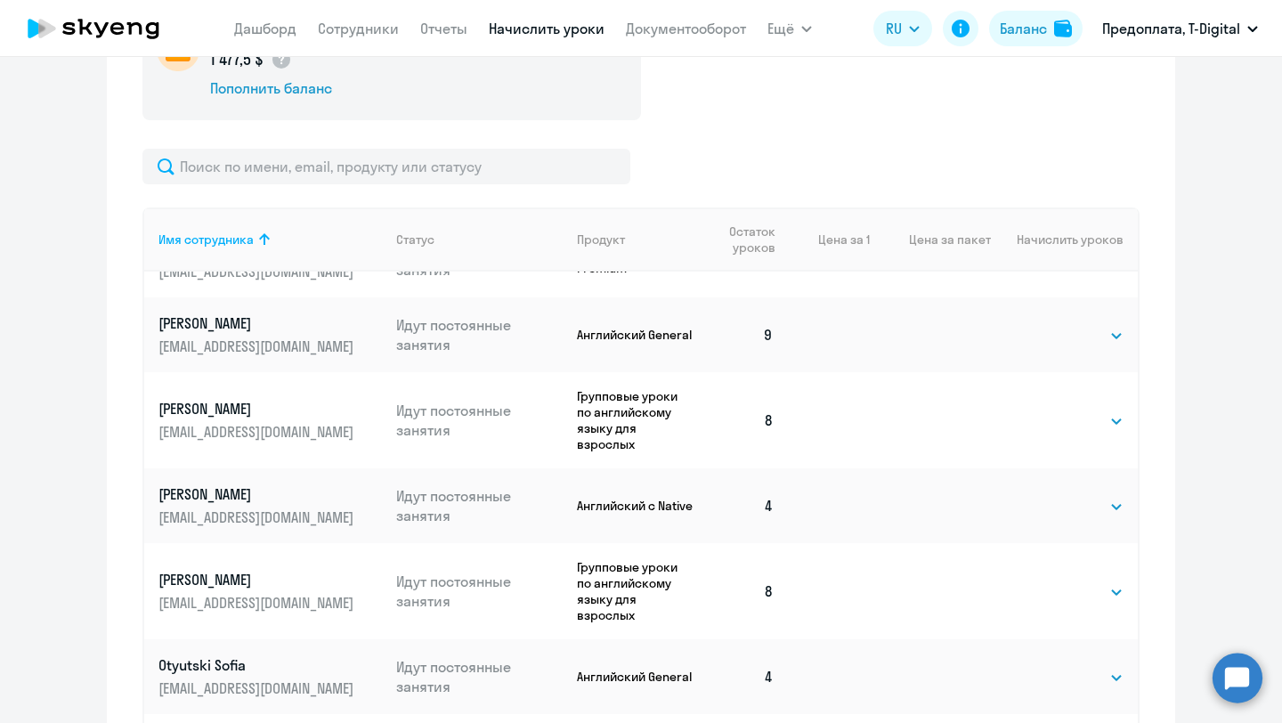
scroll to position [390, 0]
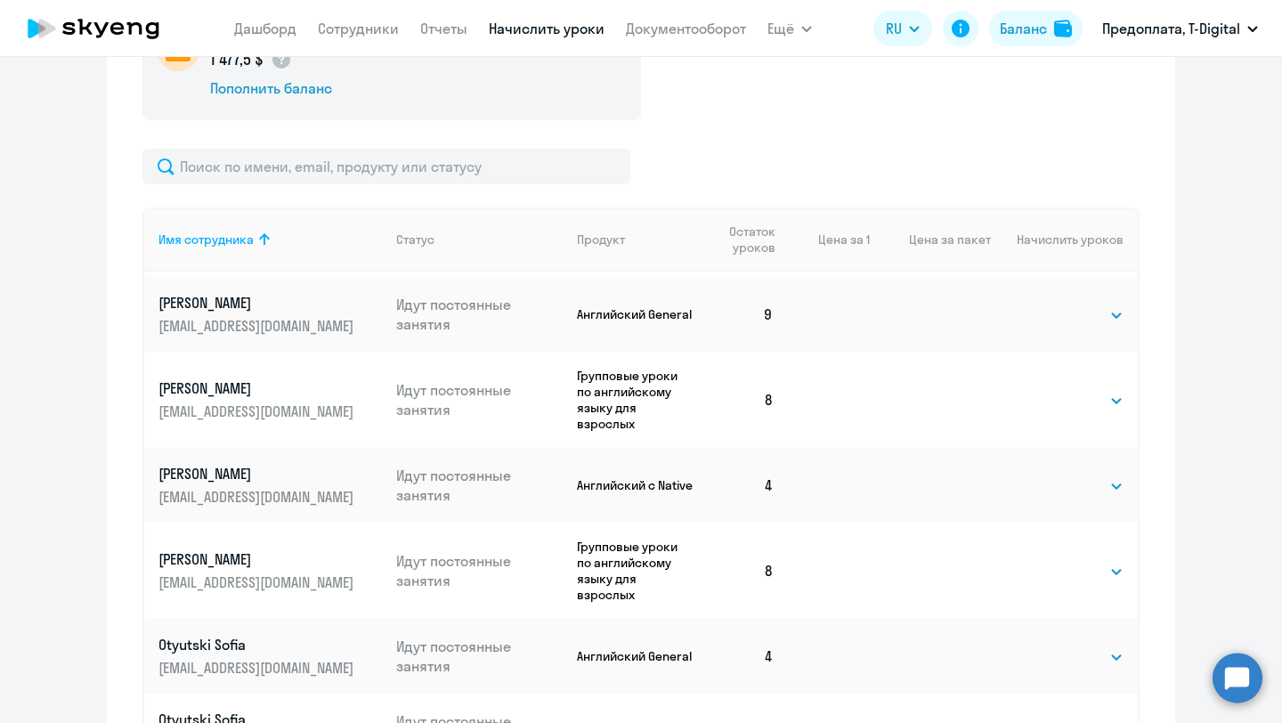
click at [1241, 666] on circle at bounding box center [1238, 678] width 50 height 50
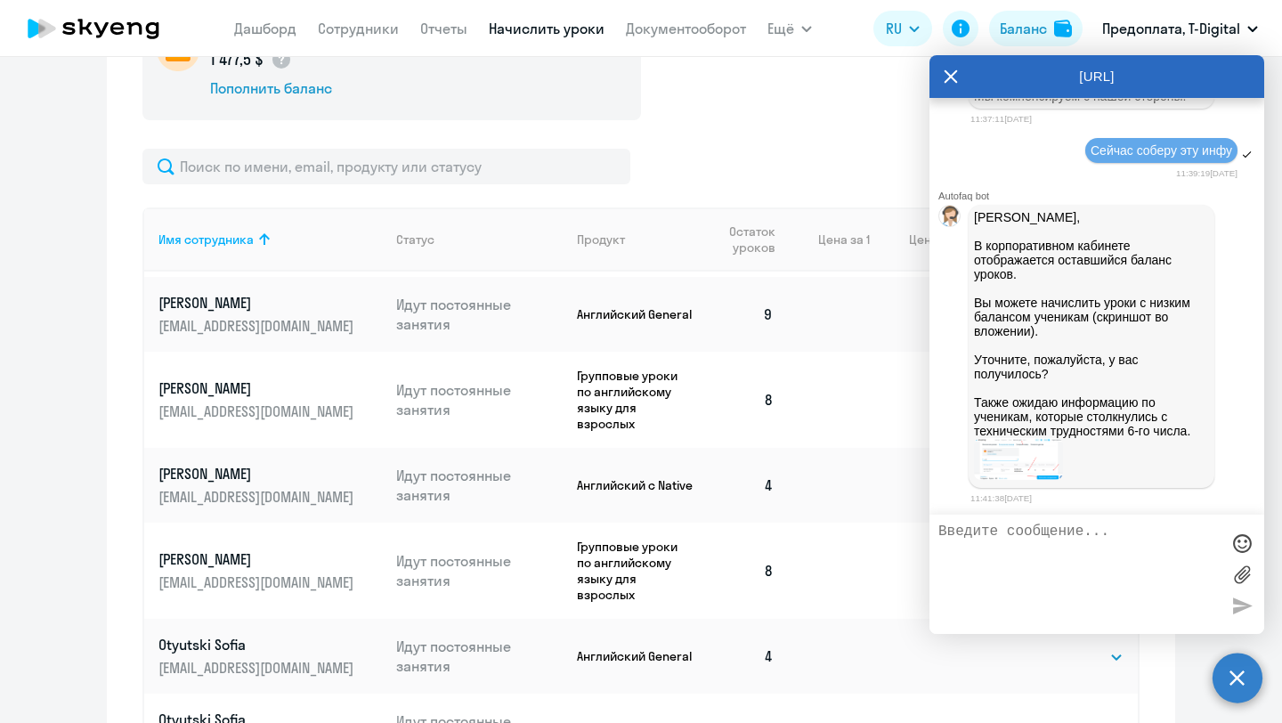
scroll to position [0, 0]
click at [1096, 528] on textarea at bounding box center [1079, 575] width 281 height 102
type textarea "Суть в том, что у ребят которые занимаются в"
click at [935, 69] on div "[URL]" at bounding box center [1097, 76] width 335 height 43
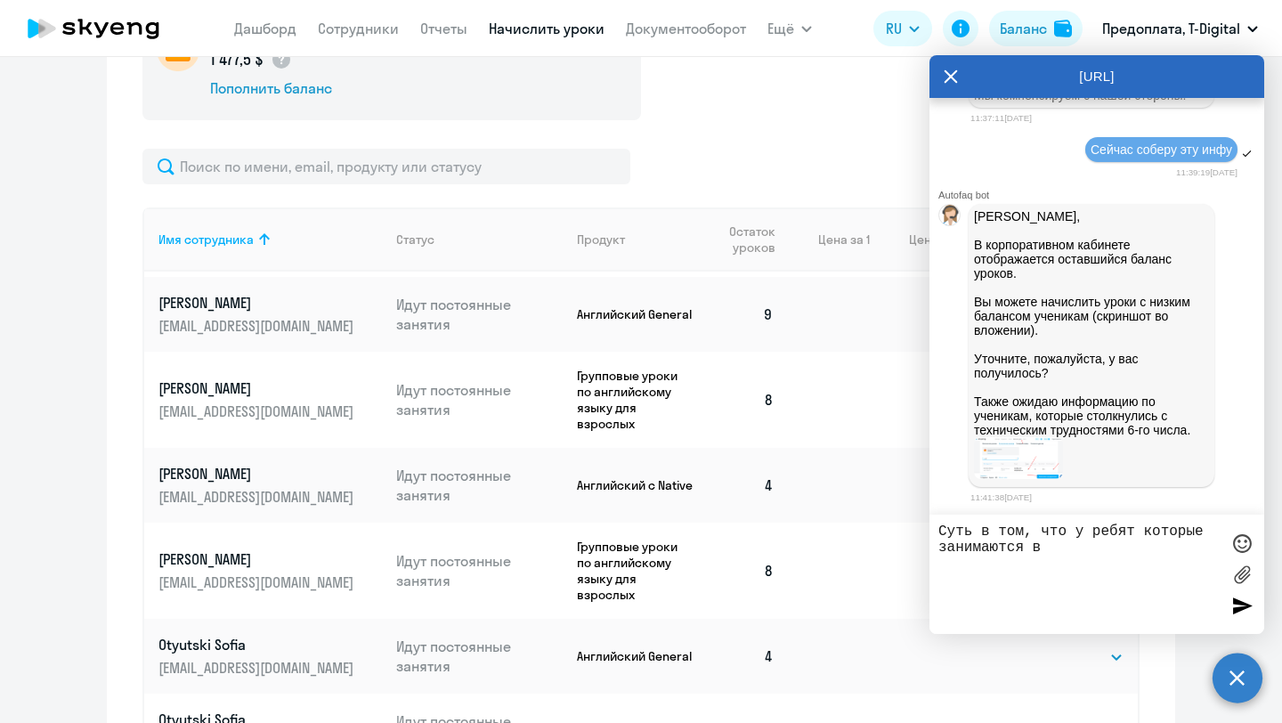
click at [941, 71] on div "[URL]" at bounding box center [1097, 76] width 335 height 43
click at [952, 88] on icon at bounding box center [951, 76] width 14 height 43
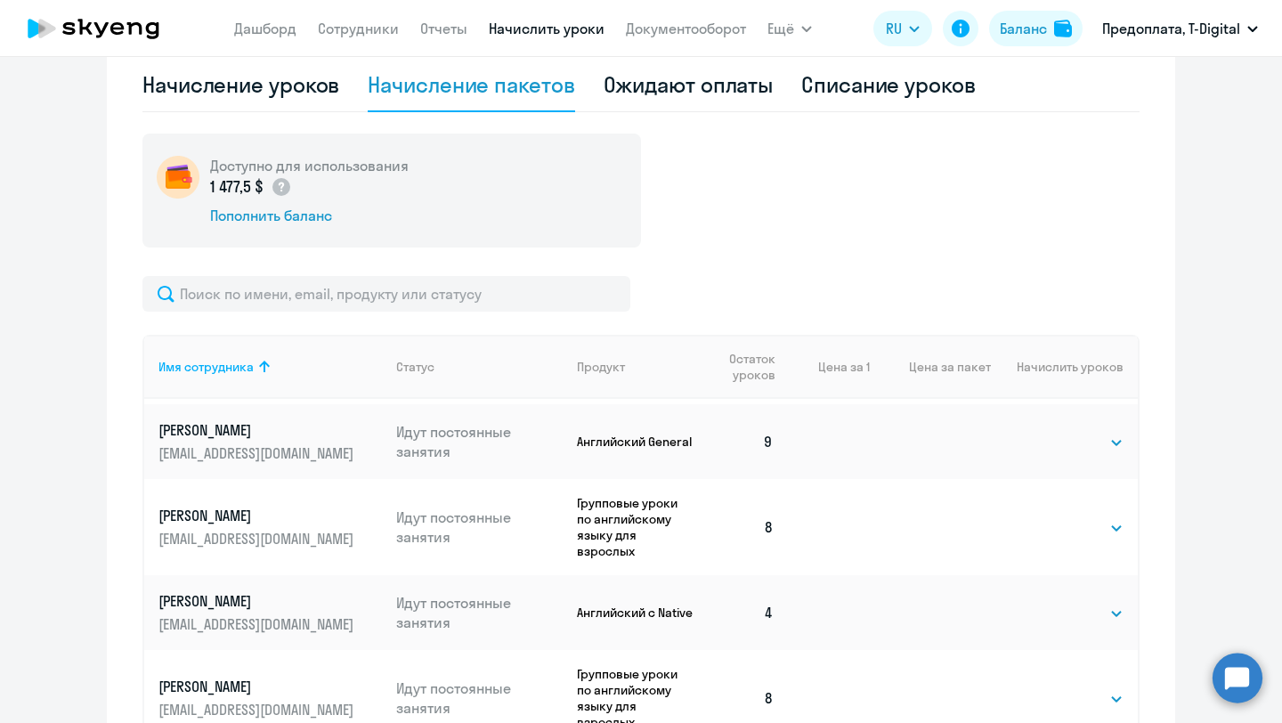
scroll to position [250, 0]
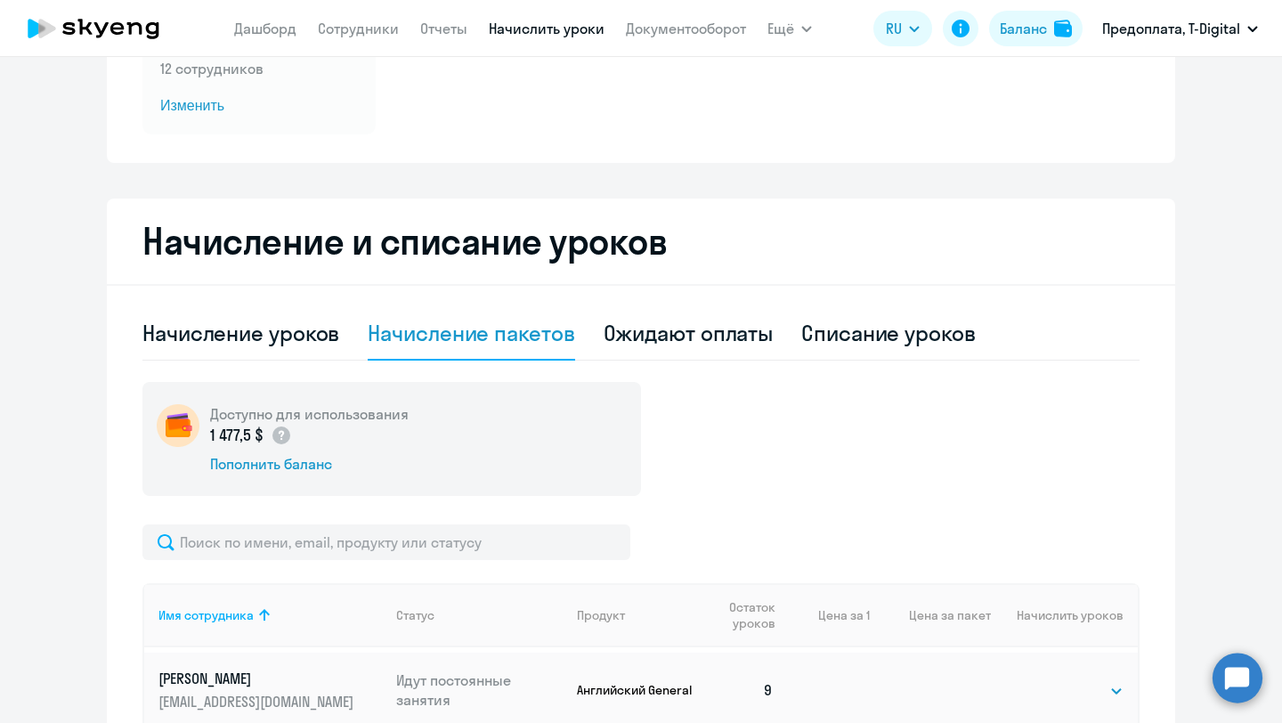
click at [1239, 678] on circle at bounding box center [1238, 678] width 50 height 50
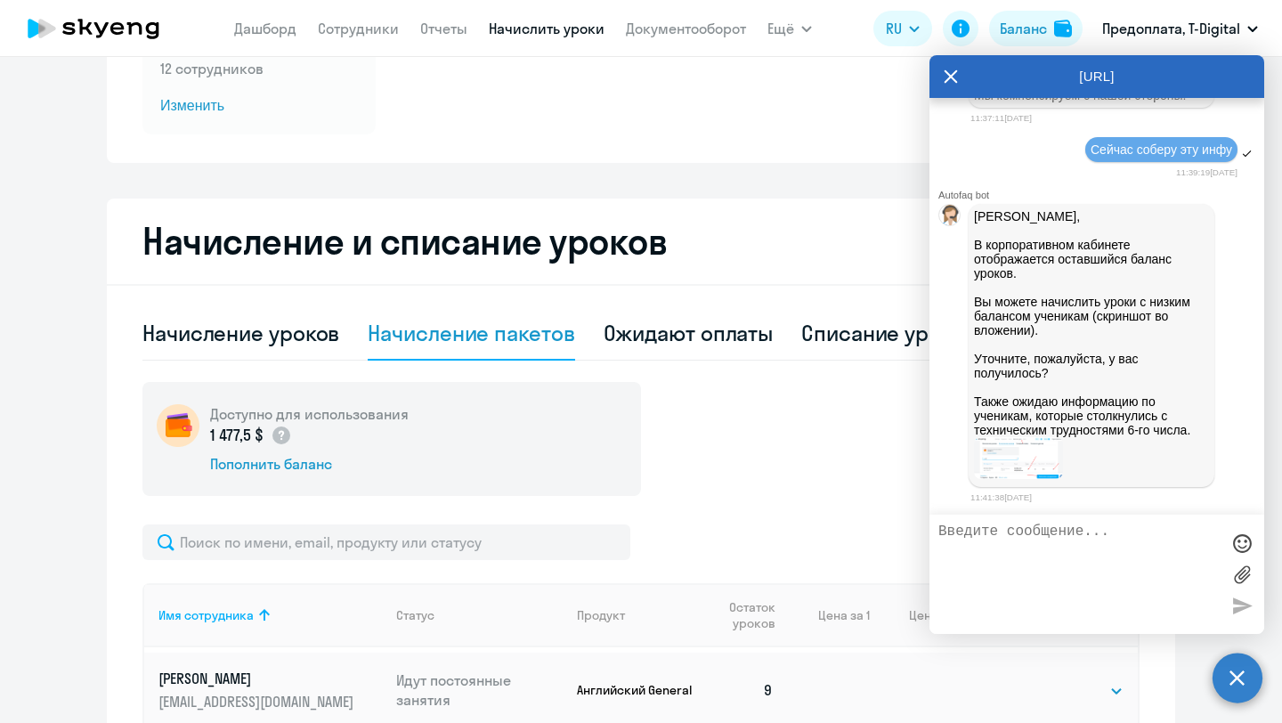
scroll to position [13259, 0]
click at [1024, 455] on img at bounding box center [1018, 458] width 89 height 42
click at [992, 541] on textarea at bounding box center [1079, 575] width 281 height 102
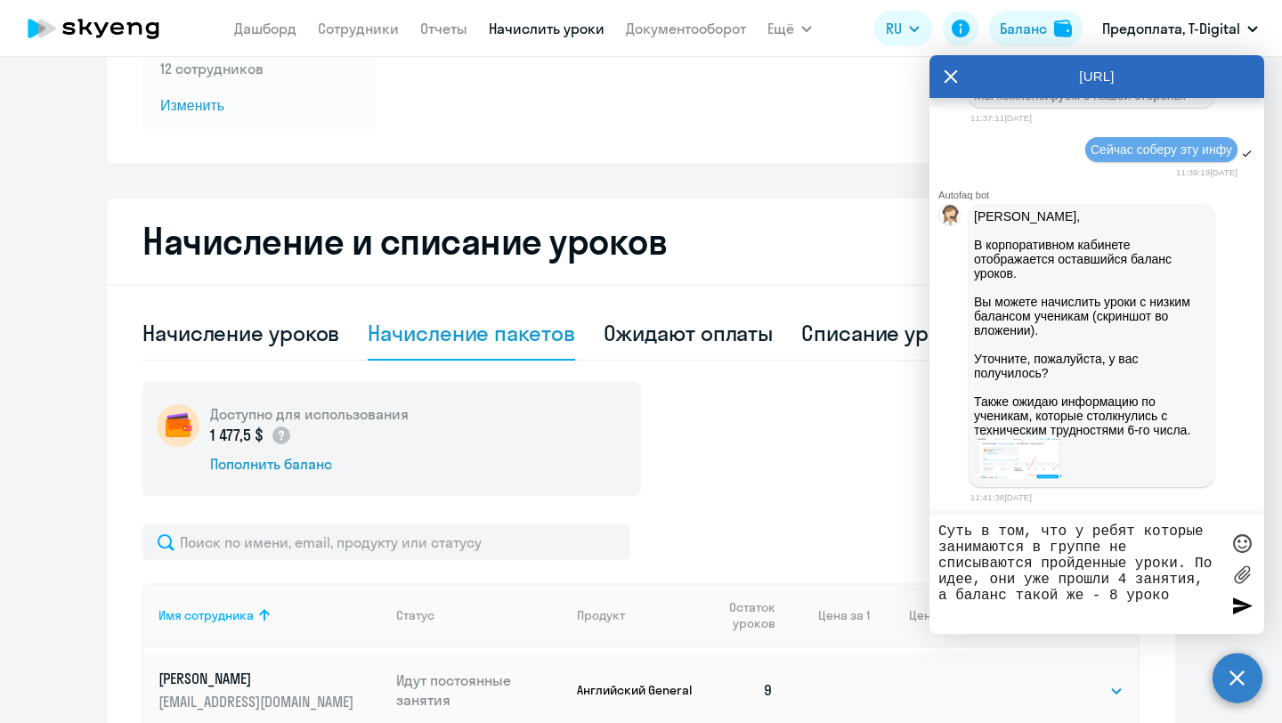
type textarea "Суть в том, что у ребят которые занимаются в группе не списываются пройденные у…"
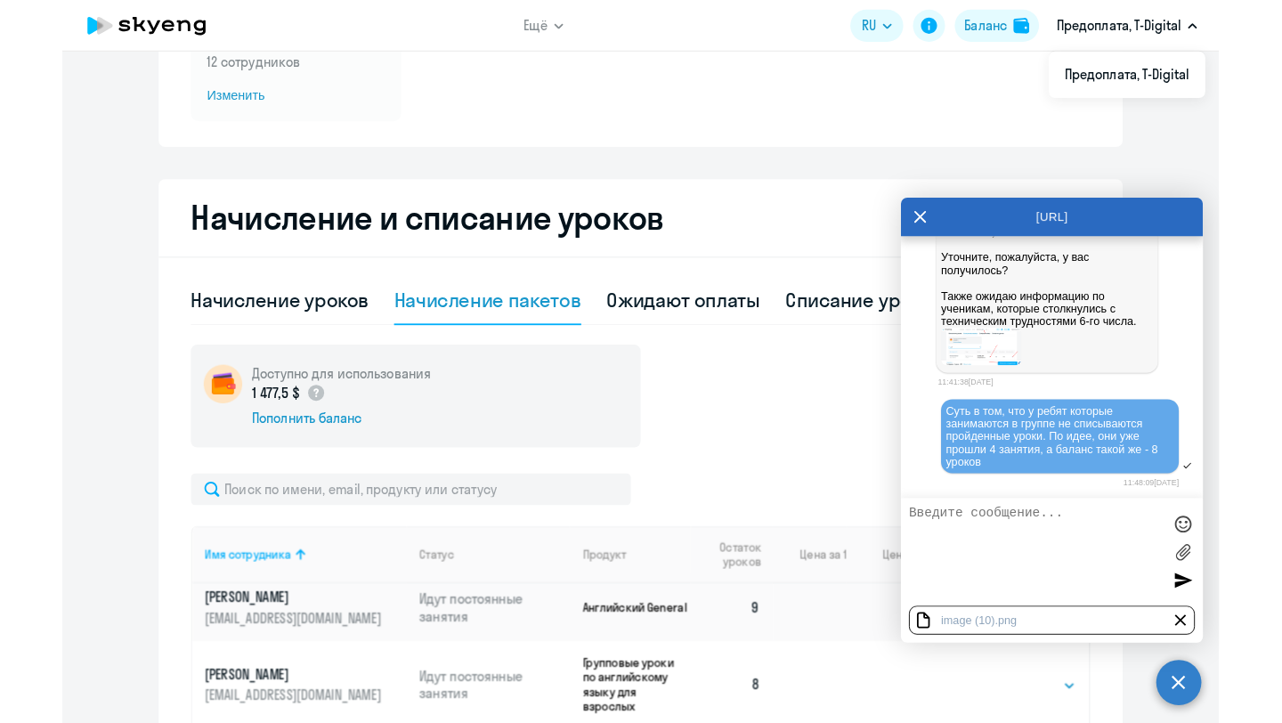
scroll to position [390, 0]
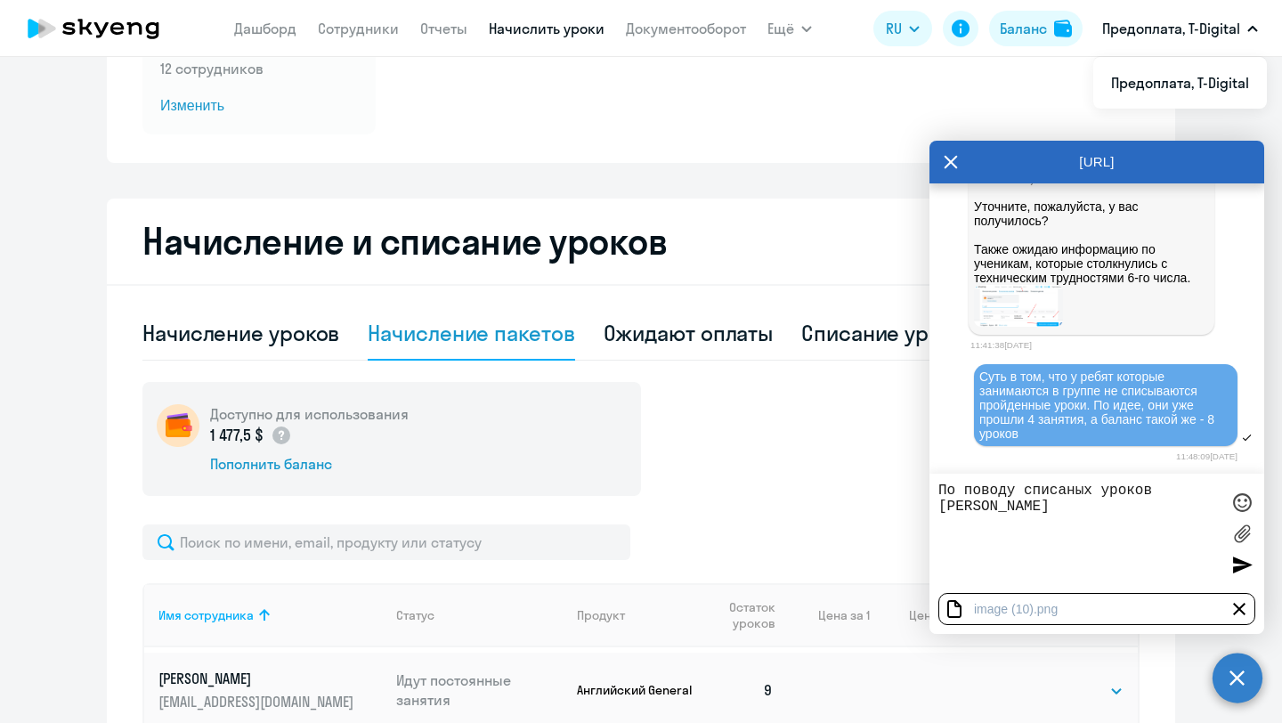
click at [1082, 486] on textarea "По поводу списаных уроков [PERSON_NAME]" at bounding box center [1079, 534] width 281 height 102
click at [1074, 493] on textarea "По поводу списаных уроков [PERSON_NAME]" at bounding box center [1079, 534] width 281 height 102
click at [1186, 495] on textarea "По поводу списанных уроков [PERSON_NAME]" at bounding box center [1079, 534] width 281 height 102
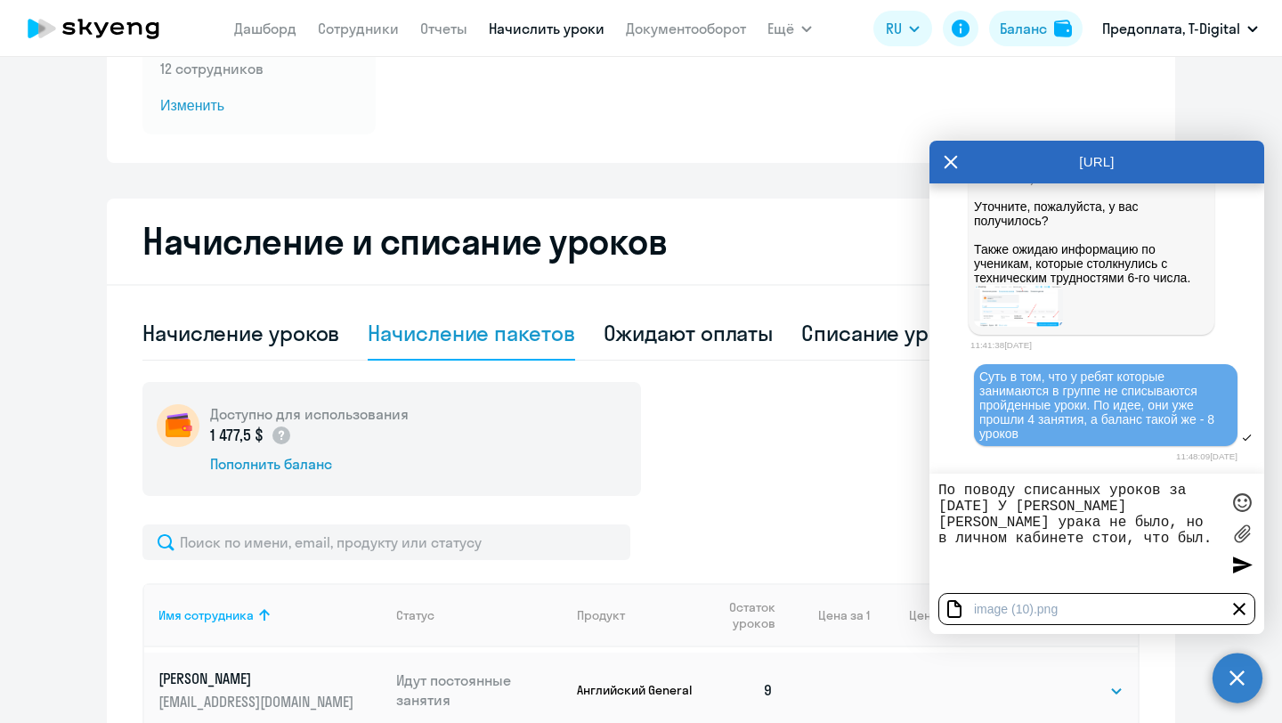
type textarea "По поводу списанных уроков за [DATE] У [PERSON_NAME] [PERSON_NAME] урака не был…"
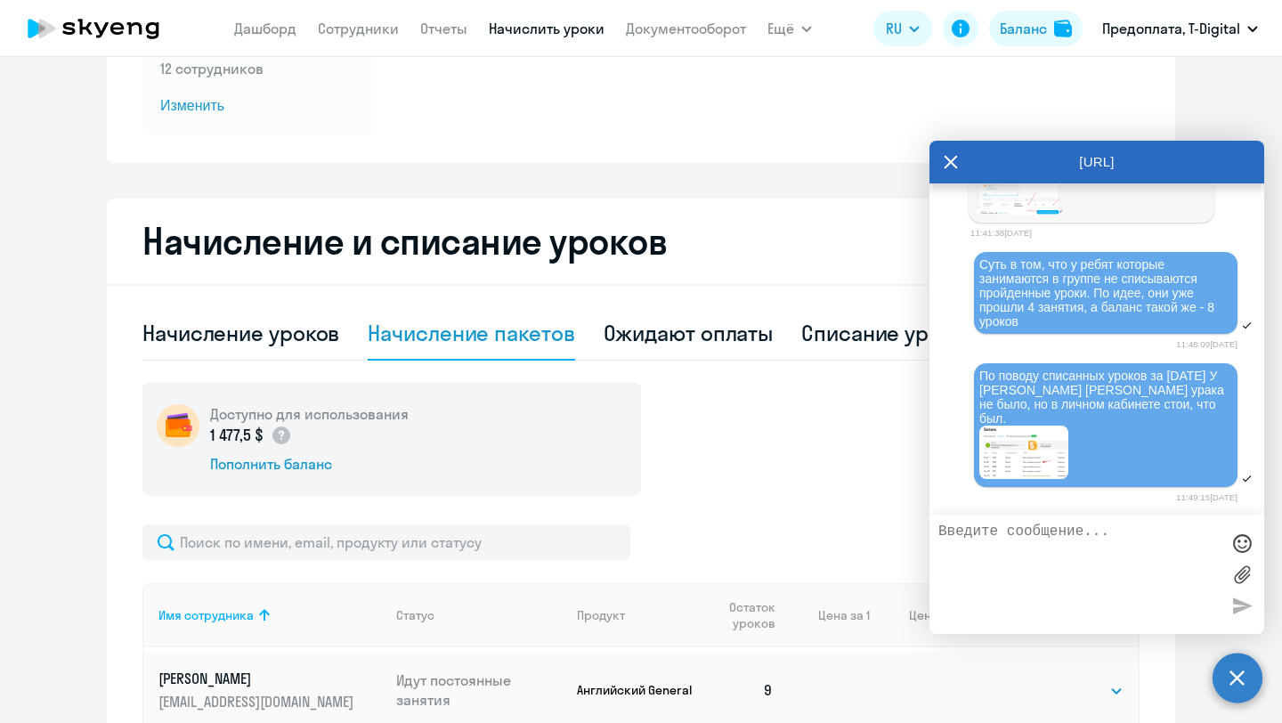
scroll to position [13603, 0]
click at [948, 168] on icon at bounding box center [951, 162] width 14 height 43
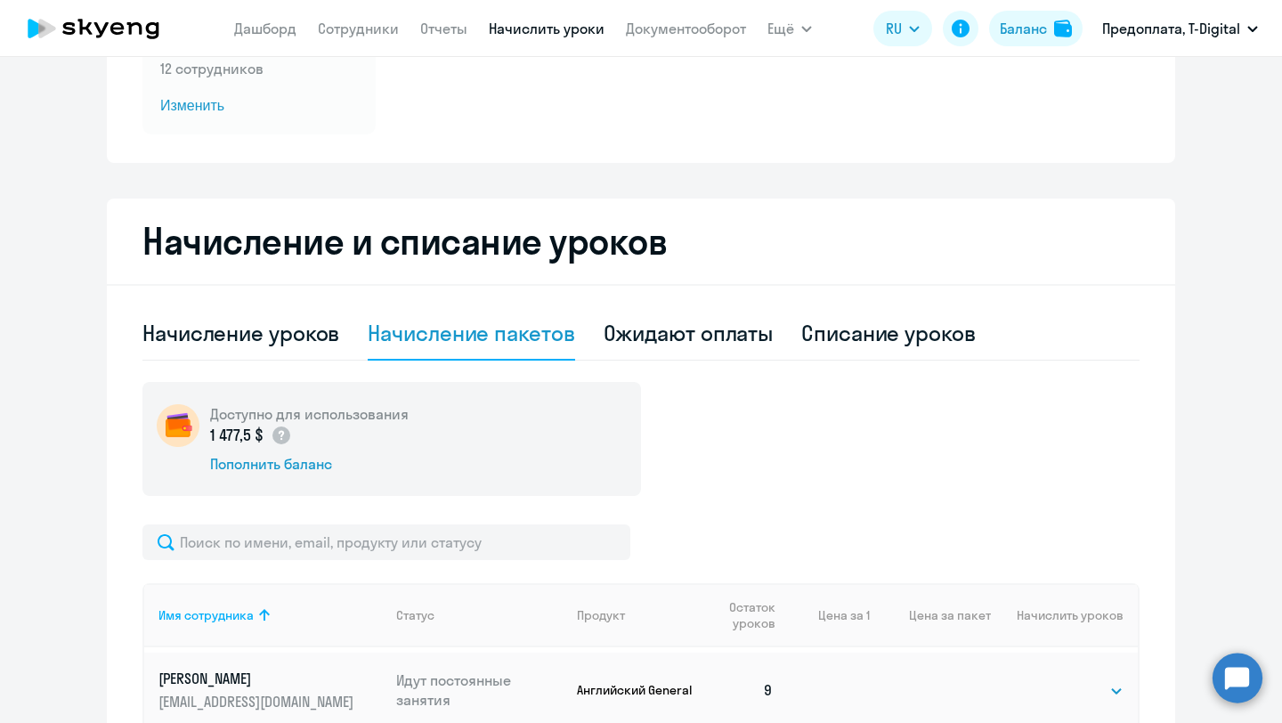
click at [1231, 677] on circle at bounding box center [1238, 678] width 50 height 50
